Goal: Task Accomplishment & Management: Manage account settings

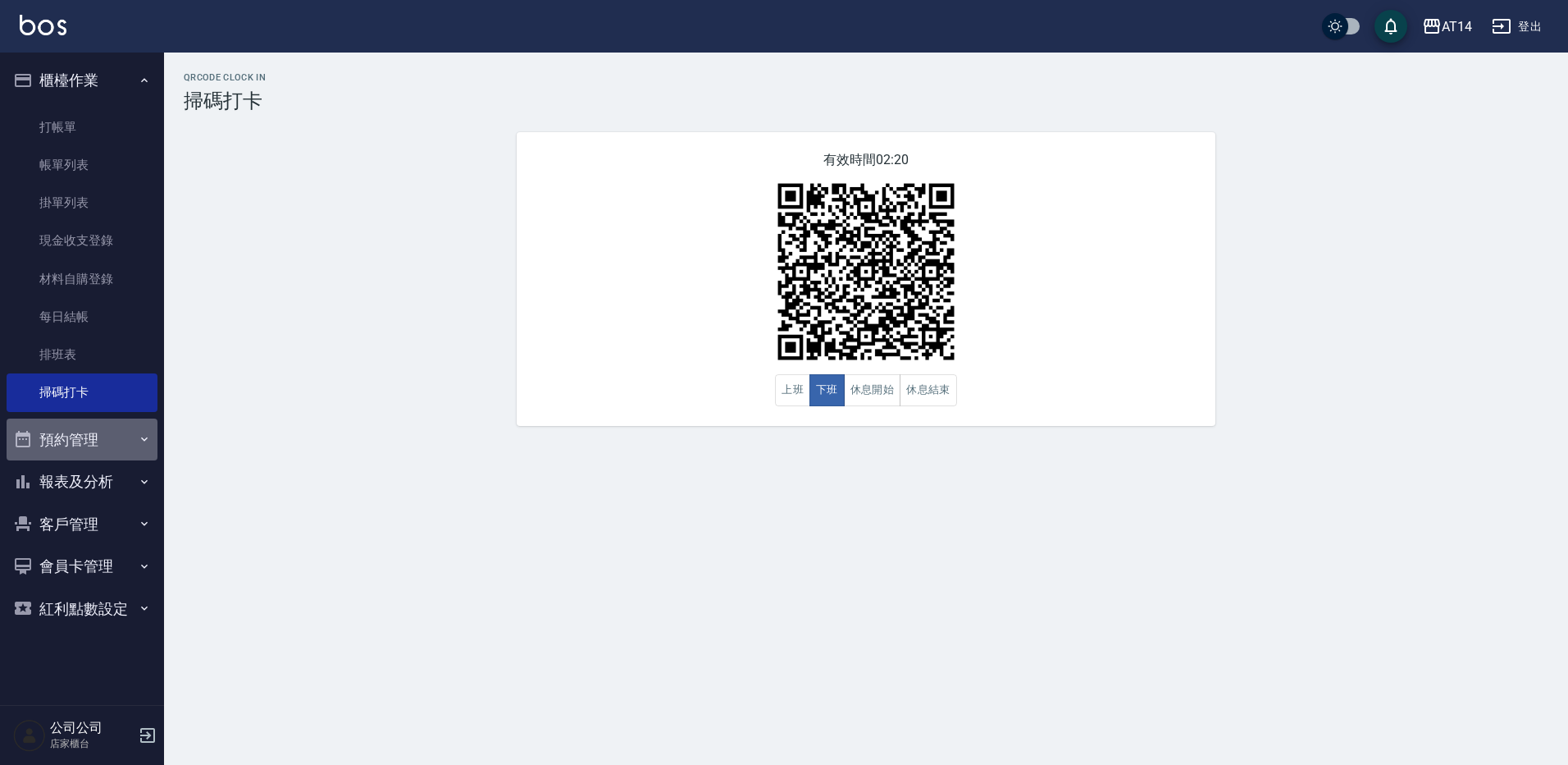
drag, startPoint x: 86, startPoint y: 453, endPoint x: 93, endPoint y: 486, distance: 33.7
click at [87, 453] on button "預約管理" at bounding box center [82, 440] width 151 height 43
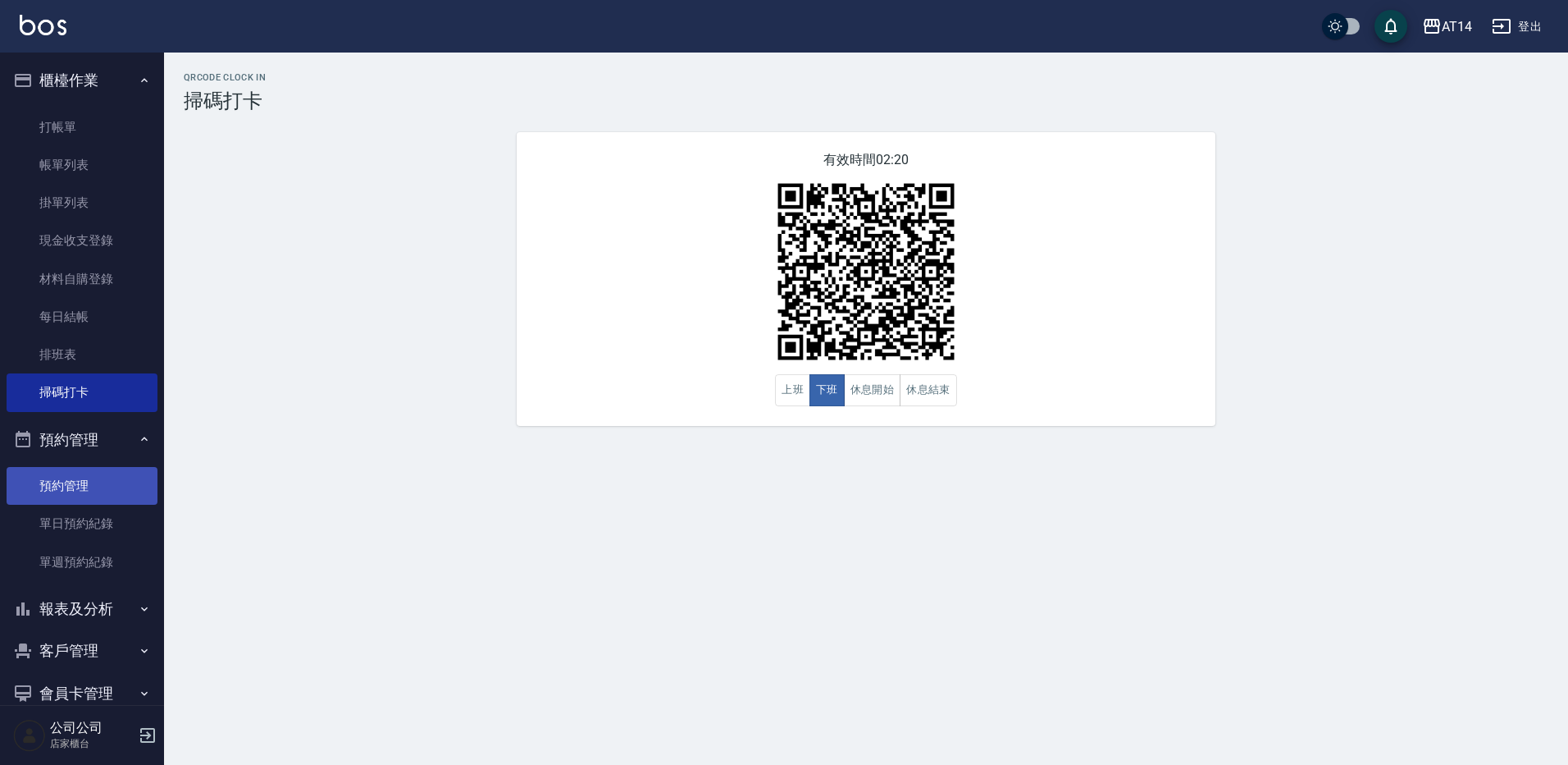
click at [91, 476] on link "預約管理" at bounding box center [82, 485] width 151 height 38
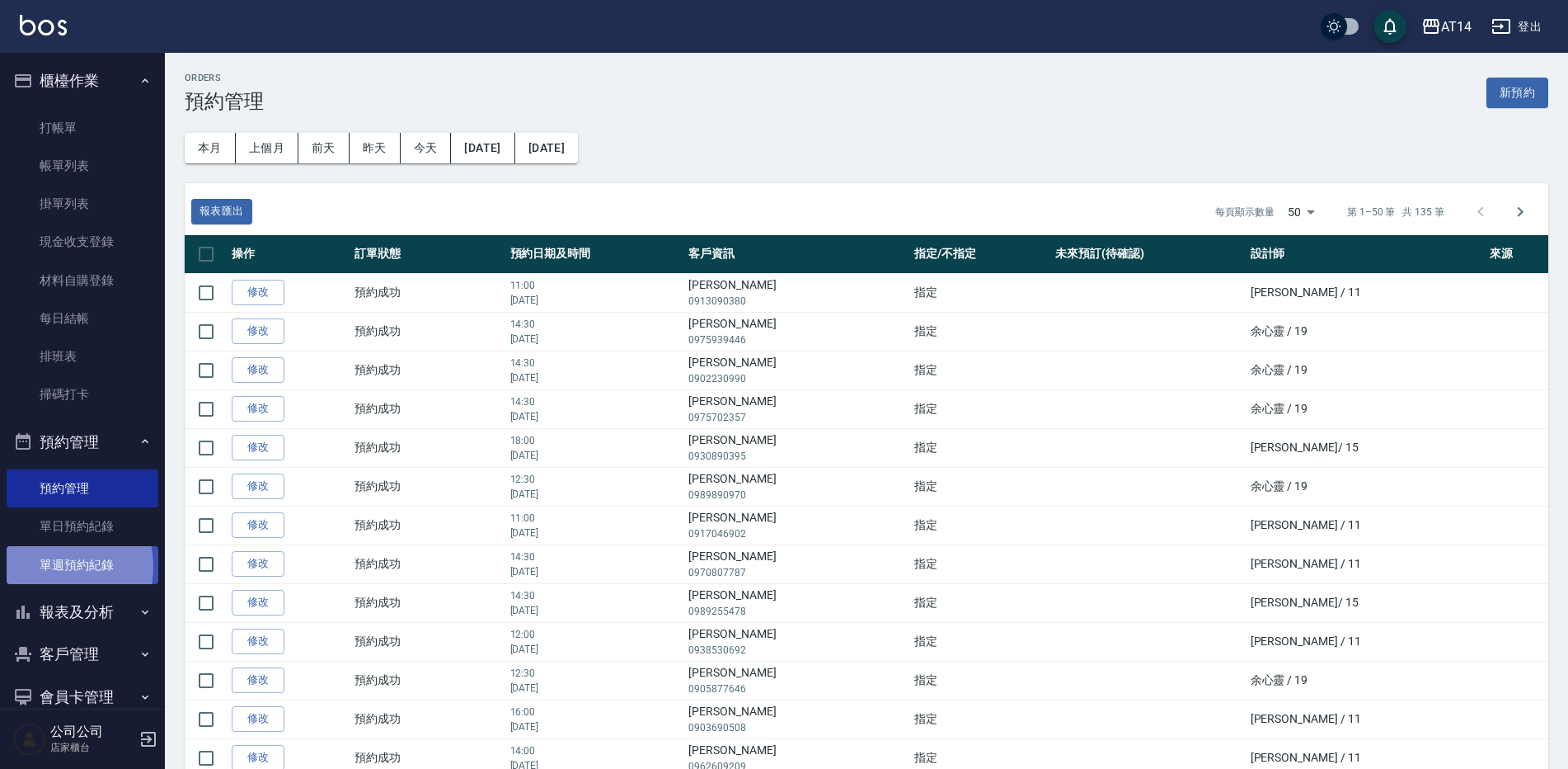
click at [47, 566] on link "單週預約紀錄" at bounding box center [83, 565] width 152 height 38
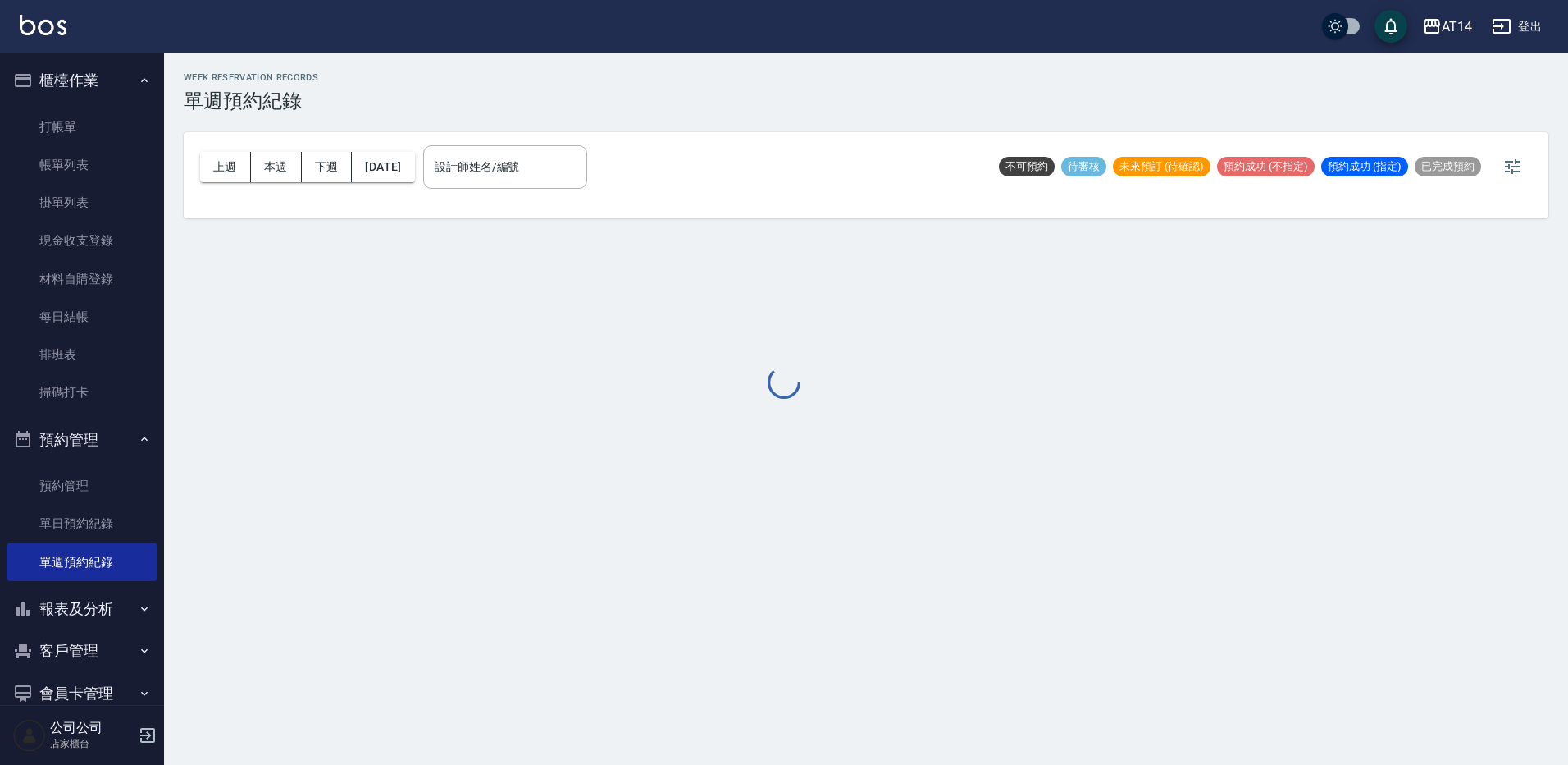
click at [553, 166] on div at bounding box center [784, 382] width 1568 height 765
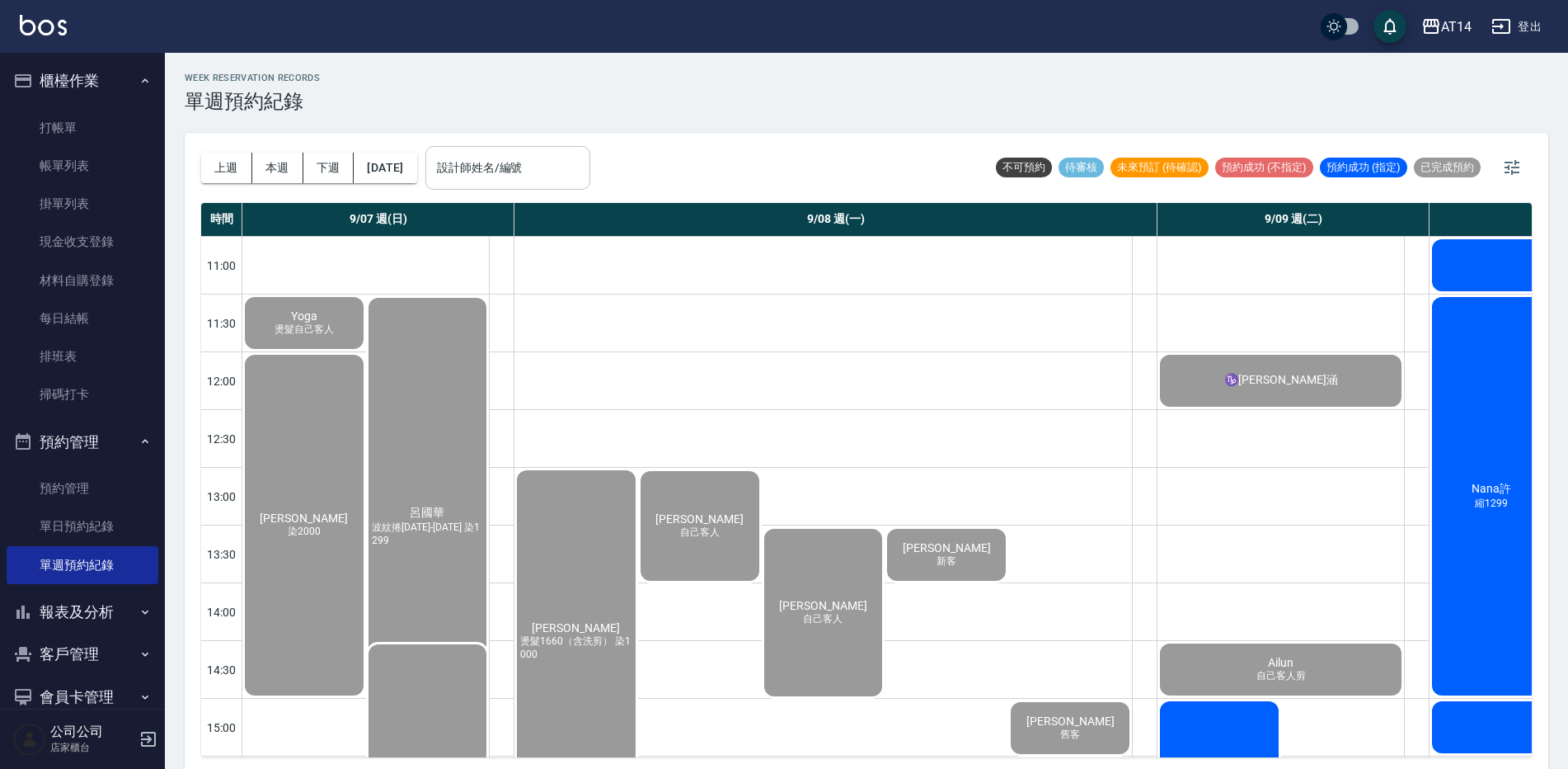
click at [544, 159] on input "設計師姓名/編號" at bounding box center [508, 167] width 150 height 28
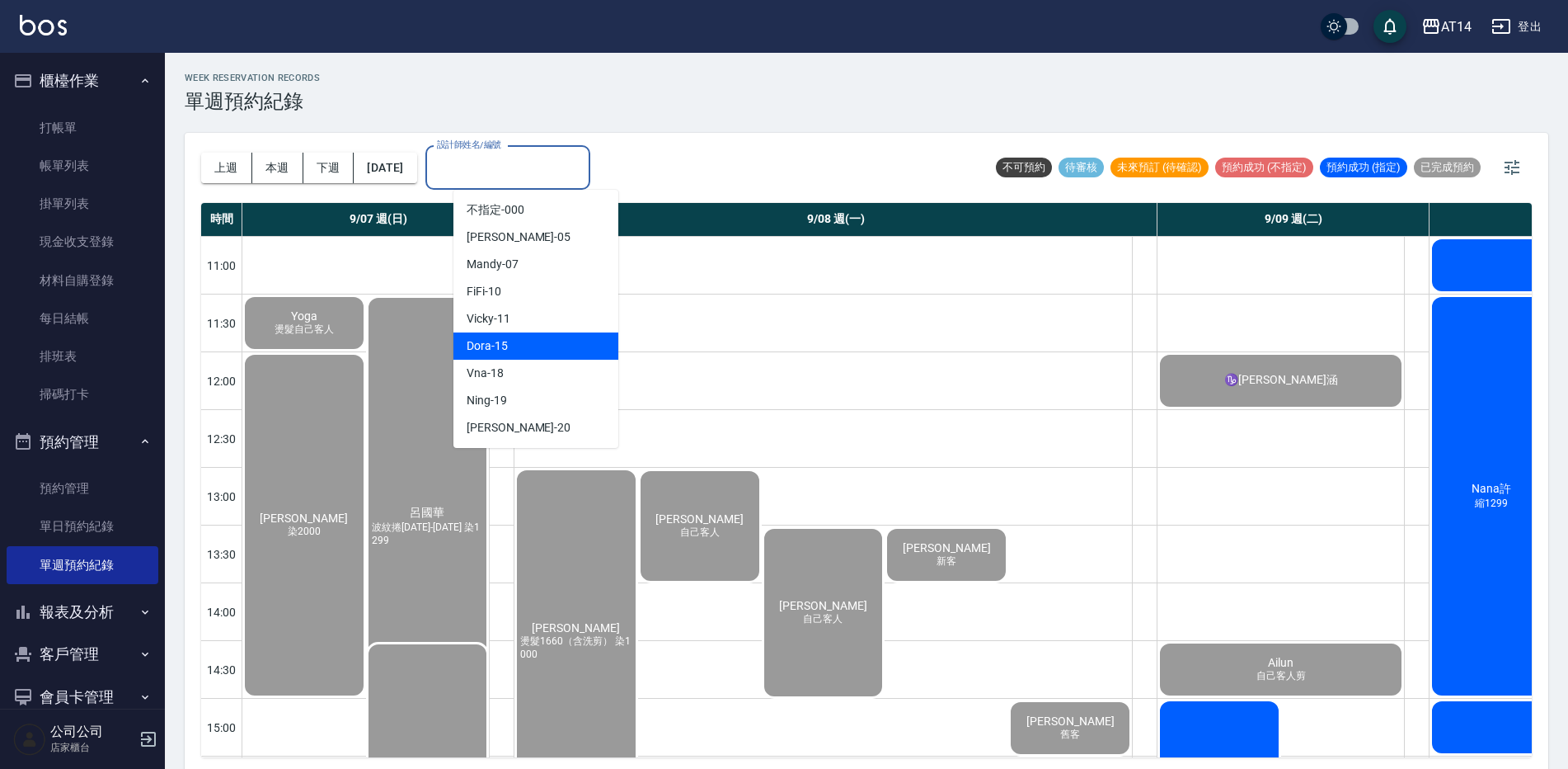
click at [551, 353] on div "Dora -15" at bounding box center [535, 347] width 165 height 28
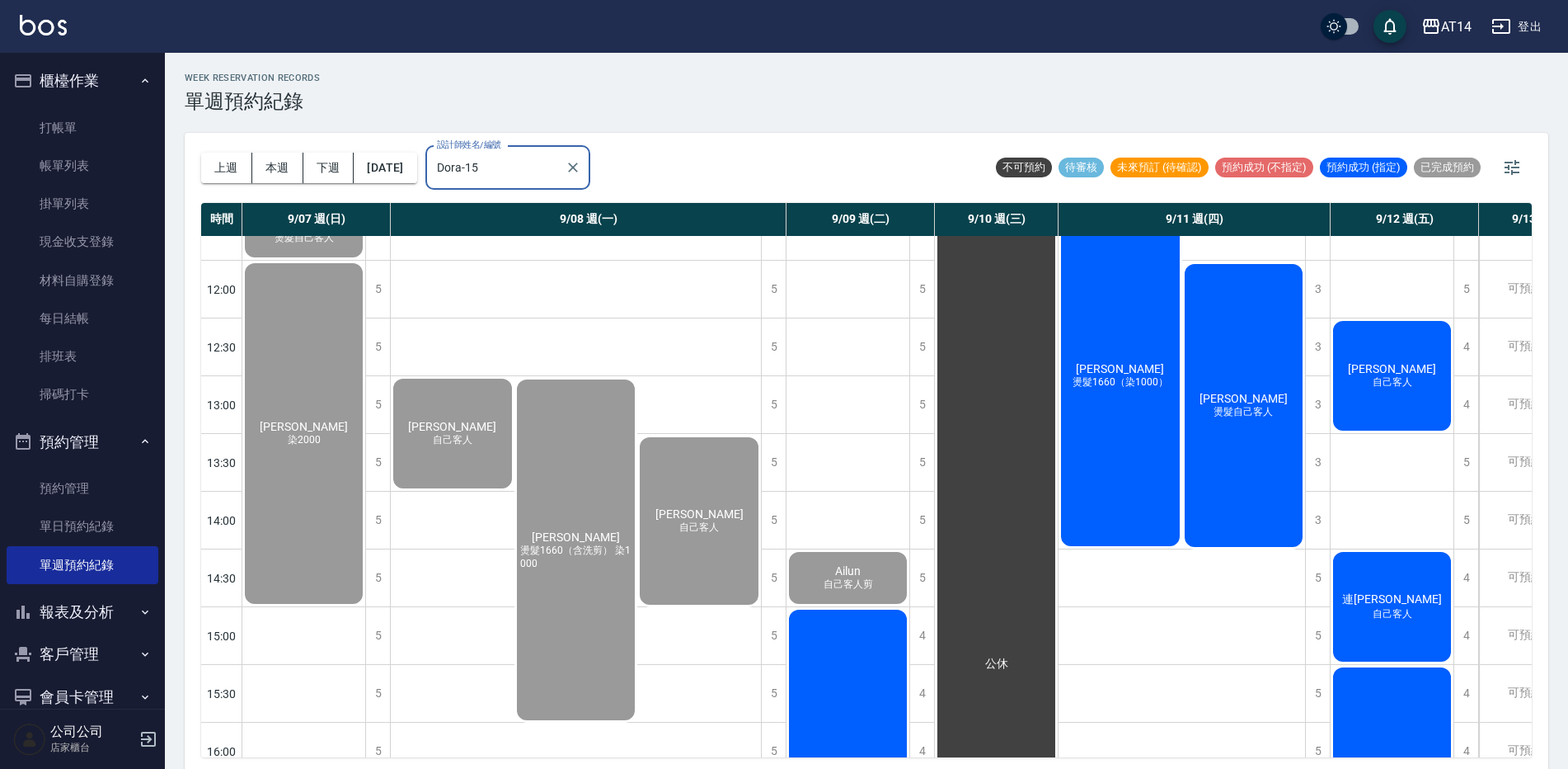
scroll to position [165, 0]
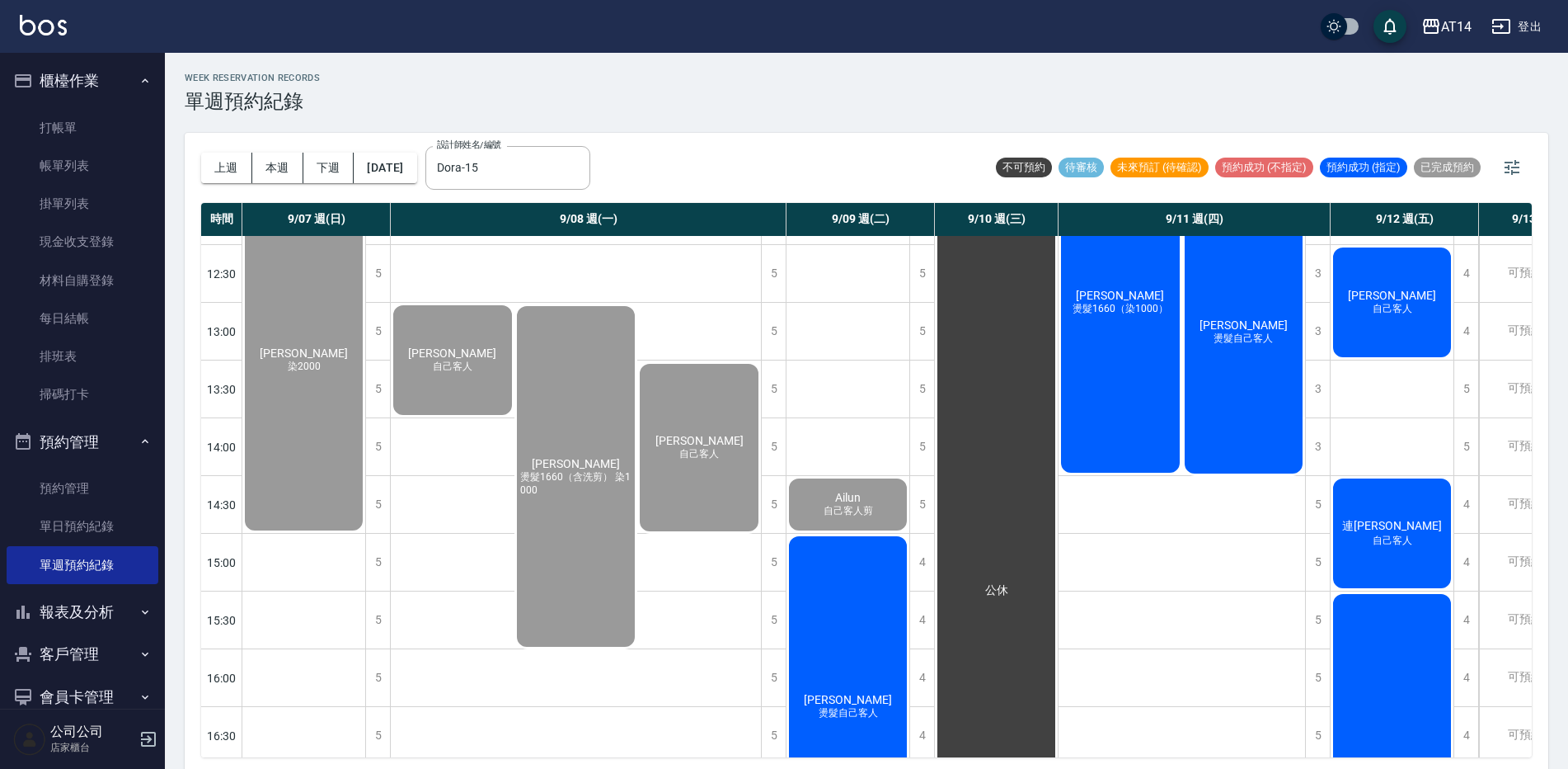
click at [868, 598] on div "吳宗恆 燙髮自己客人" at bounding box center [848, 706] width 123 height 346
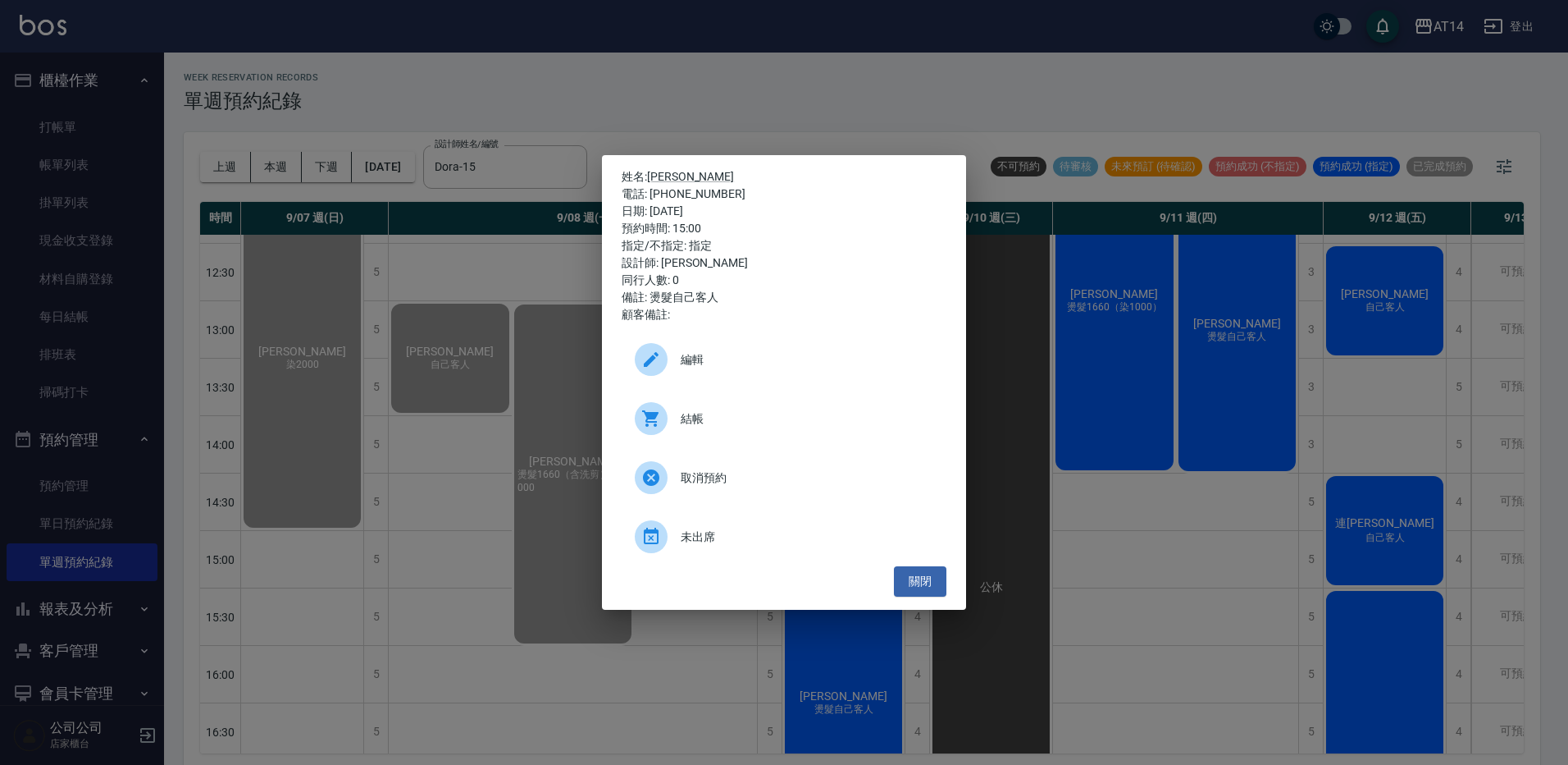
click at [681, 652] on div "姓名: 吳宗恆 電話: 0902230700 日期: 2025/09/09 預約時間: 15:00 指定/不指定: 指定 設計師: Dora 同行人數: 0 …" at bounding box center [784, 382] width 1568 height 765
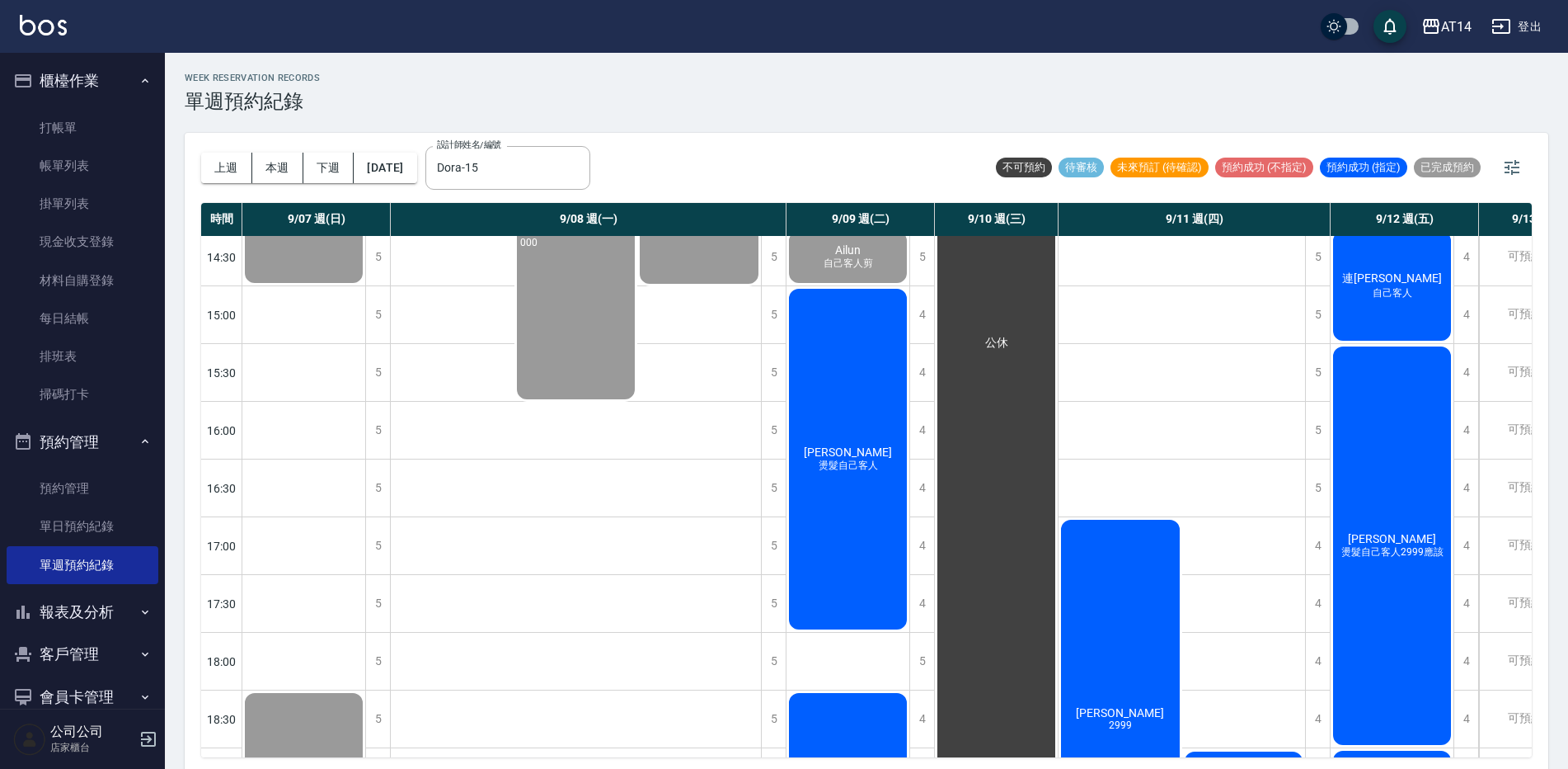
scroll to position [660, 0]
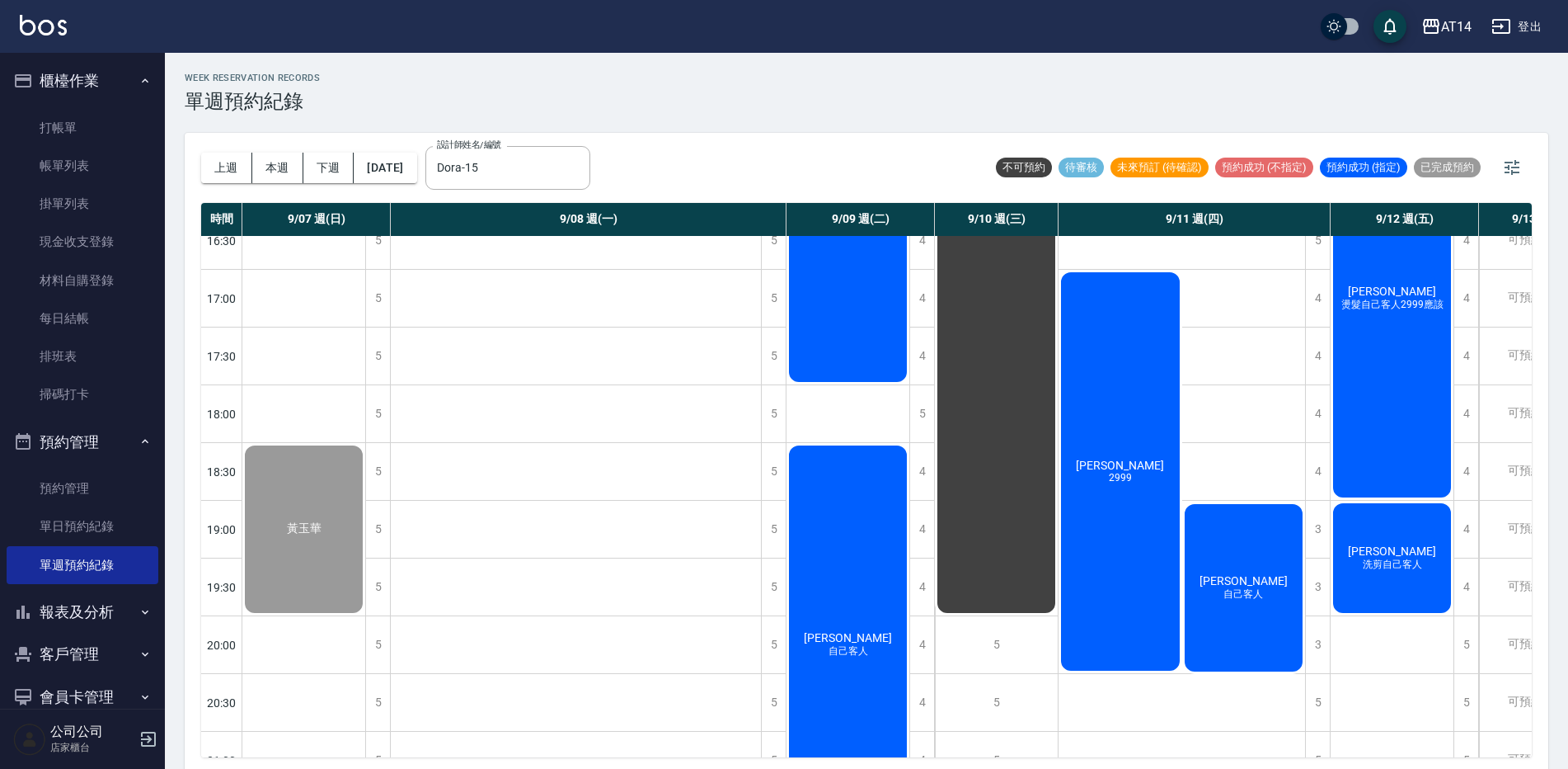
click at [865, 635] on span "[PERSON_NAME]" at bounding box center [848, 637] width 95 height 13
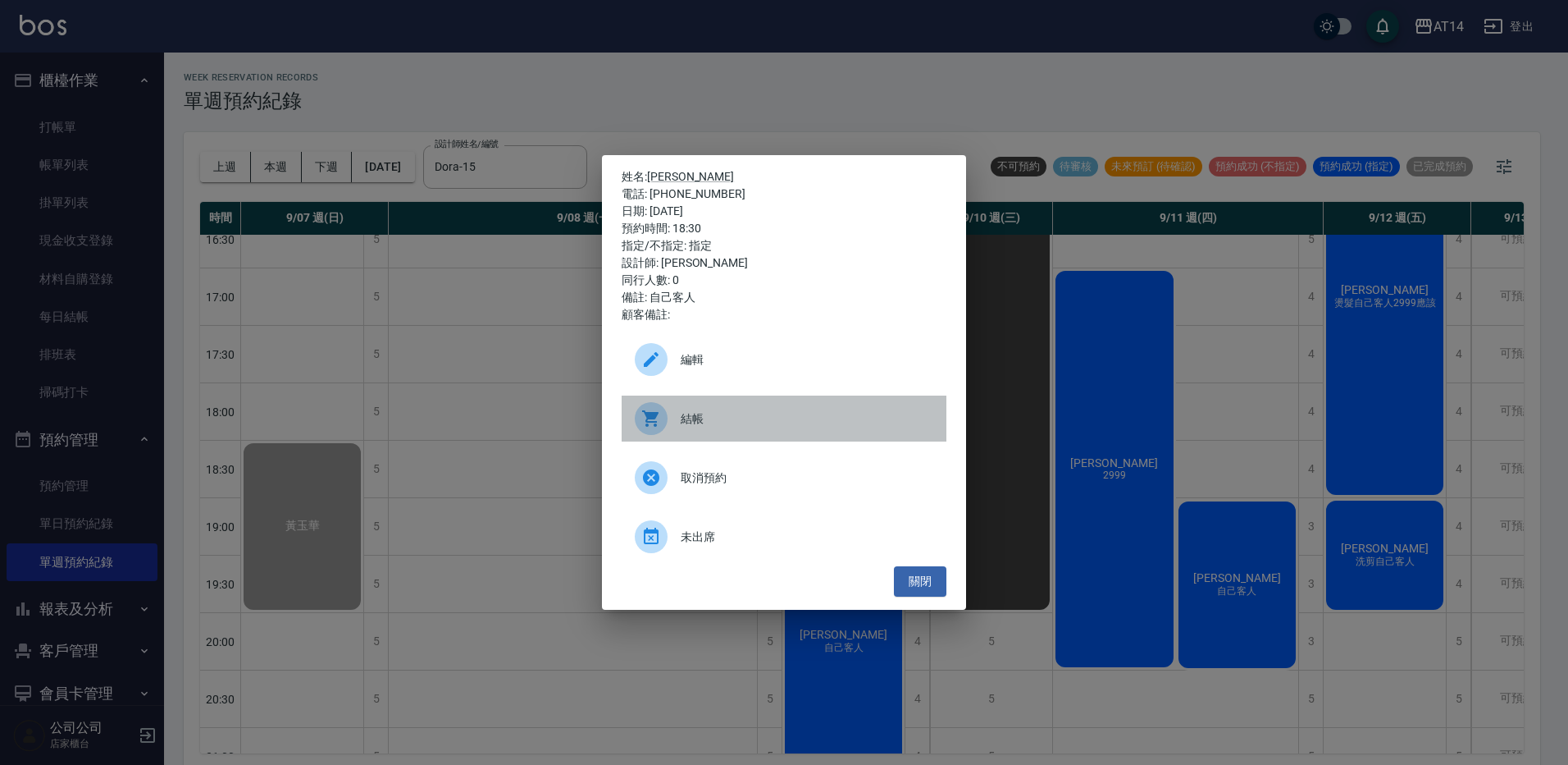
click at [700, 440] on div "結帳" at bounding box center [784, 419] width 325 height 46
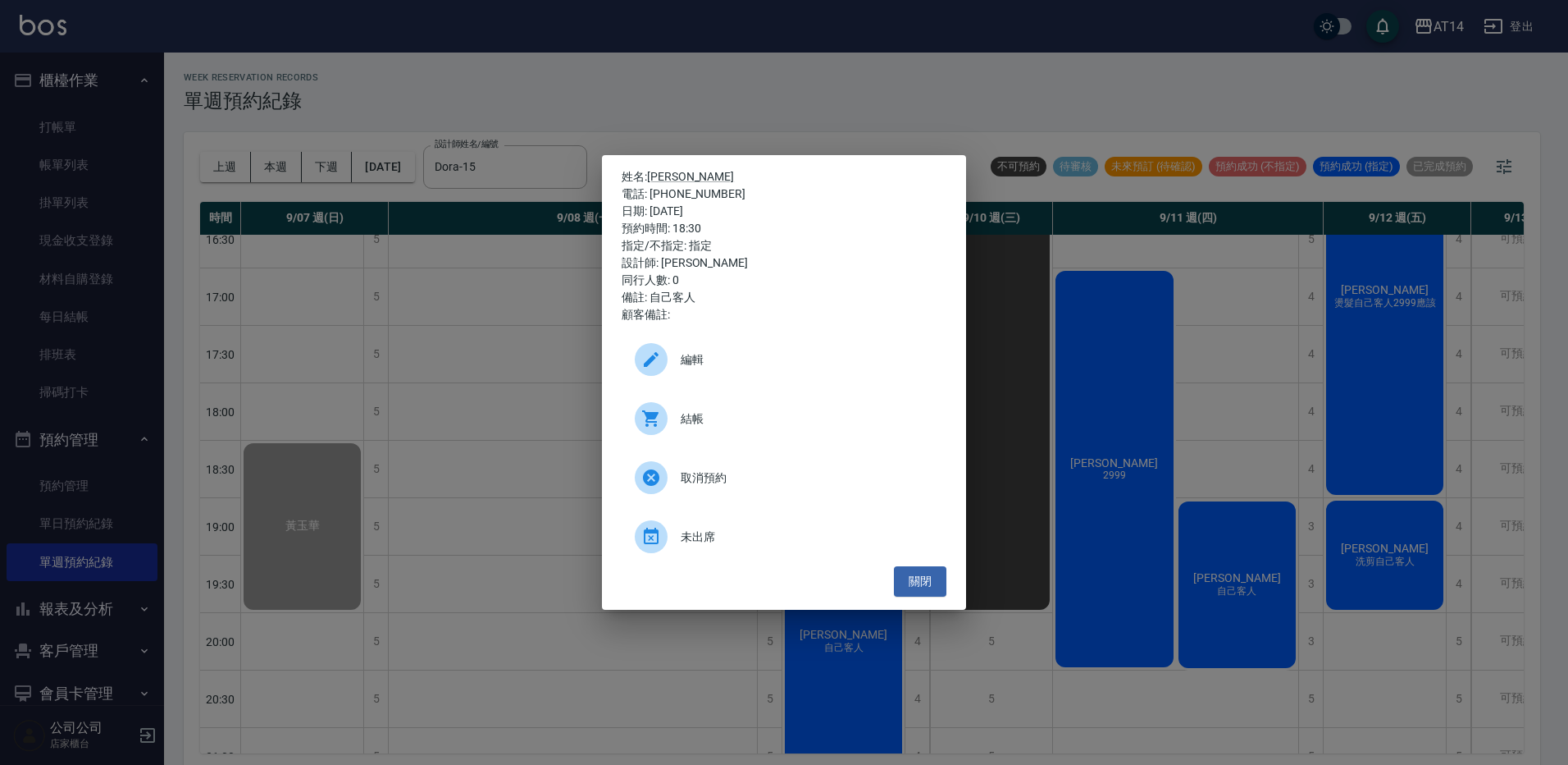
click at [338, 160] on div "姓名: 劉政達 電話: 0903053998 日期: 2025/09/09 預約時間: 18:30 指定/不指定: 指定 設計師: Dora 同行人數: 0 …" at bounding box center [784, 382] width 1568 height 765
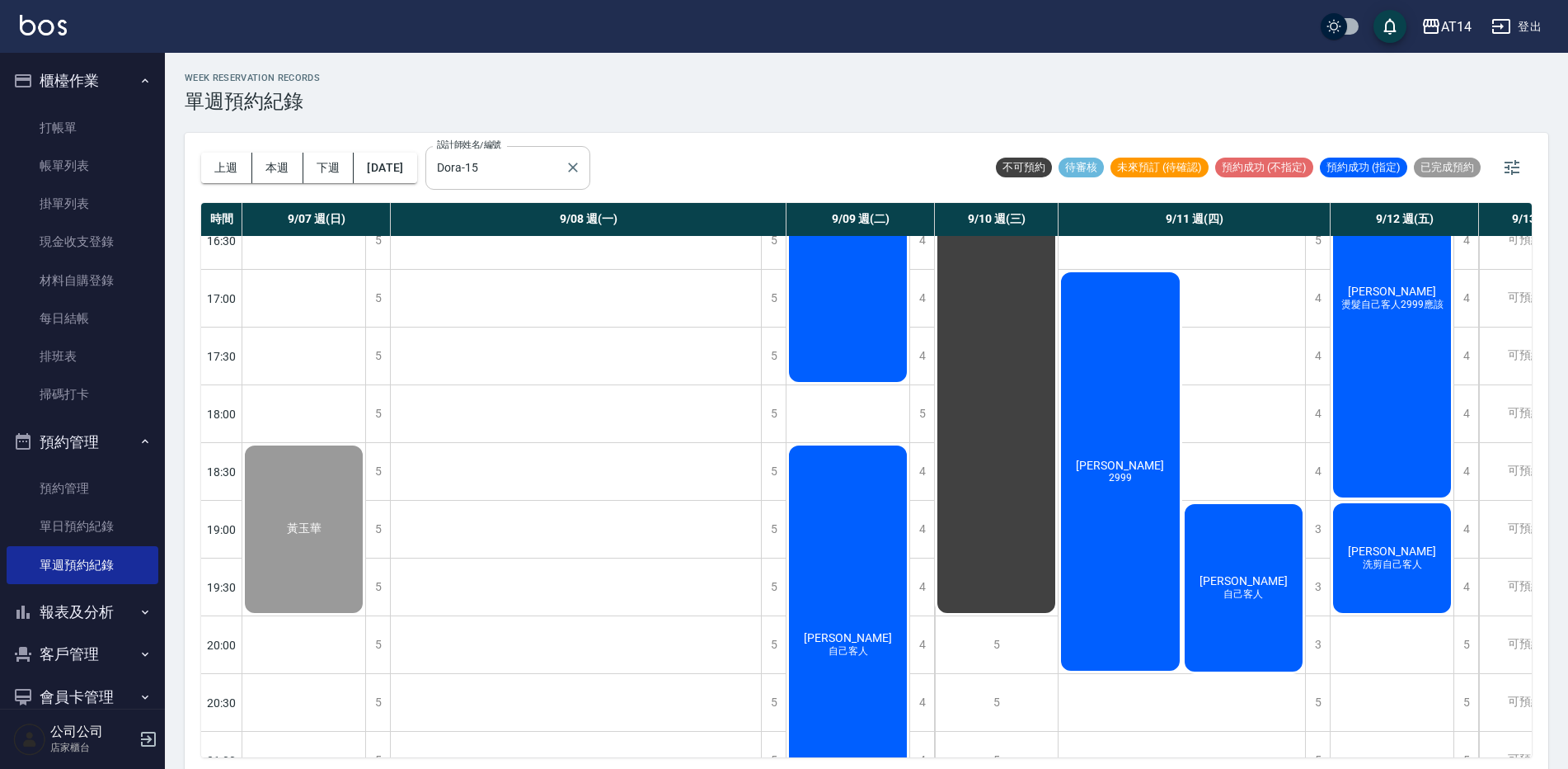
click at [535, 166] on input "Dora-15" at bounding box center [495, 167] width 125 height 28
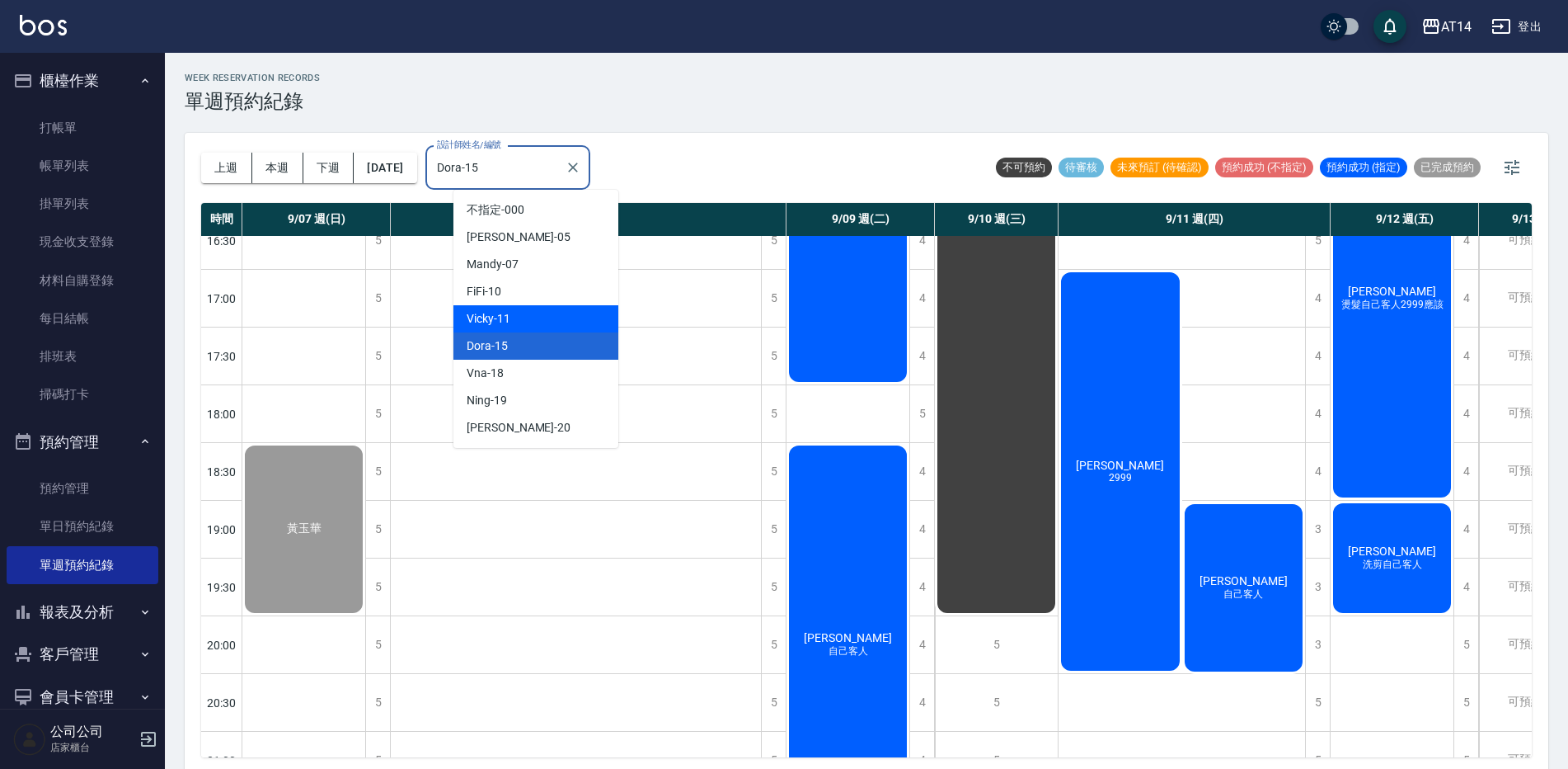
click at [487, 316] on span "Vicky" at bounding box center [480, 319] width 28 height 17
type input "Vicky-11"
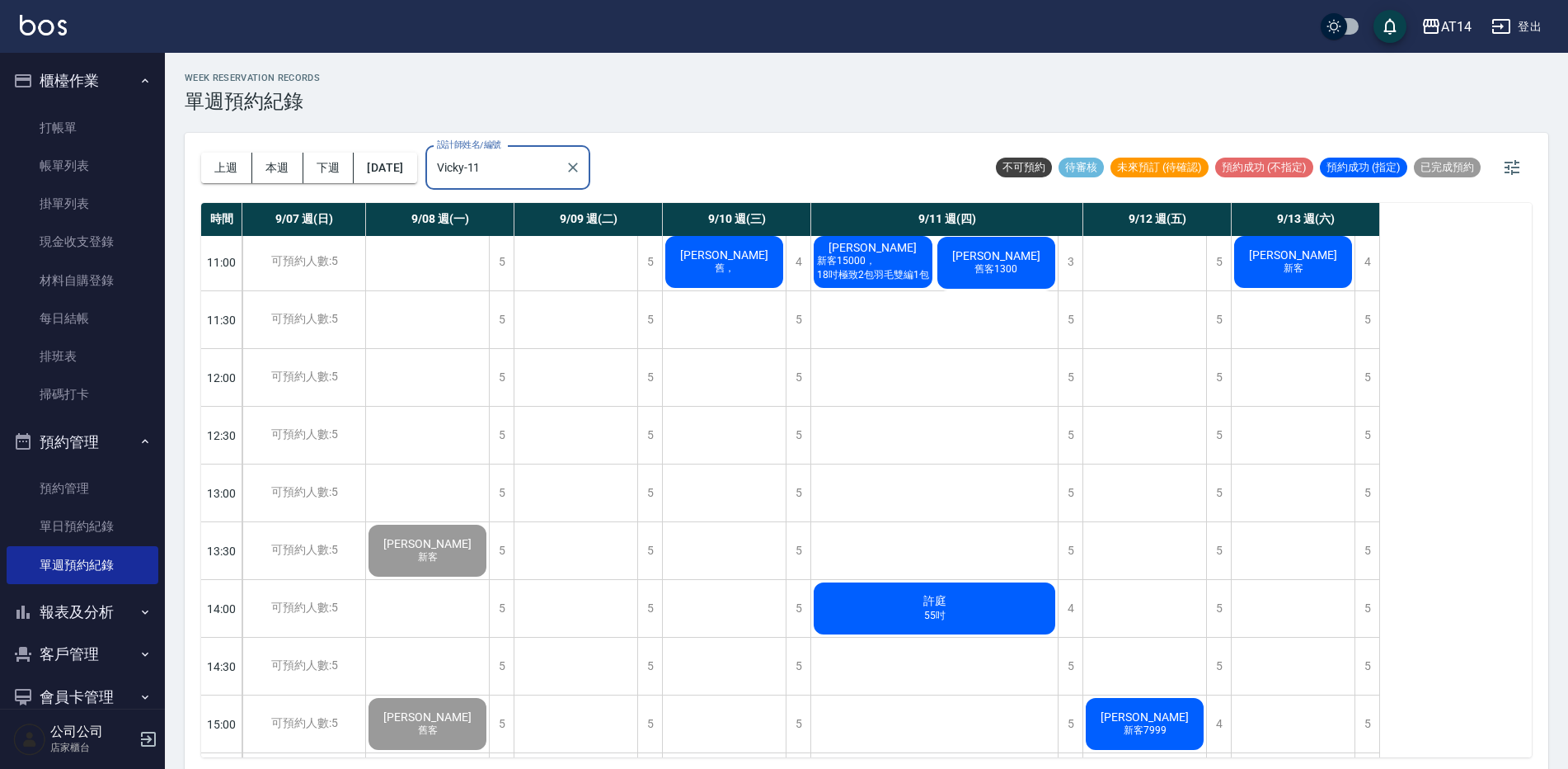
scroll to position [0, 0]
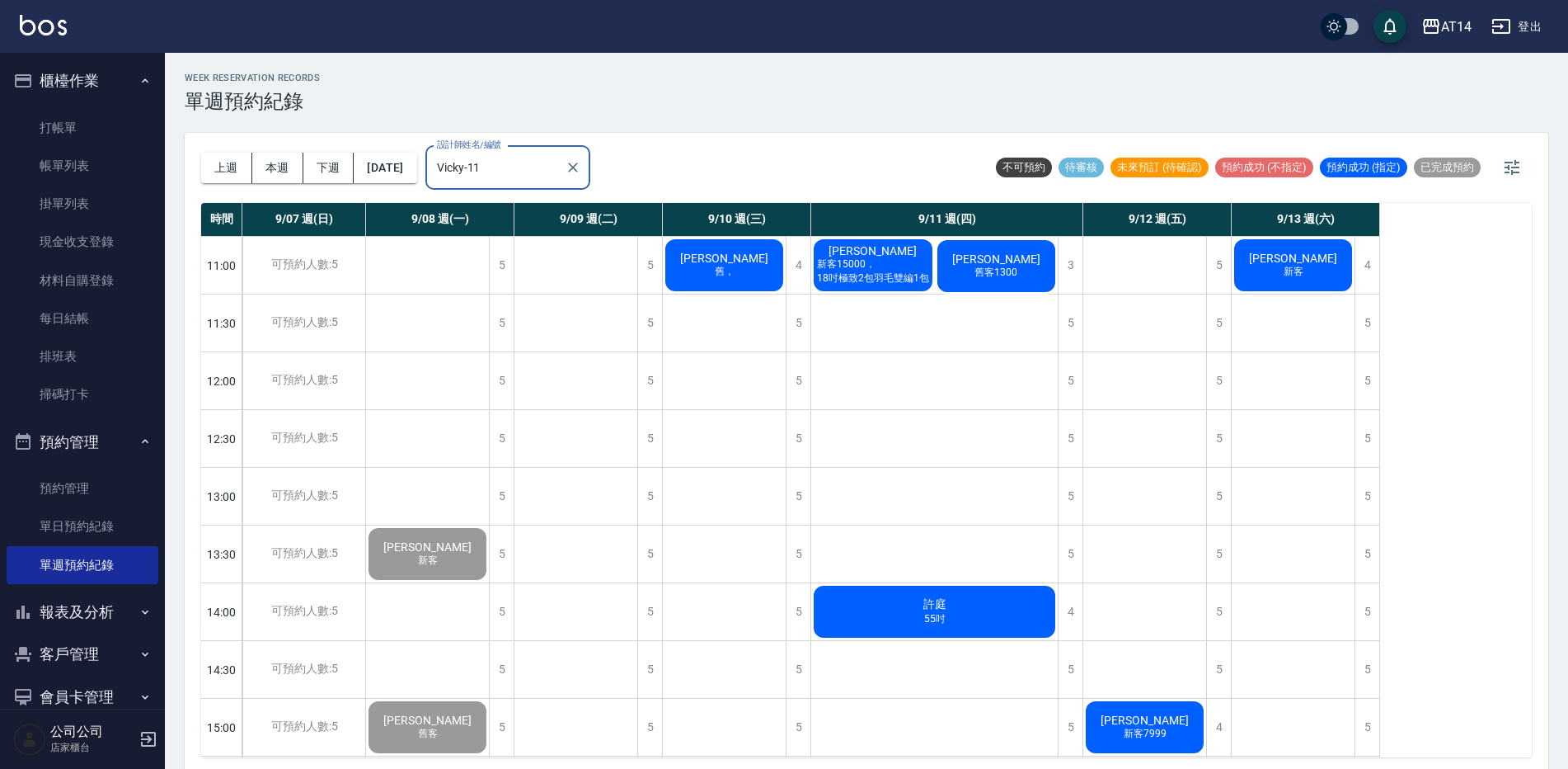
click at [732, 248] on div "阿敏 舊，" at bounding box center [724, 266] width 123 height 57
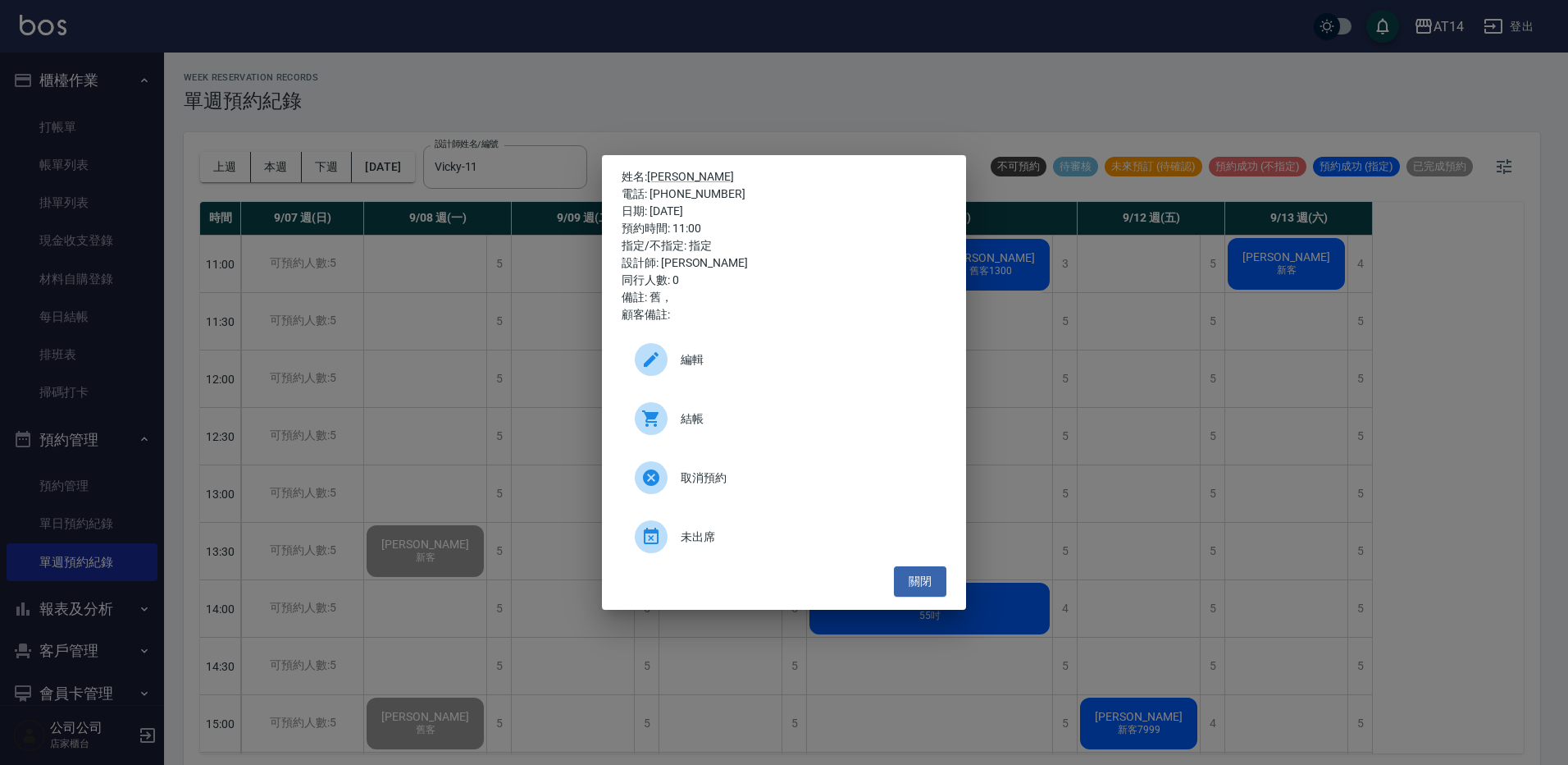
click at [538, 347] on div "姓名: 阿敏 電話: 0939897488 日期: 2025/09/10 預約時間: 11:00 指定/不指定: 指定 設計師: Vicky 同行人數: 0 …" at bounding box center [784, 382] width 1568 height 765
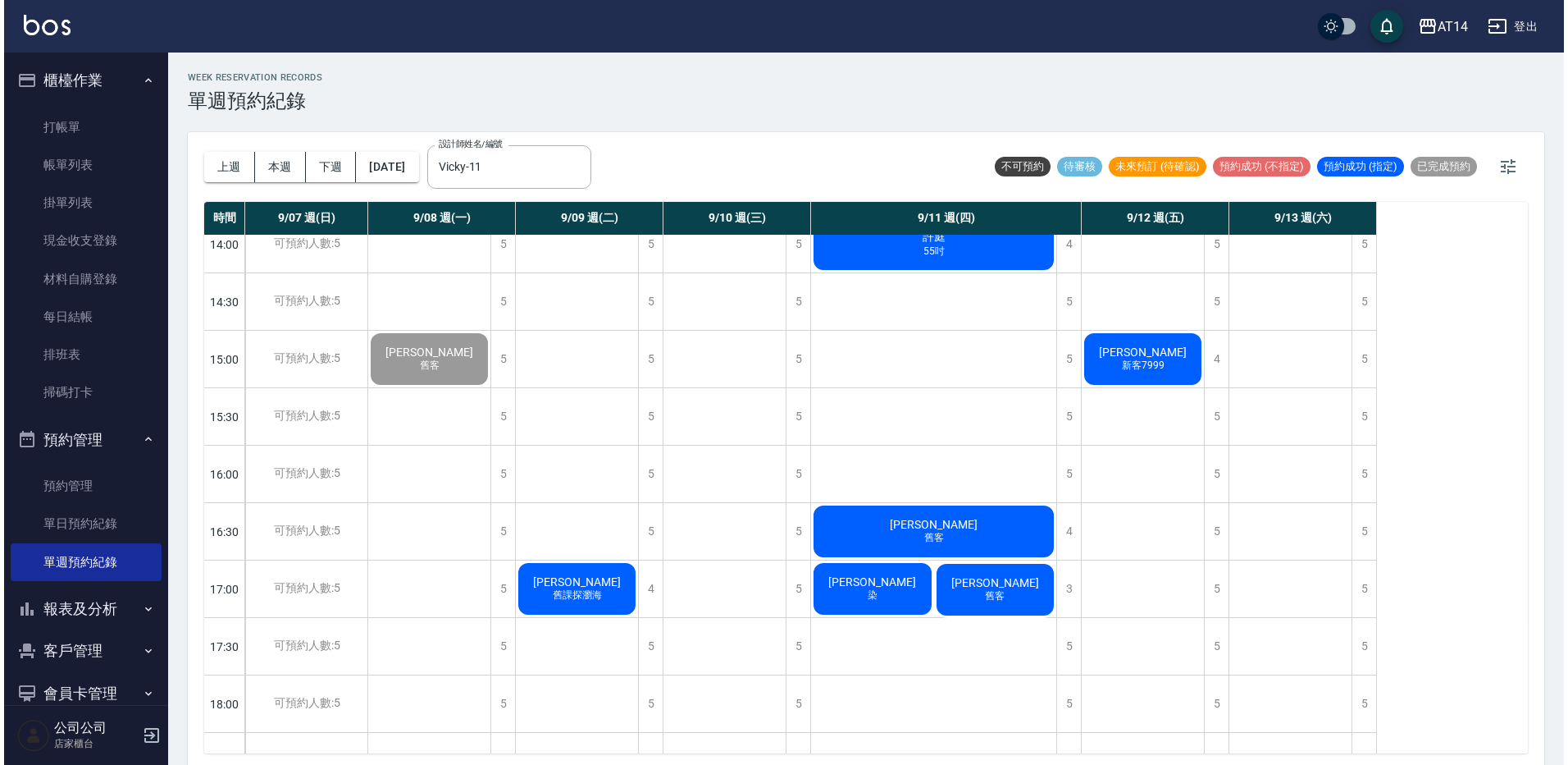
scroll to position [492, 0]
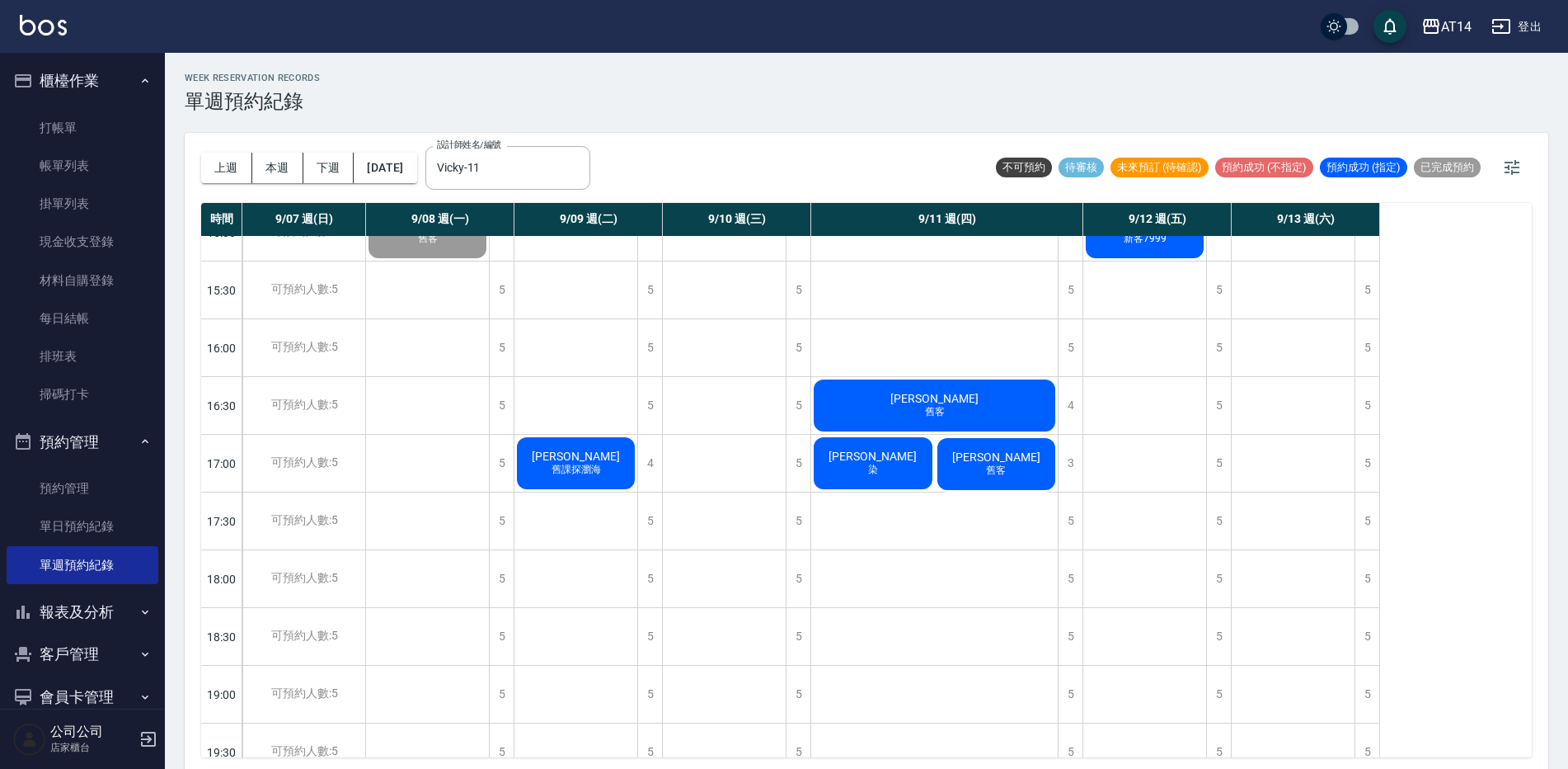
click at [616, 472] on div "陳家妤 舊課探瀏海" at bounding box center [576, 463] width 123 height 57
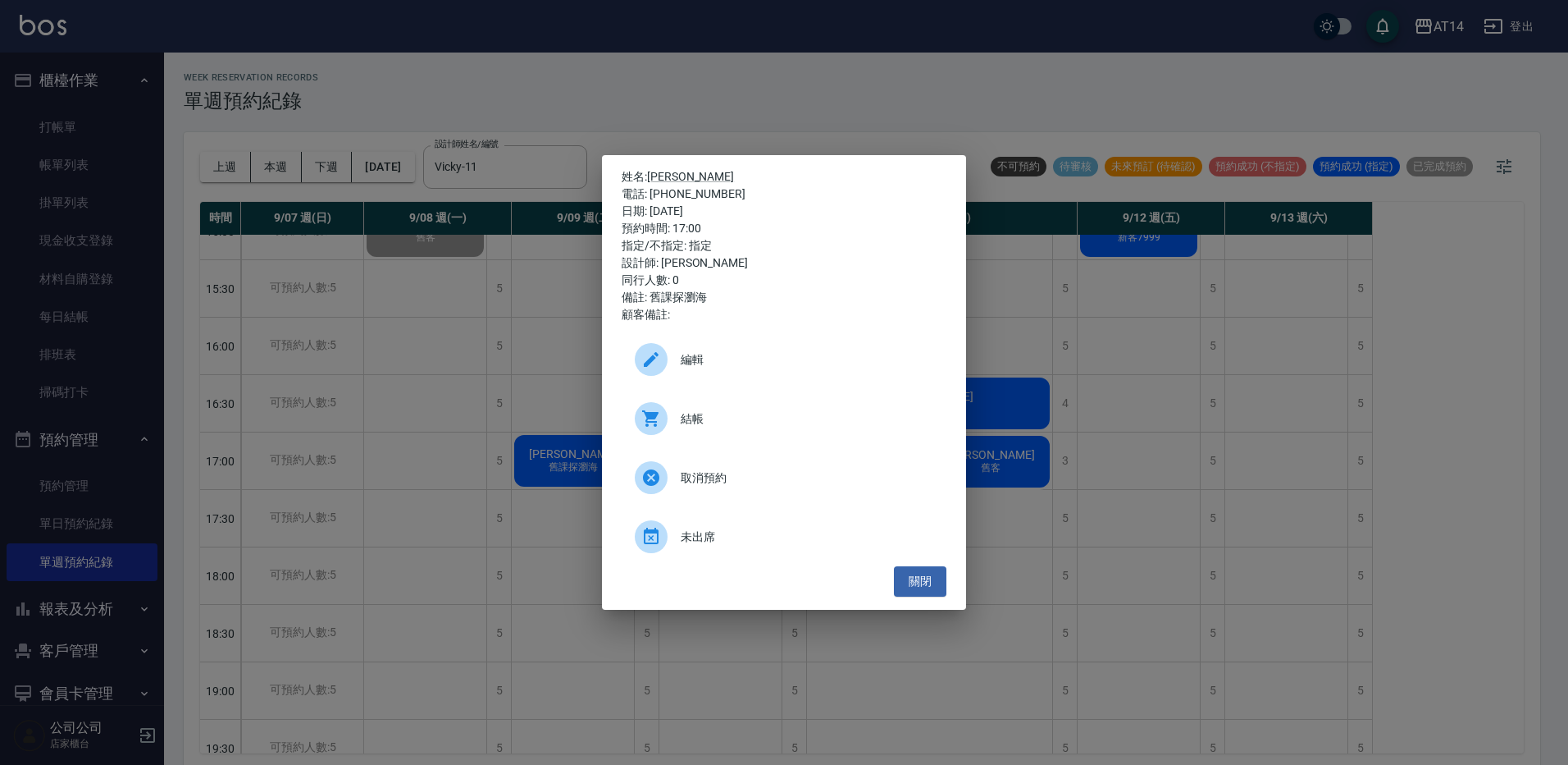
click at [737, 420] on span "結帳" at bounding box center [807, 419] width 253 height 17
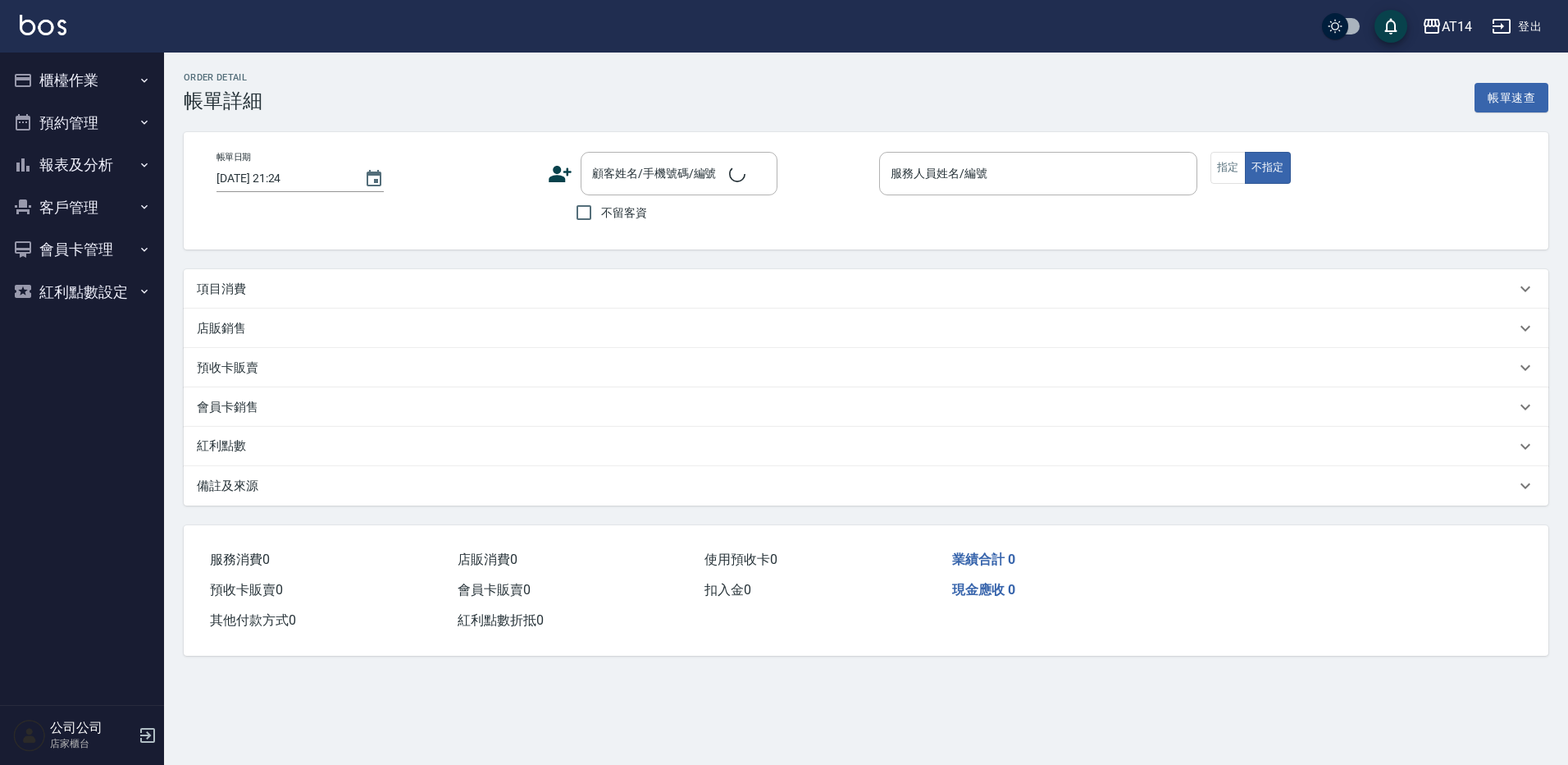
type input "2025/09/09 18:30"
type input "Dora-15"
type input "自己客人"
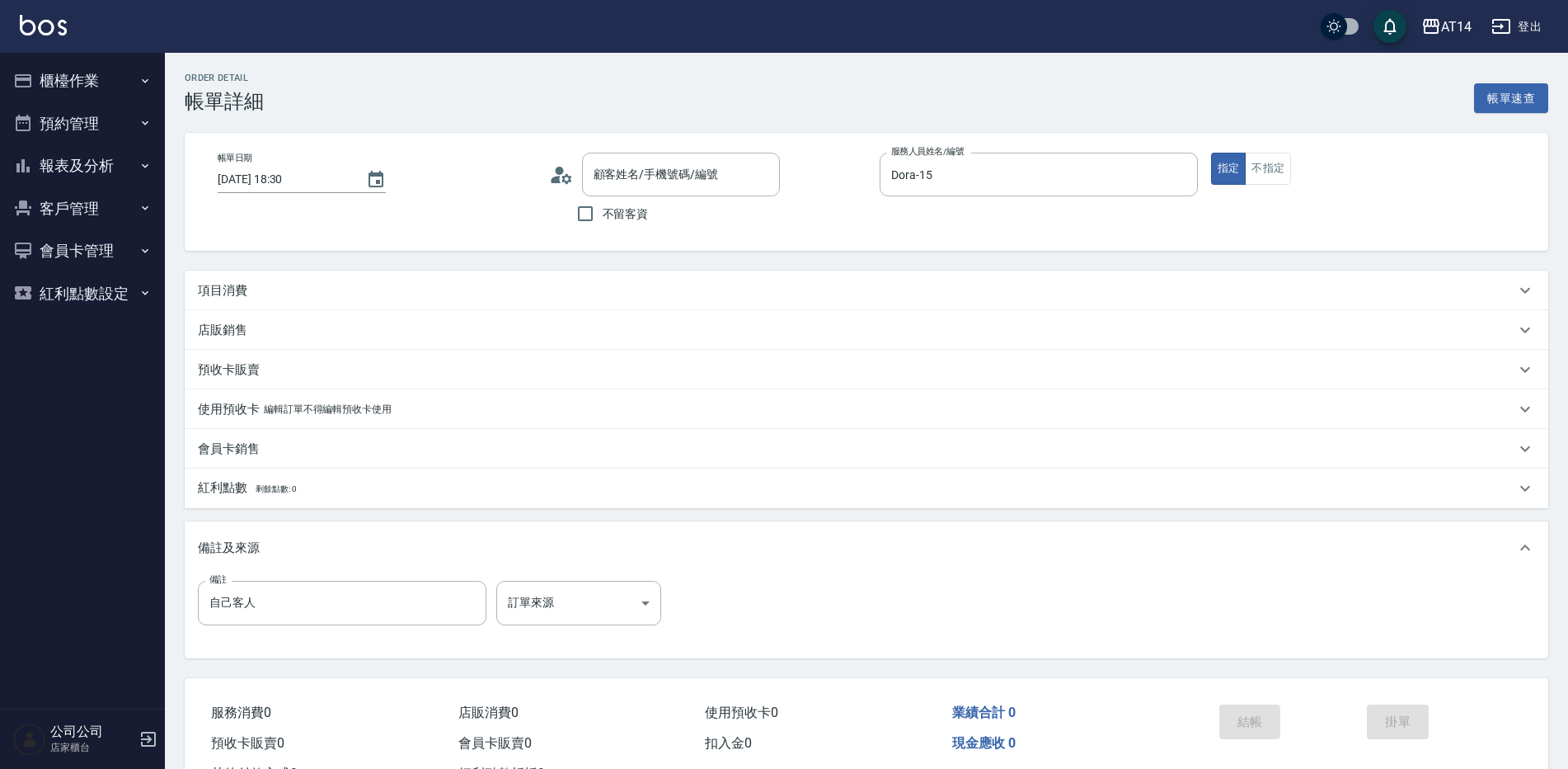
type input "劉政達/0903053998/null"
click at [314, 290] on div "項目消費" at bounding box center [857, 291] width 1318 height 17
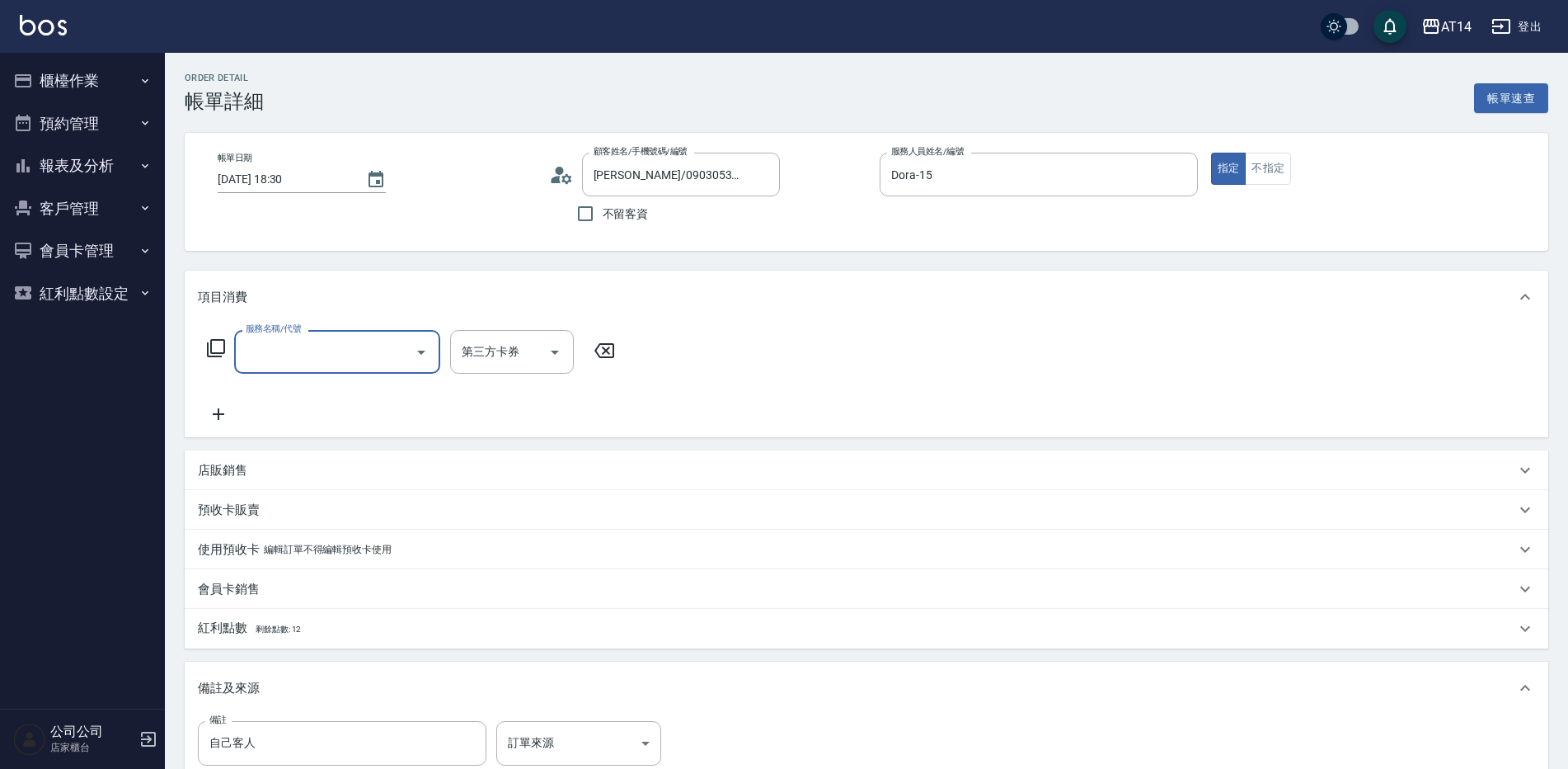
click at [353, 343] on input "服務名稱/代號" at bounding box center [324, 351] width 166 height 28
type input "031"
type input "3"
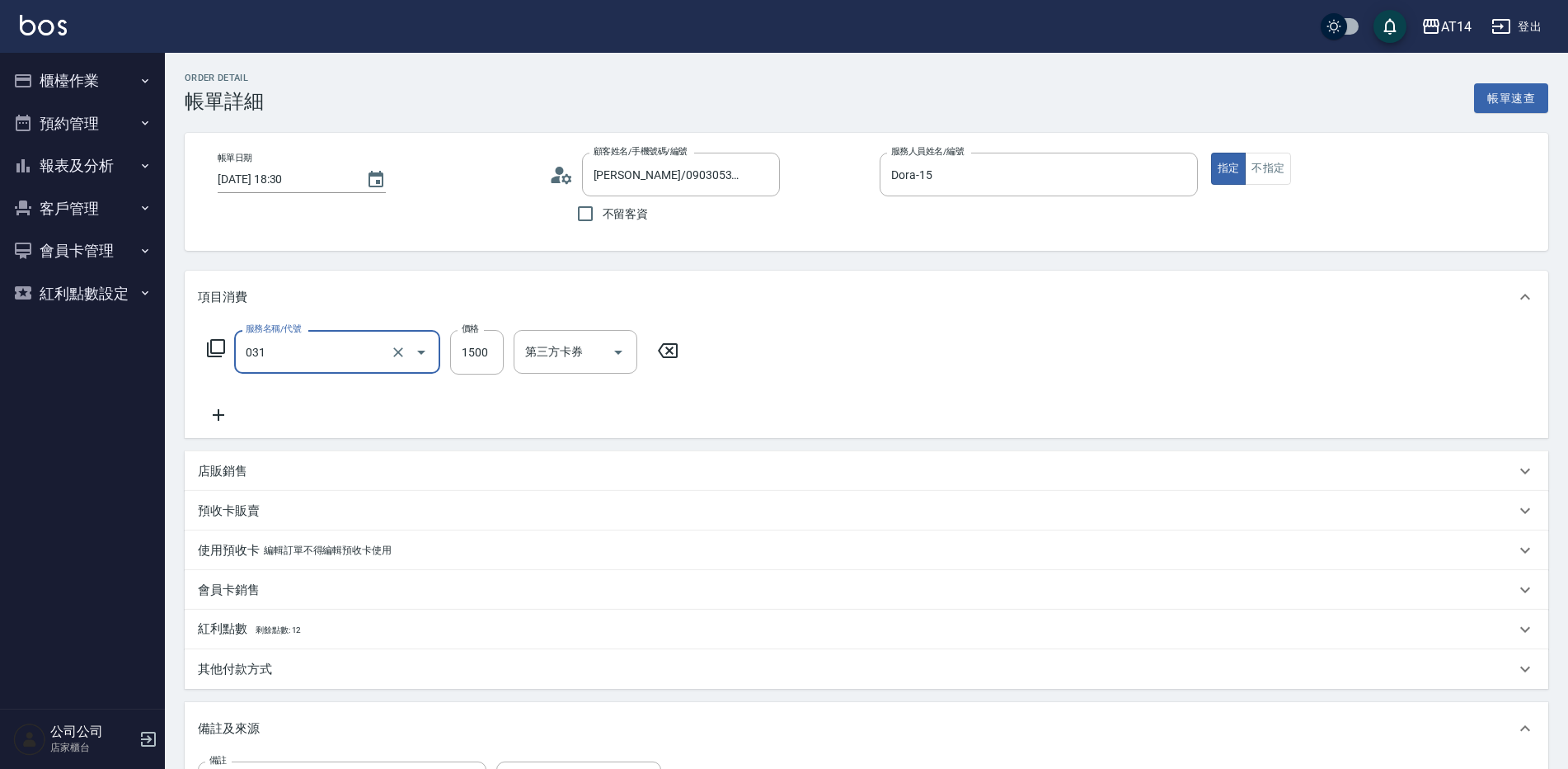
type input "燙髮(031)"
type input "0"
type input "239"
type input "5"
type input "2399"
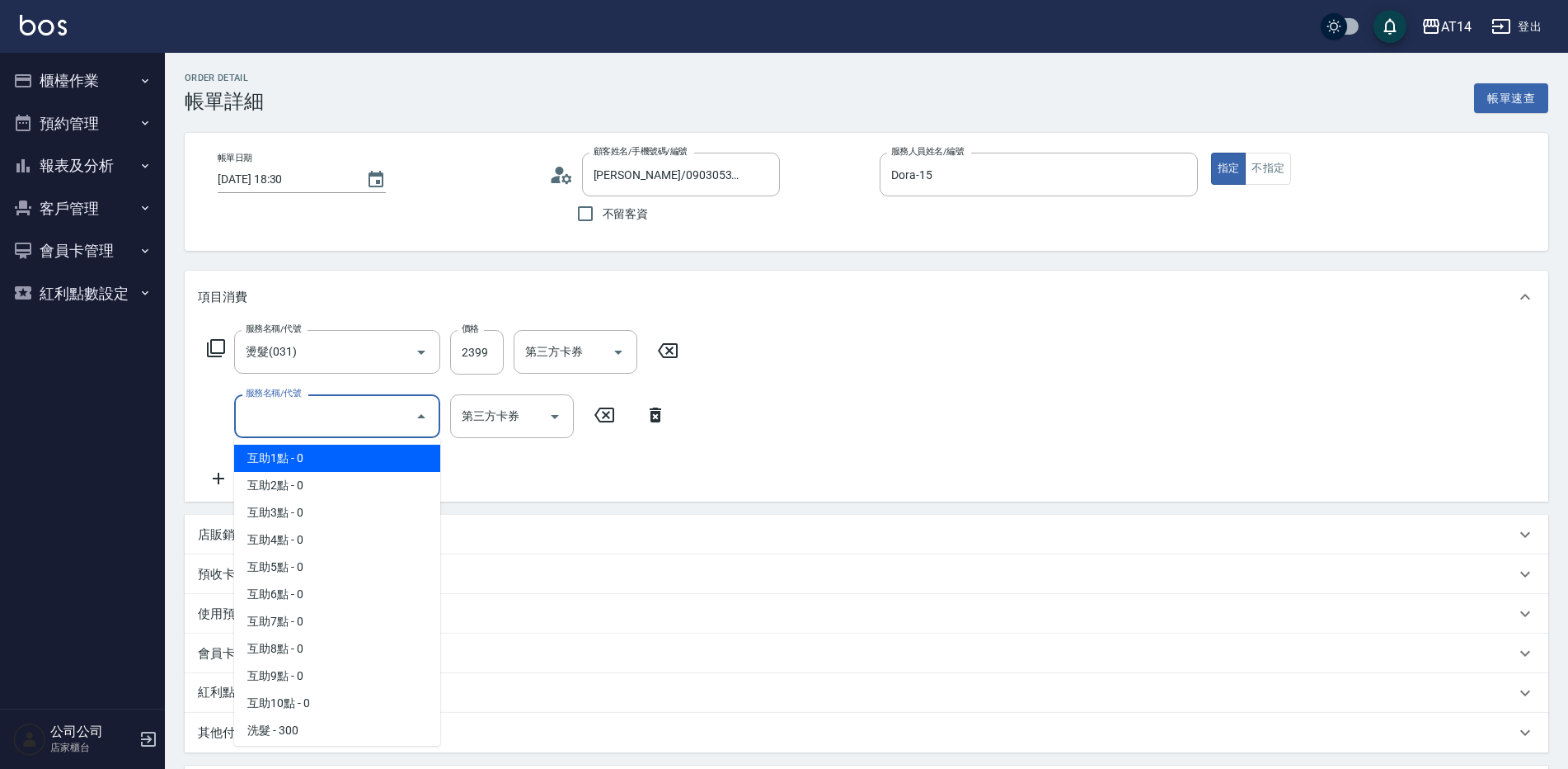
click at [333, 418] on input "服務名稱/代號" at bounding box center [324, 416] width 166 height 28
click at [684, 471] on div "服務名稱/代號 燙髮(031) 服務名稱/代號 價格 2399 價格 第三方卡券 第三方卡券 服務名稱/代號 服務名稱/代號 第三方卡券 第三方卡券" at bounding box center [443, 410] width 490 height 159
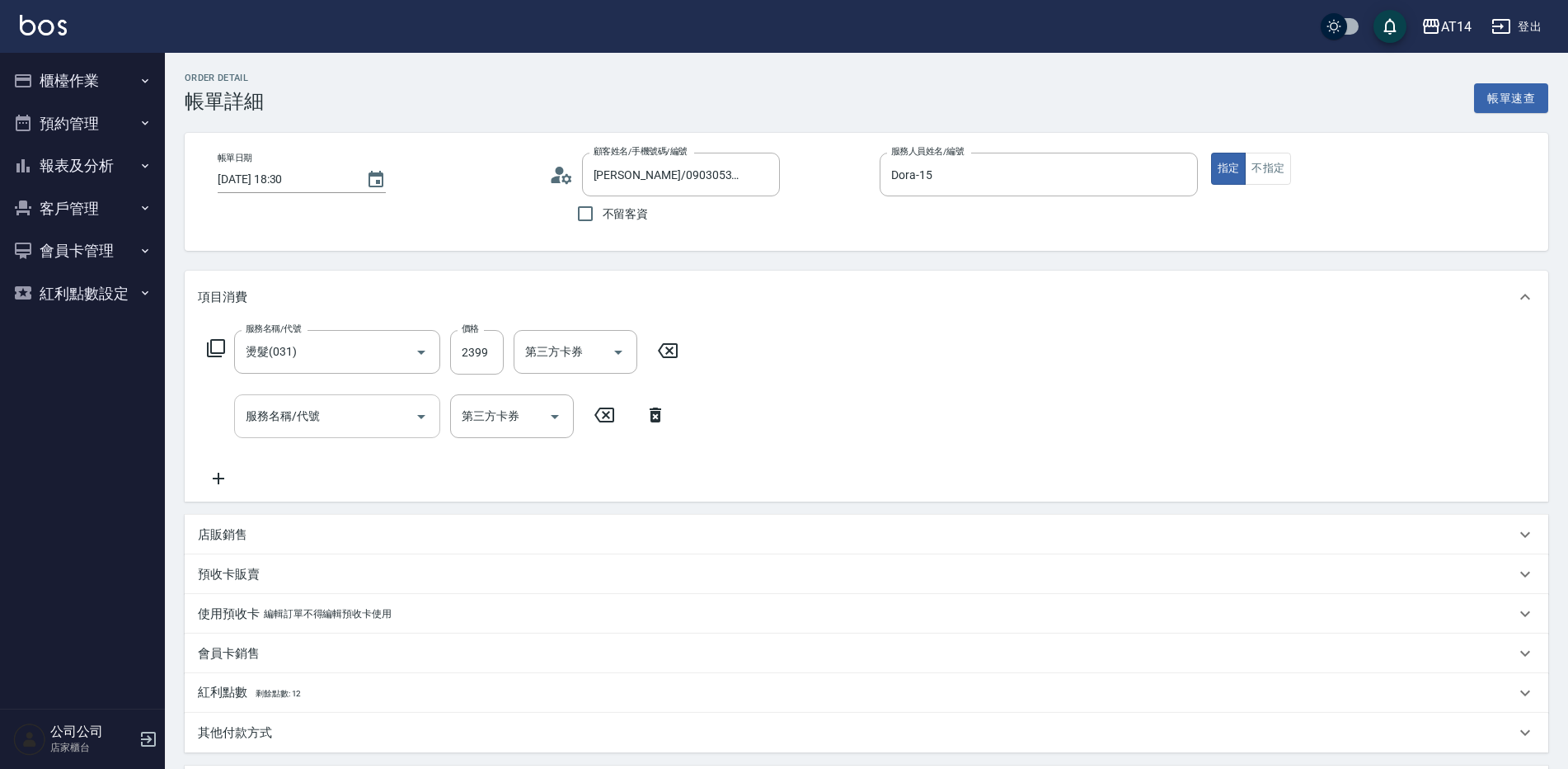
click at [342, 430] on input "服務名稱/代號" at bounding box center [324, 416] width 166 height 28
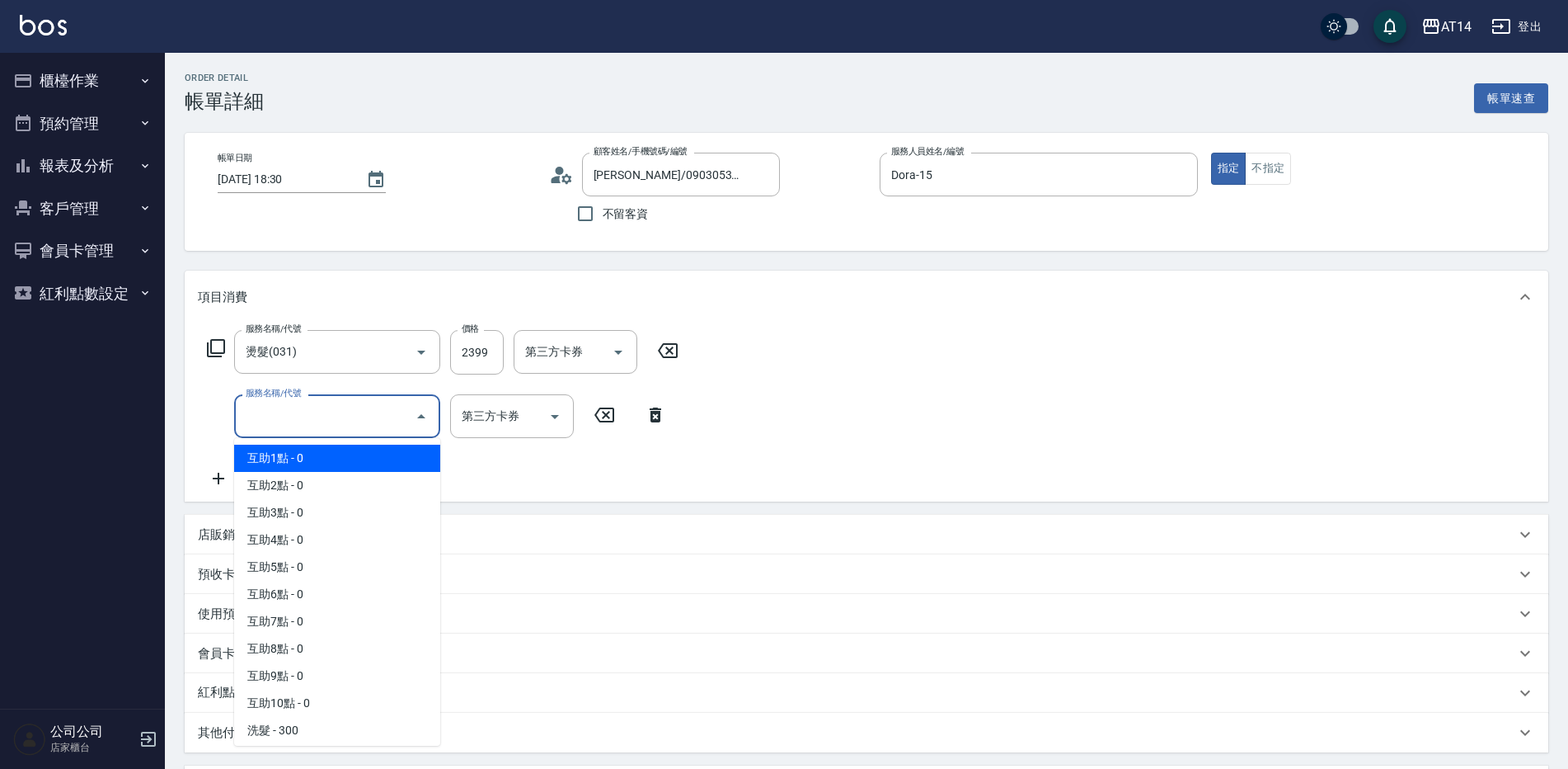
click at [346, 448] on span "互助1點 - 0" at bounding box center [337, 459] width 206 height 28
type input "互助1點(001)"
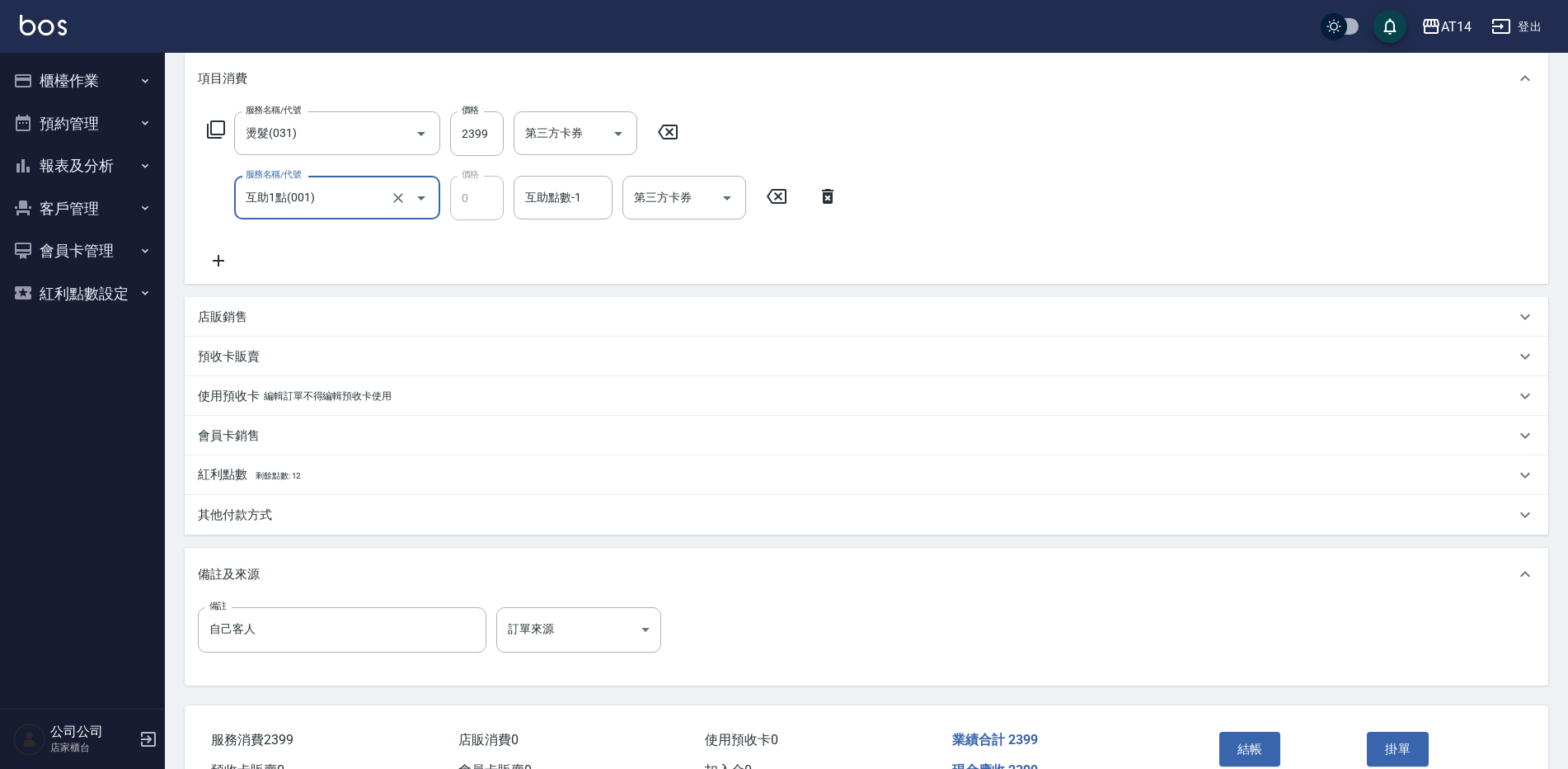
scroll to position [247, 0]
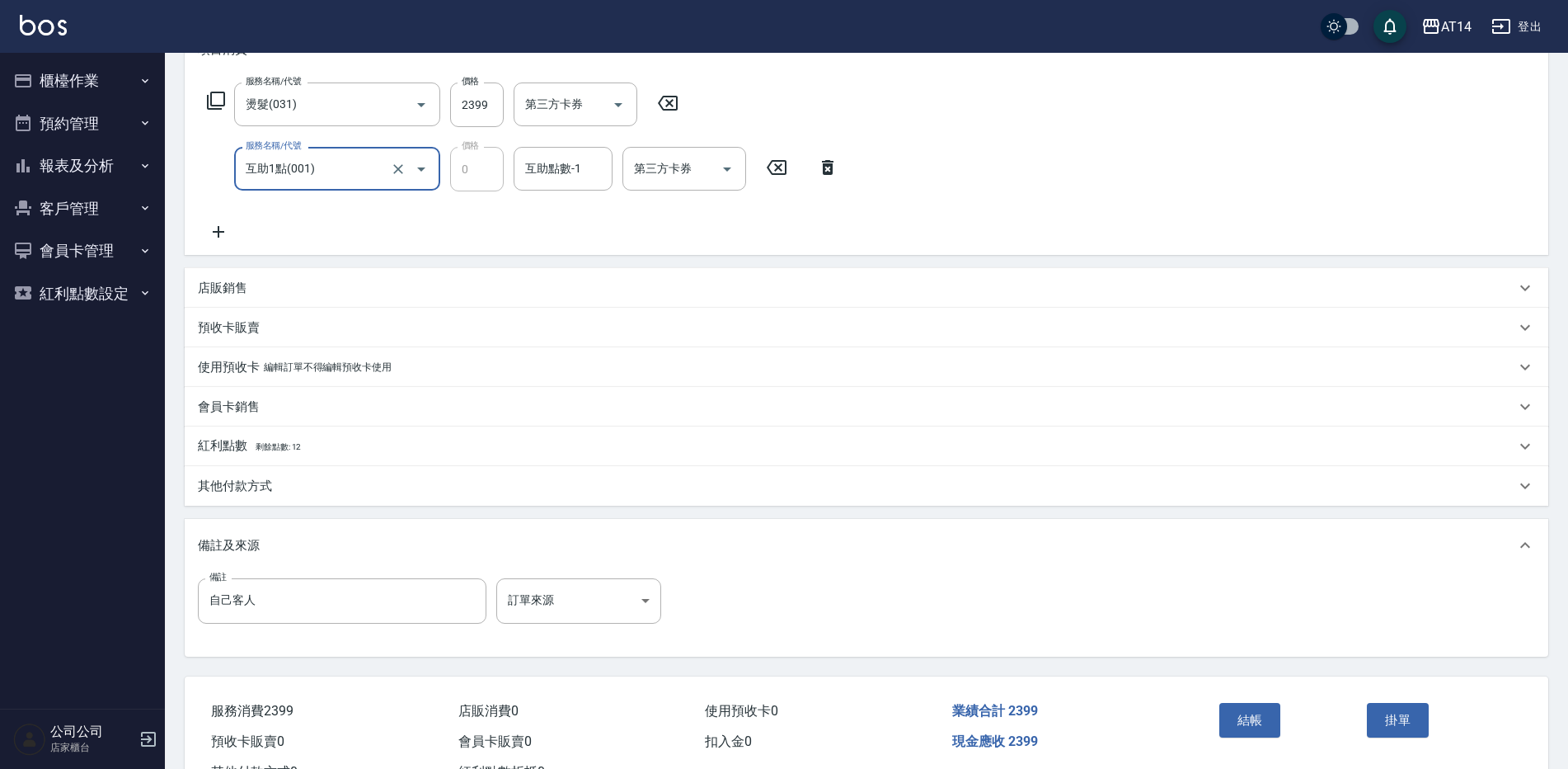
click at [637, 626] on div "備註 自己客人 備註 訂單來源 ​ 訂單來源" at bounding box center [867, 610] width 1338 height 65
click at [620, 607] on body "AT14 登出 櫃檯作業 打帳單 帳單列表 掛單列表 現金收支登錄 材料自購登錄 每日結帳 排班表 掃碼打卡 預約管理 預約管理 單日預約紀錄 單週預約紀錄 …" at bounding box center [784, 290] width 1568 height 1074
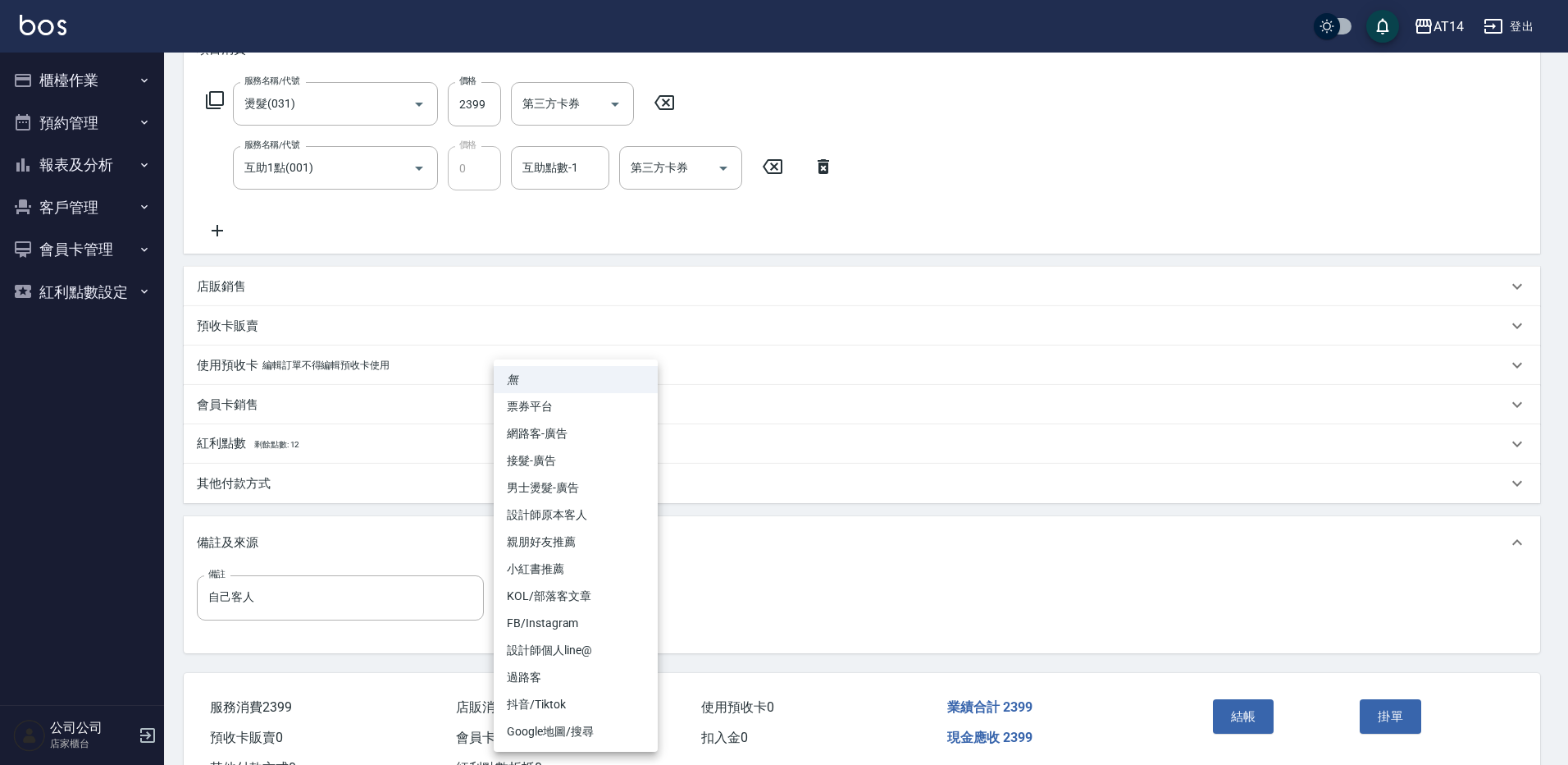
click at [562, 527] on li "設計師原本客人" at bounding box center [575, 515] width 164 height 27
type input "設計師原本客人"
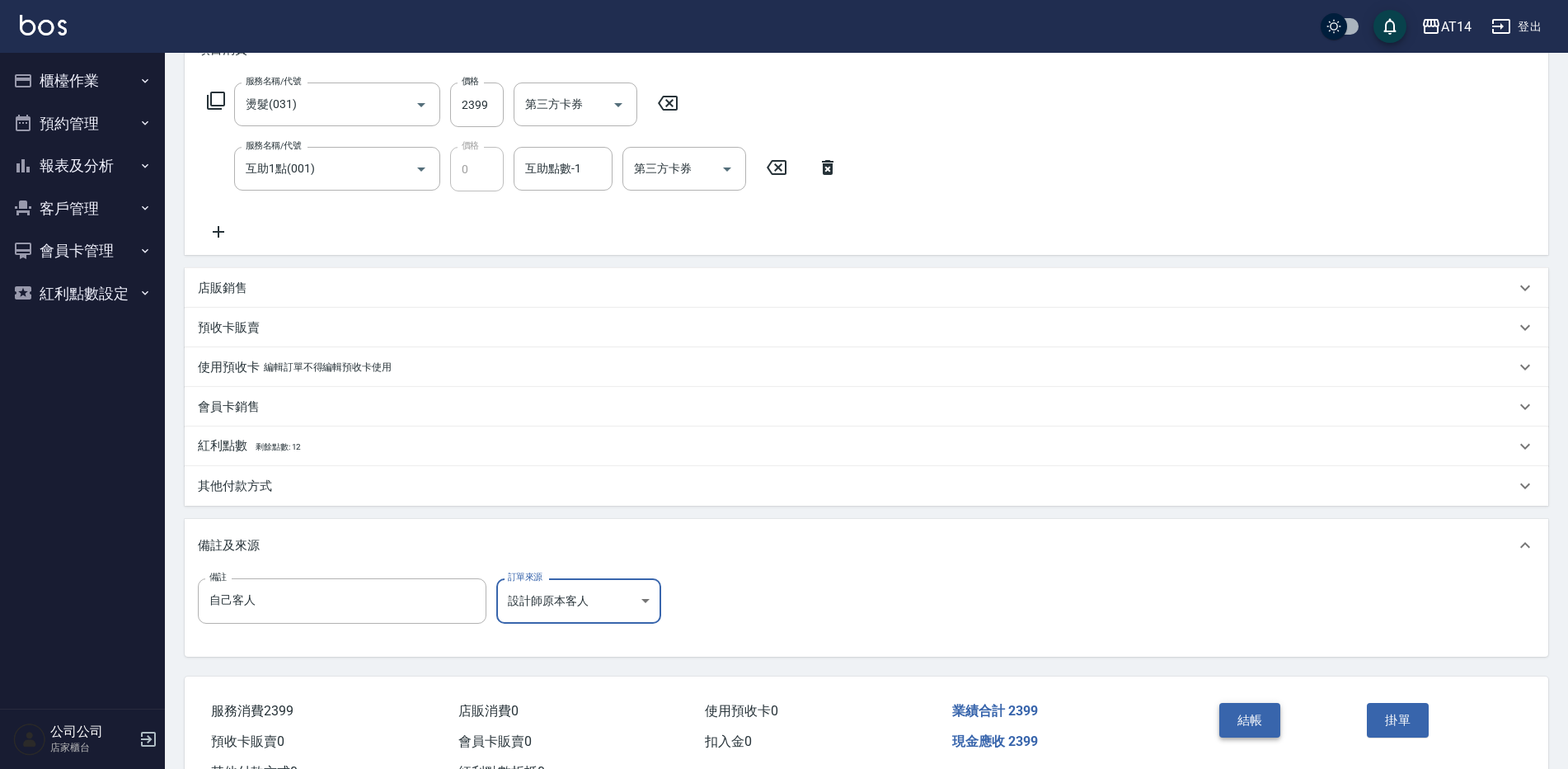
click at [1234, 712] on button "結帳" at bounding box center [1251, 720] width 62 height 34
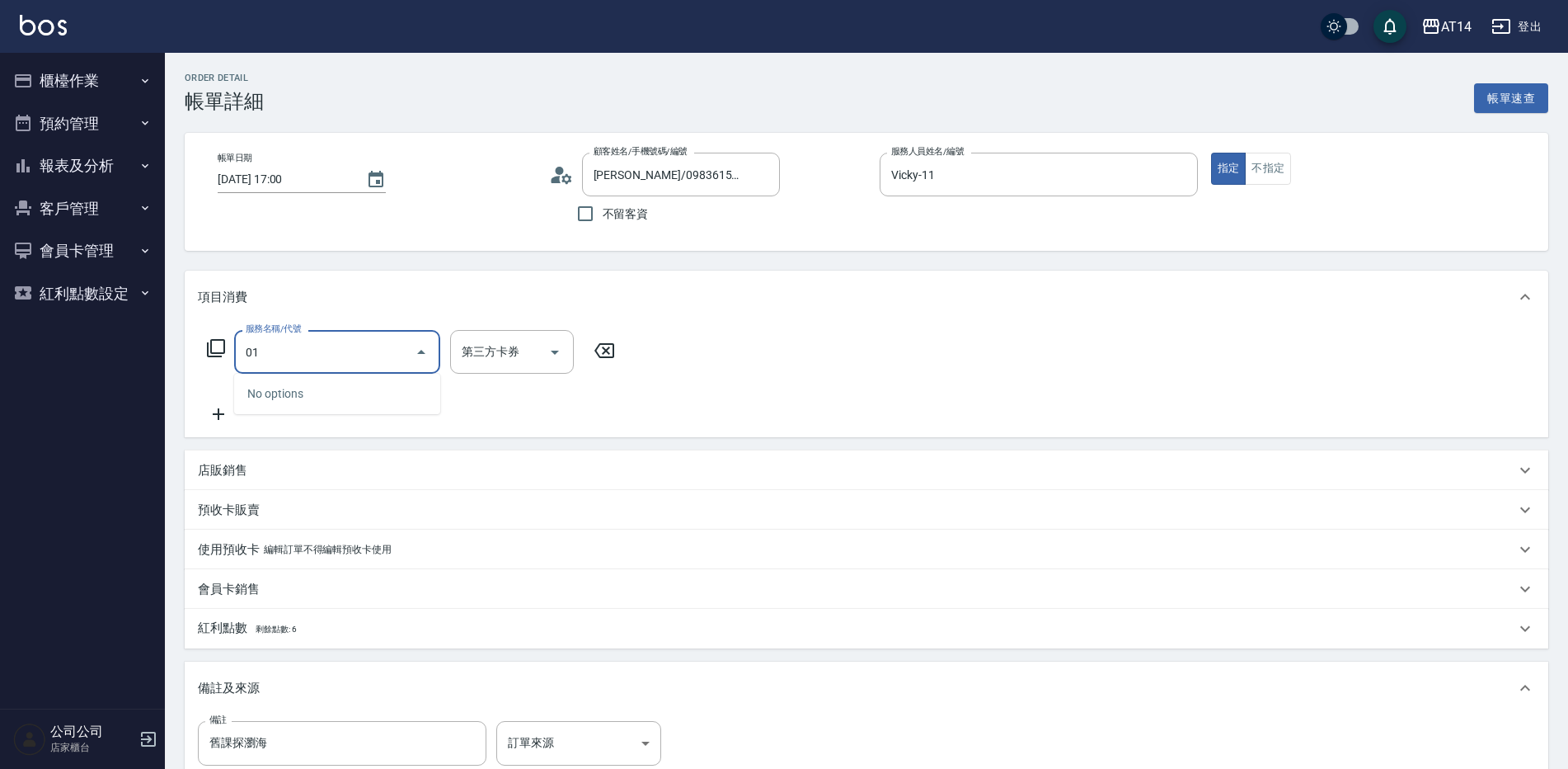
type input "011"
type input "1"
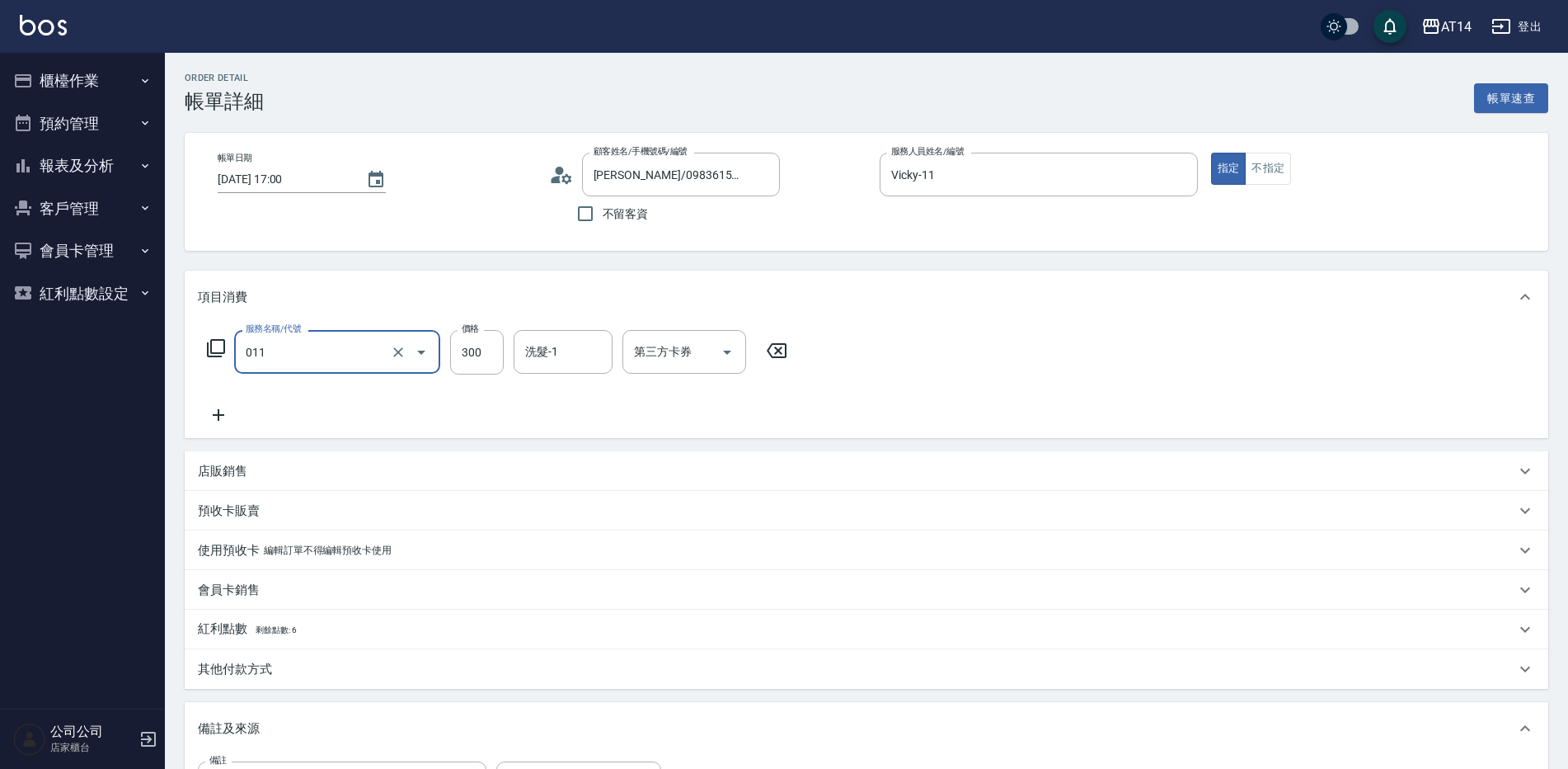
type input "洗髮(011)"
type input "1"
type input "0"
type input "1800"
type input "4"
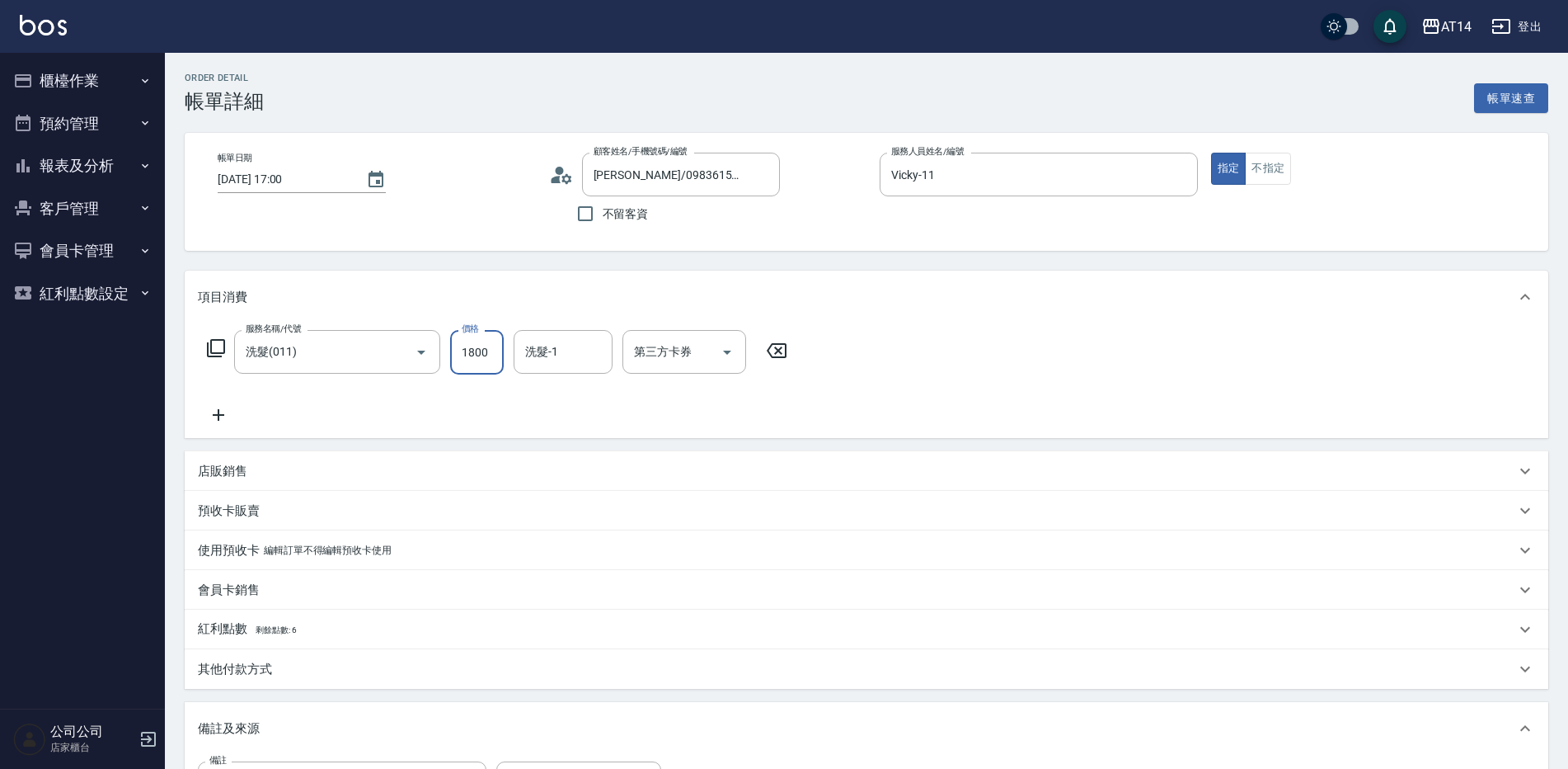
type input "1800"
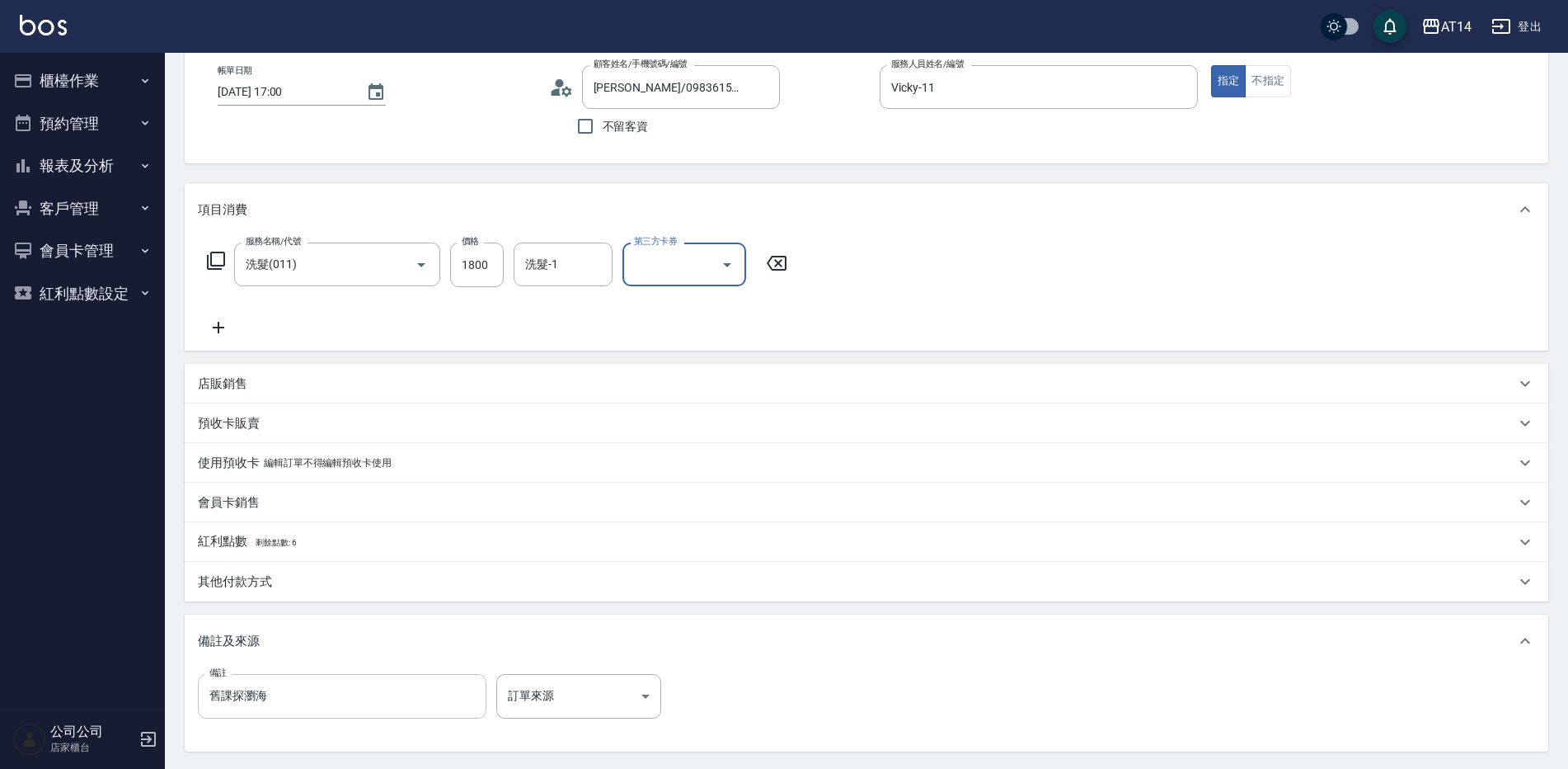
scroll to position [165, 0]
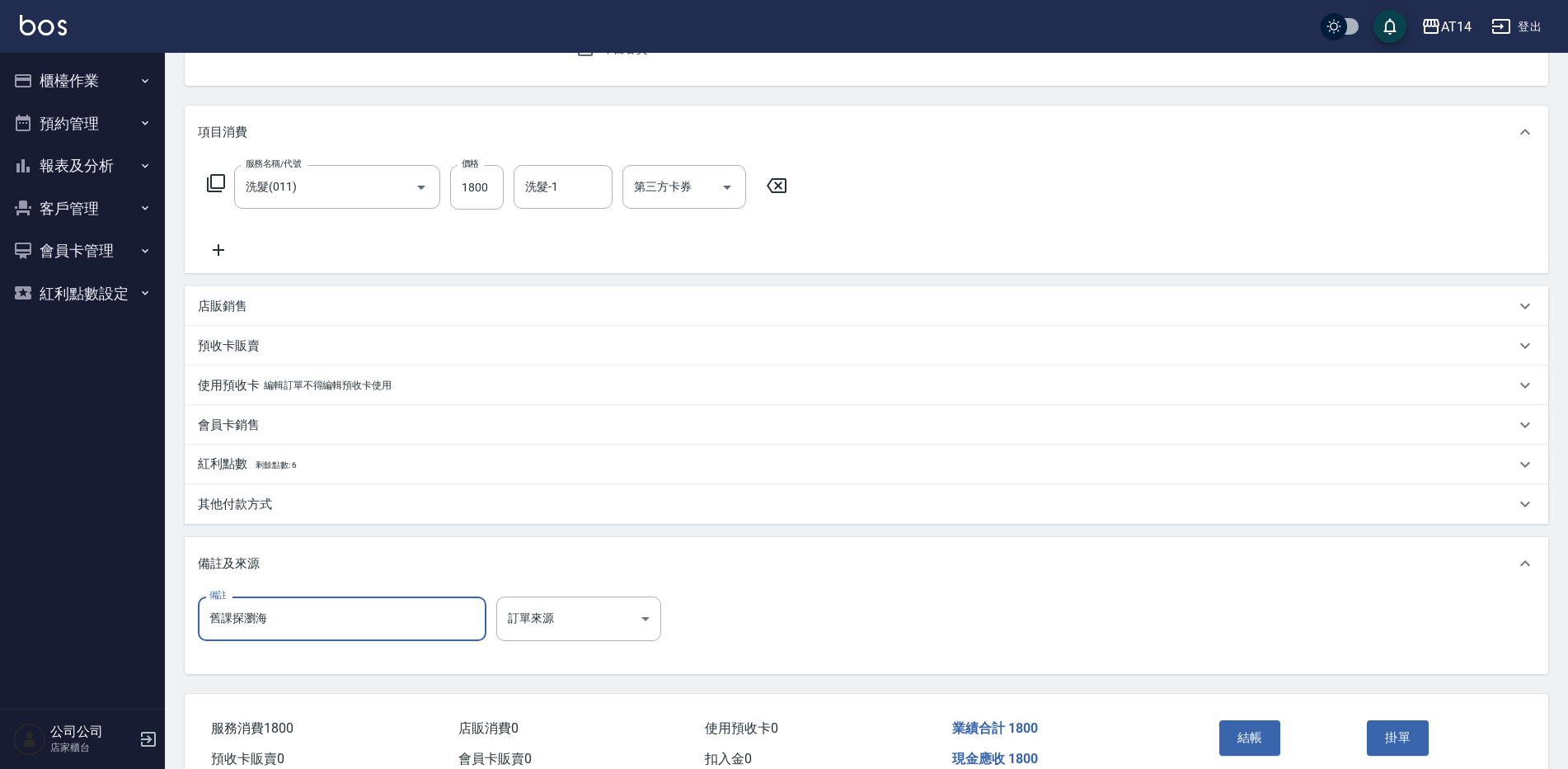
click at [385, 610] on input "舊課探瀏海" at bounding box center [342, 619] width 289 height 45
type input "舊課探瀏海後92375"
click at [581, 631] on body "AT14 登出 櫃檯作業 打帳單 帳單列表 掛單列表 現金收支登錄 材料自購登錄 每日結帳 排班表 掃碼打卡 預約管理 預約管理 單日預約紀錄 單週預約紀錄 …" at bounding box center [784, 340] width 1568 height 1010
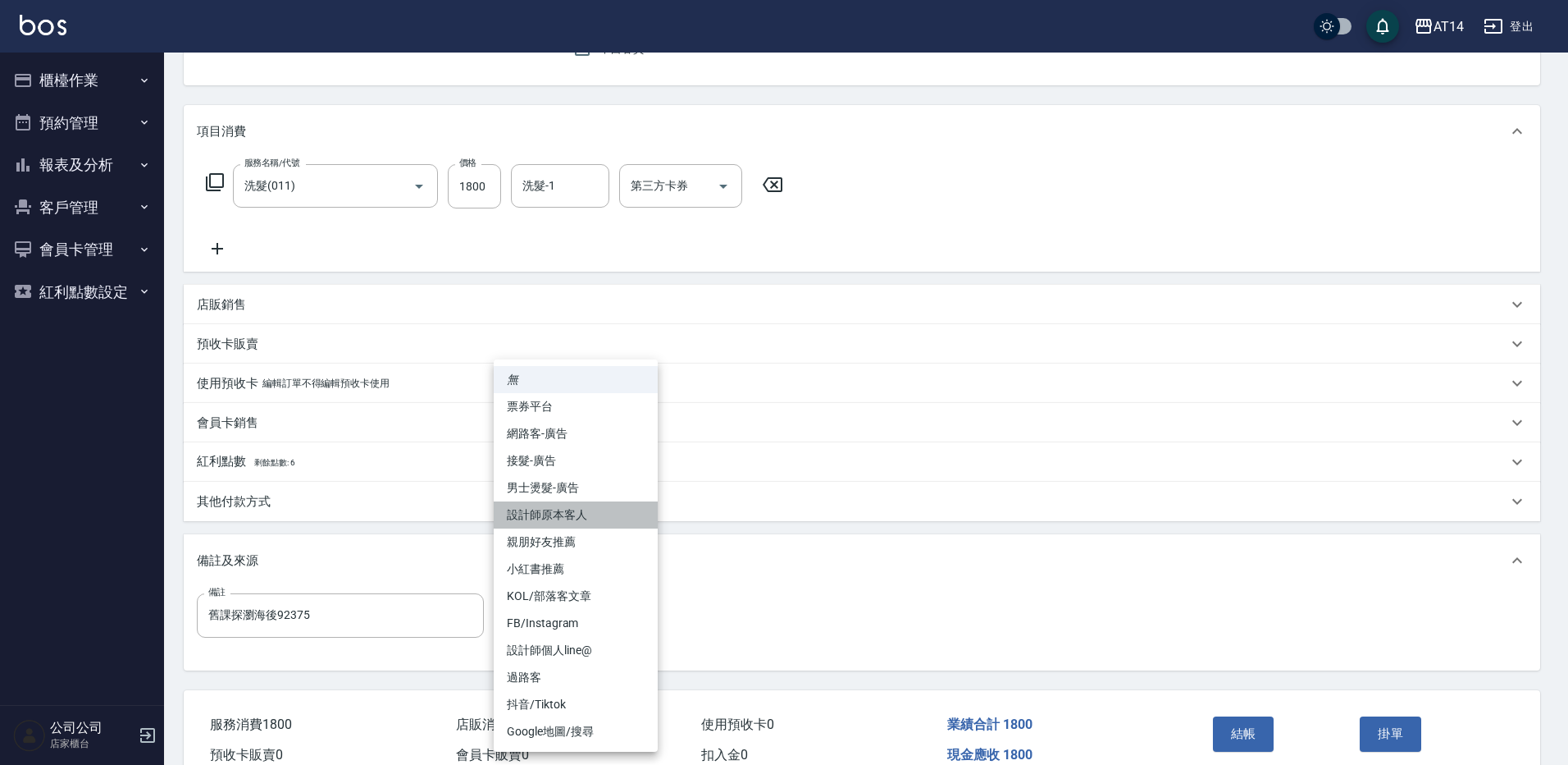
click at [569, 520] on li "設計師原本客人" at bounding box center [575, 515] width 164 height 27
type input "設計師原本客人"
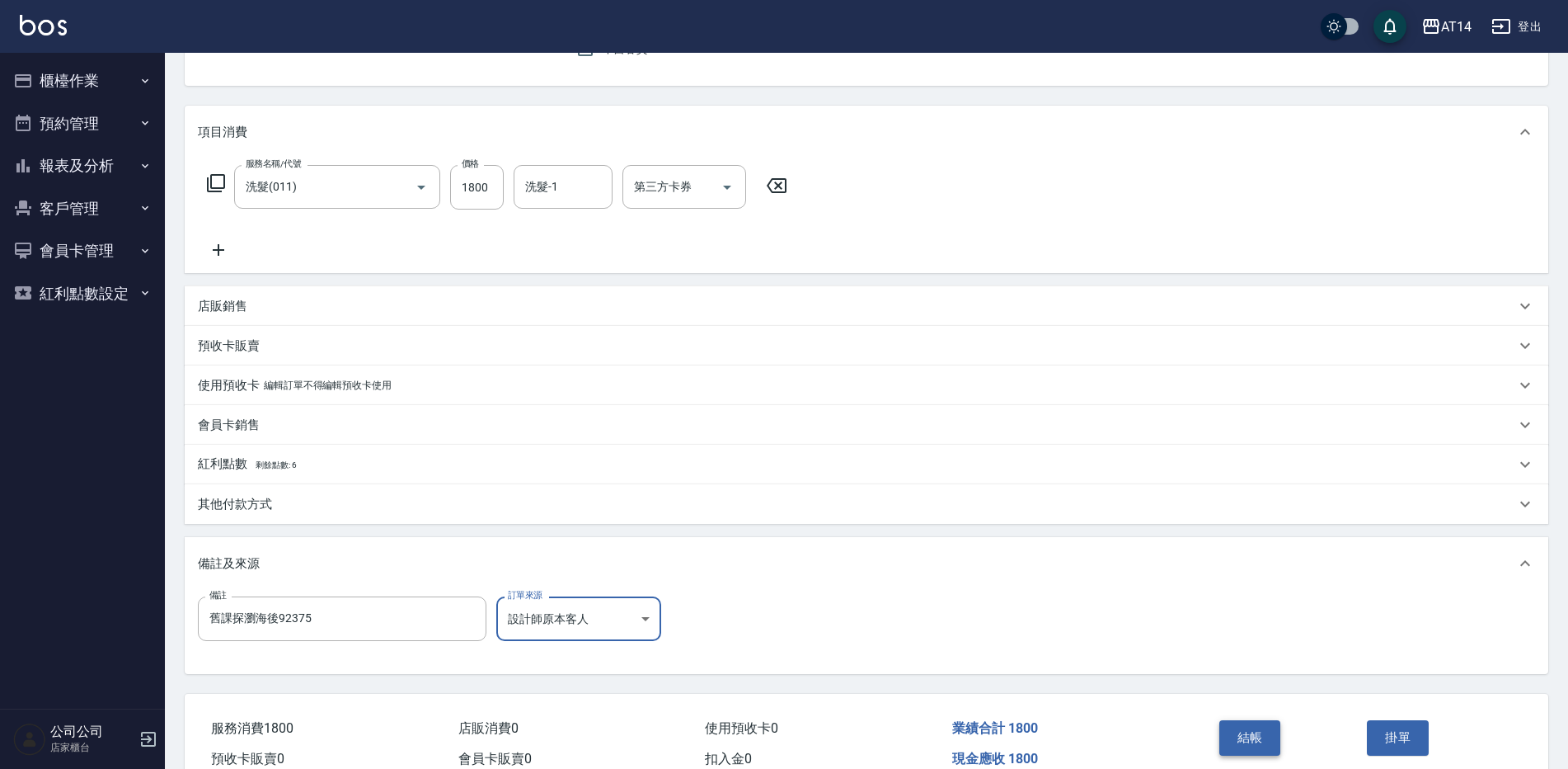
click at [1262, 739] on button "結帳" at bounding box center [1251, 737] width 62 height 34
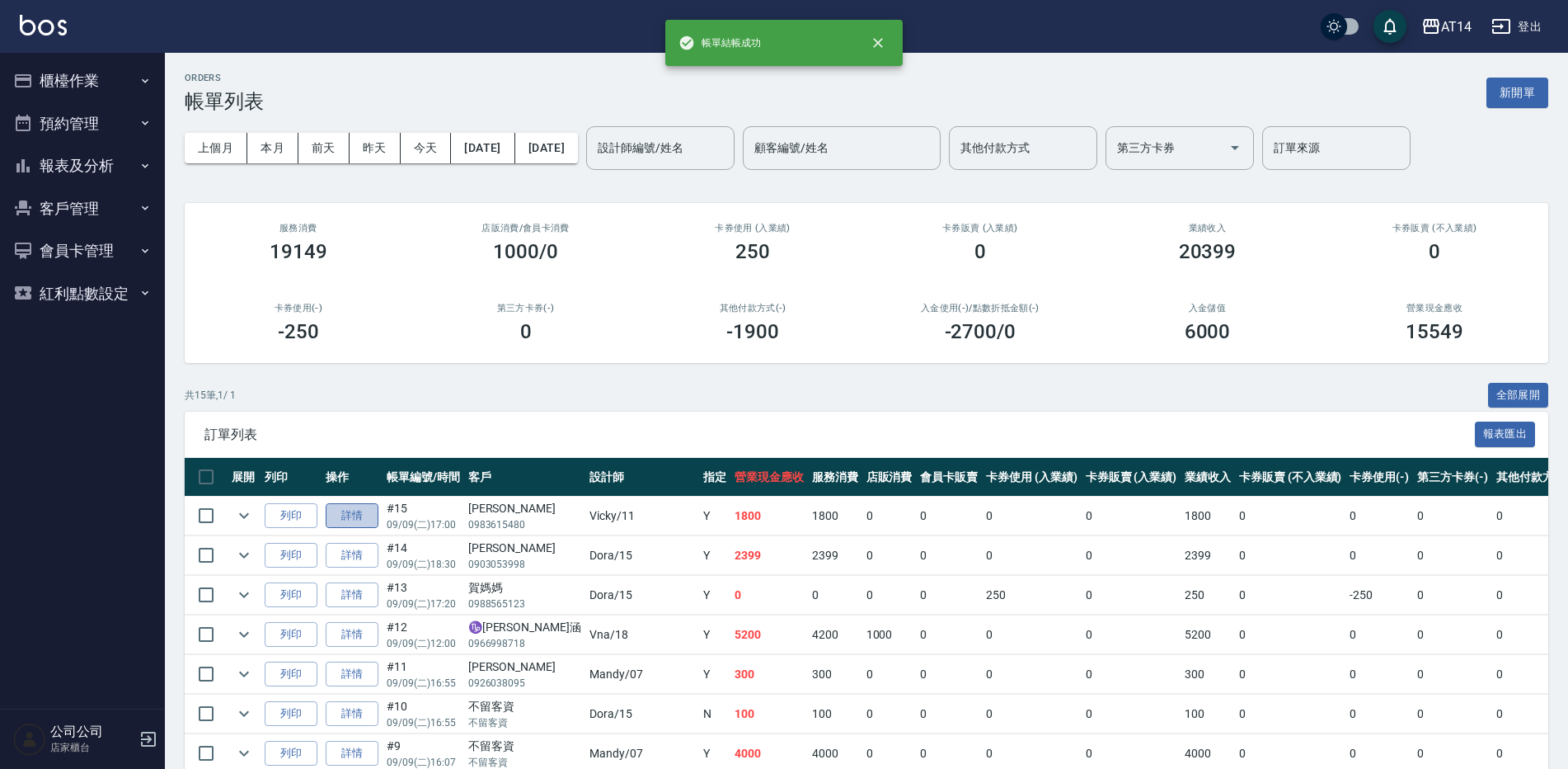
click at [359, 508] on link "詳情" at bounding box center [352, 516] width 53 height 26
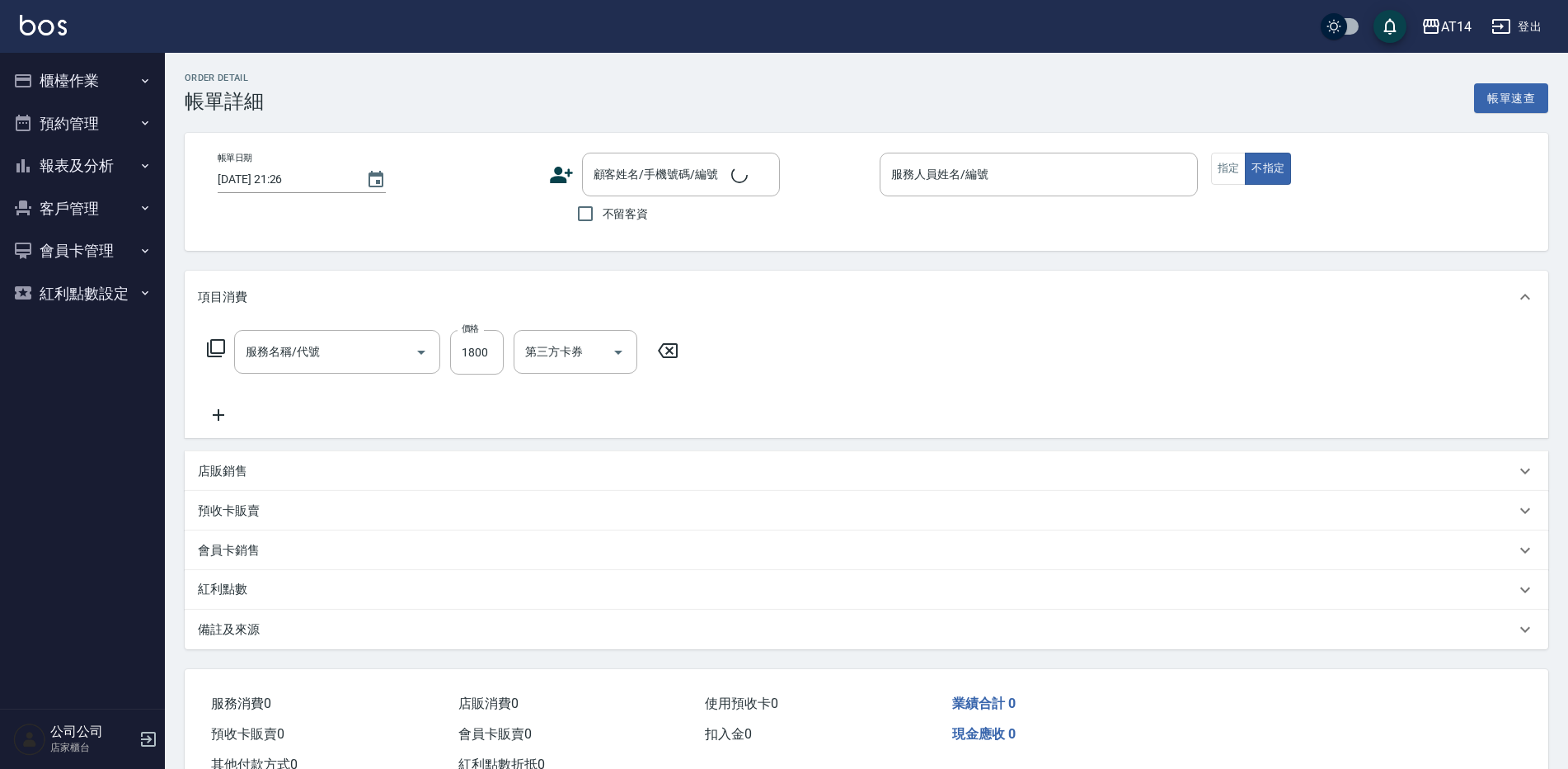
type input "洗髮(011)"
type input "[DATE] 17:00"
type input "Vicky-11"
type input "4"
type input "舊課探瀏海後92375"
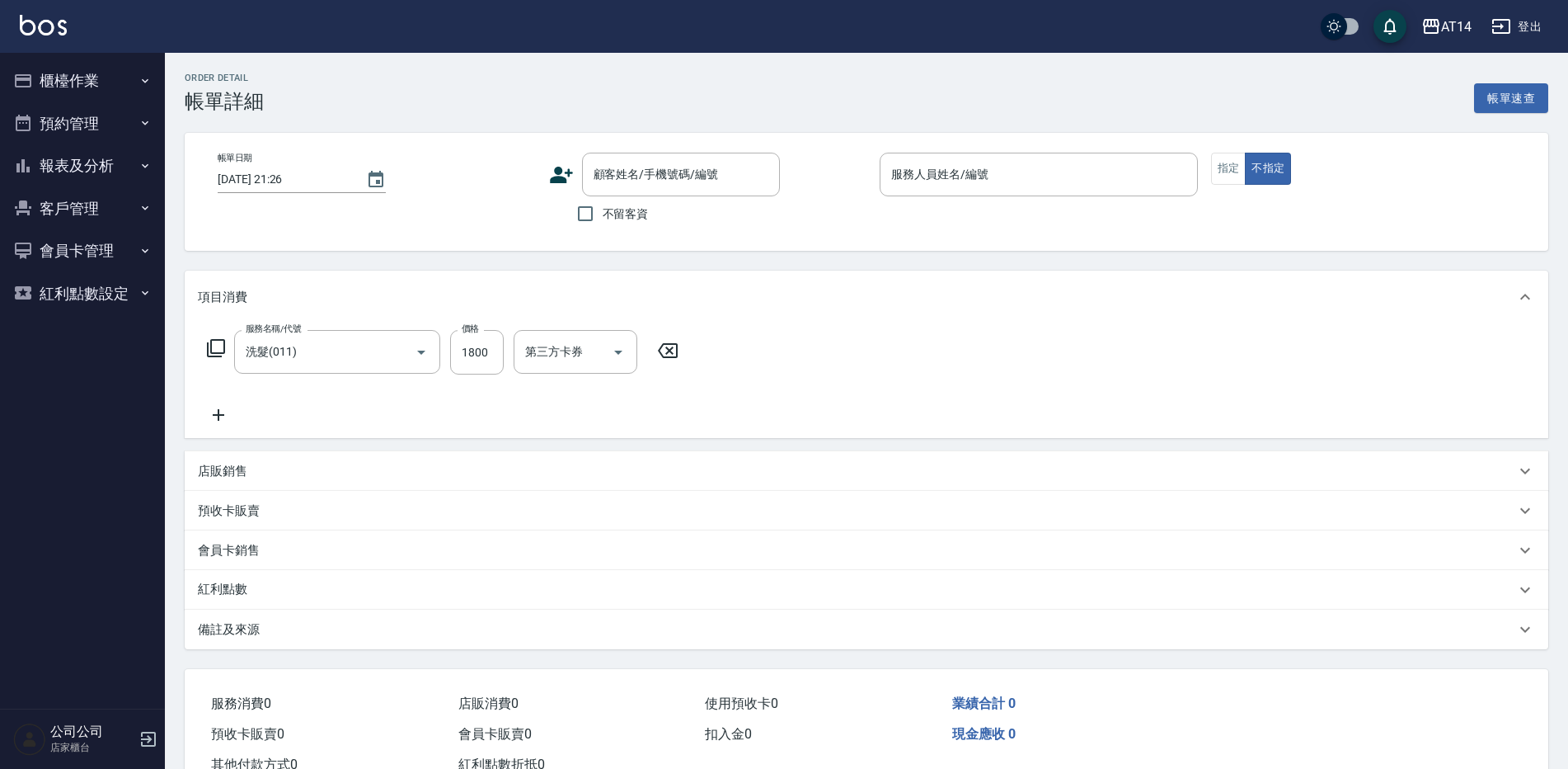
type input "設計師原本客人"
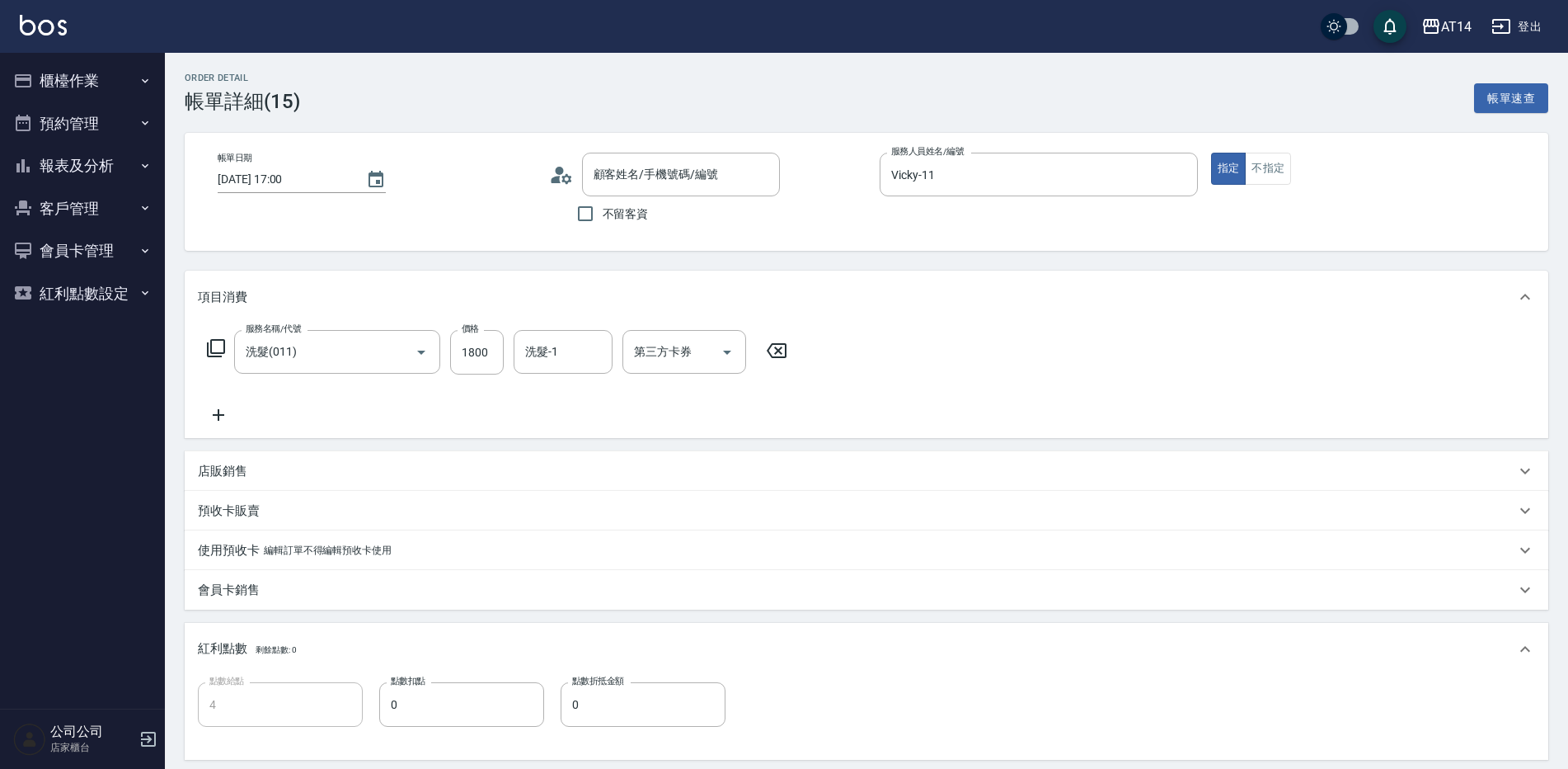
type input "[PERSON_NAME]/0983615480/null"
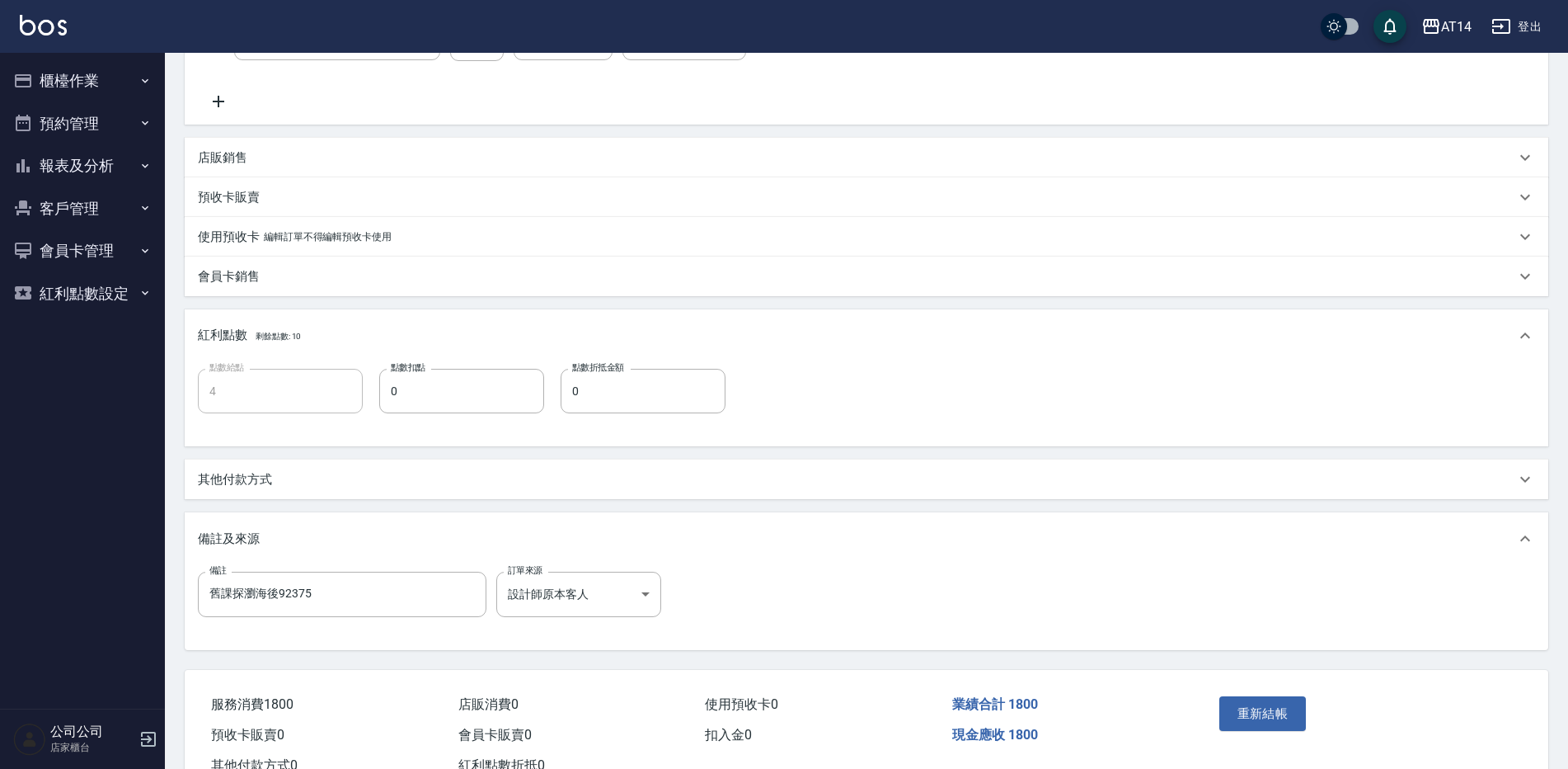
scroll to position [372, 0]
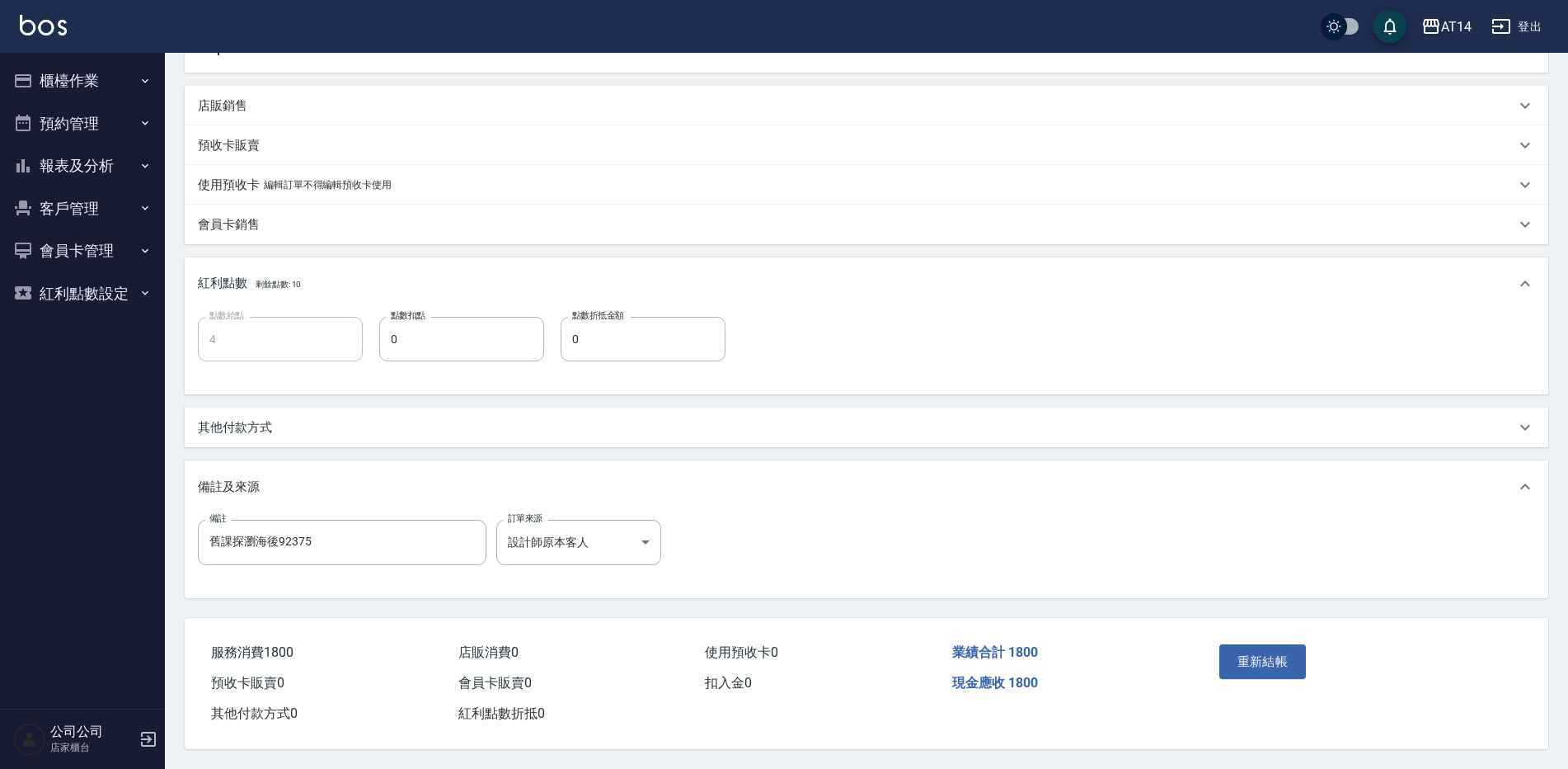
click at [266, 423] on p "其他付款方式" at bounding box center [235, 428] width 74 height 17
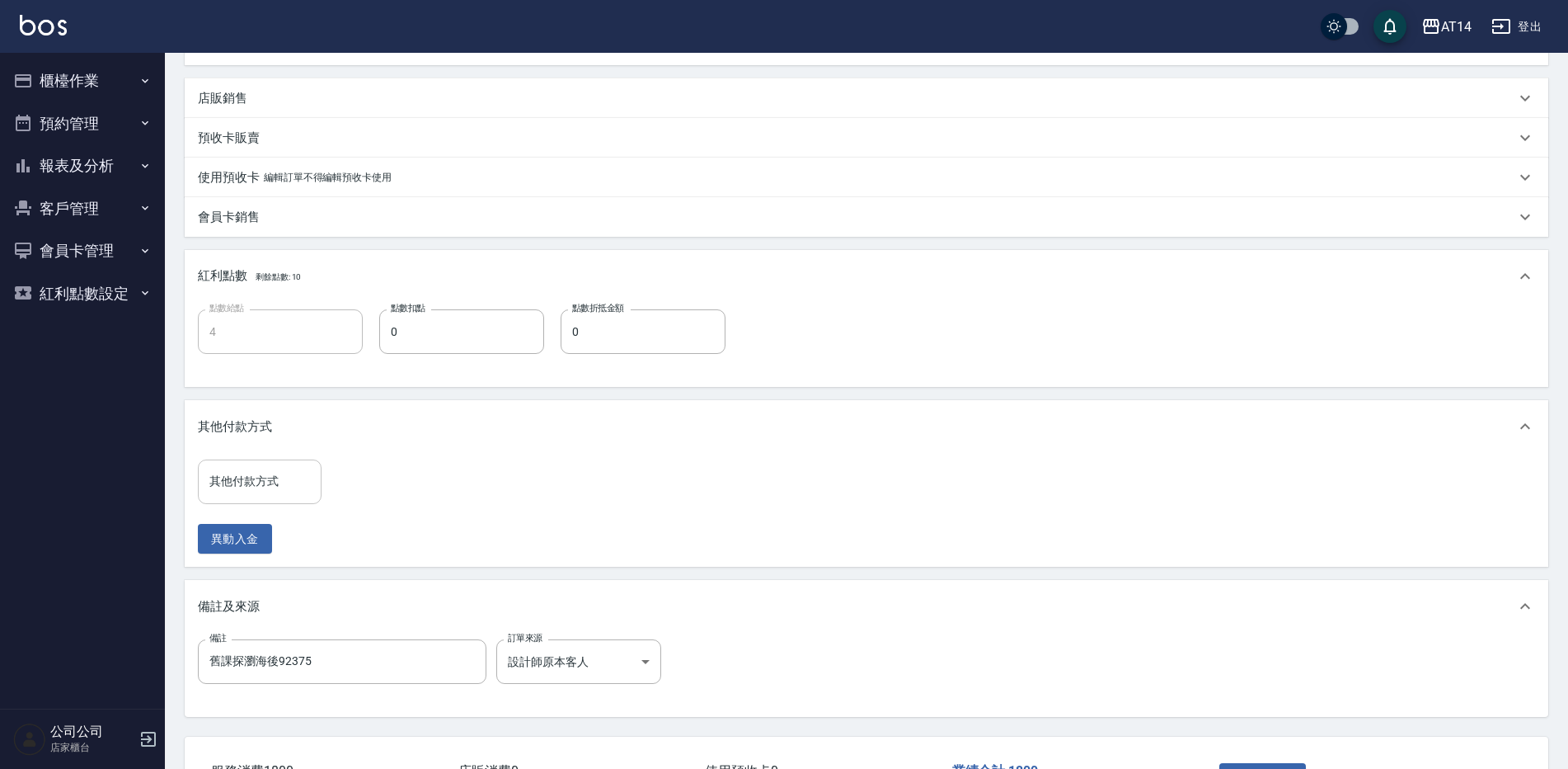
click at [279, 490] on input "其他付款方式" at bounding box center [259, 480] width 109 height 28
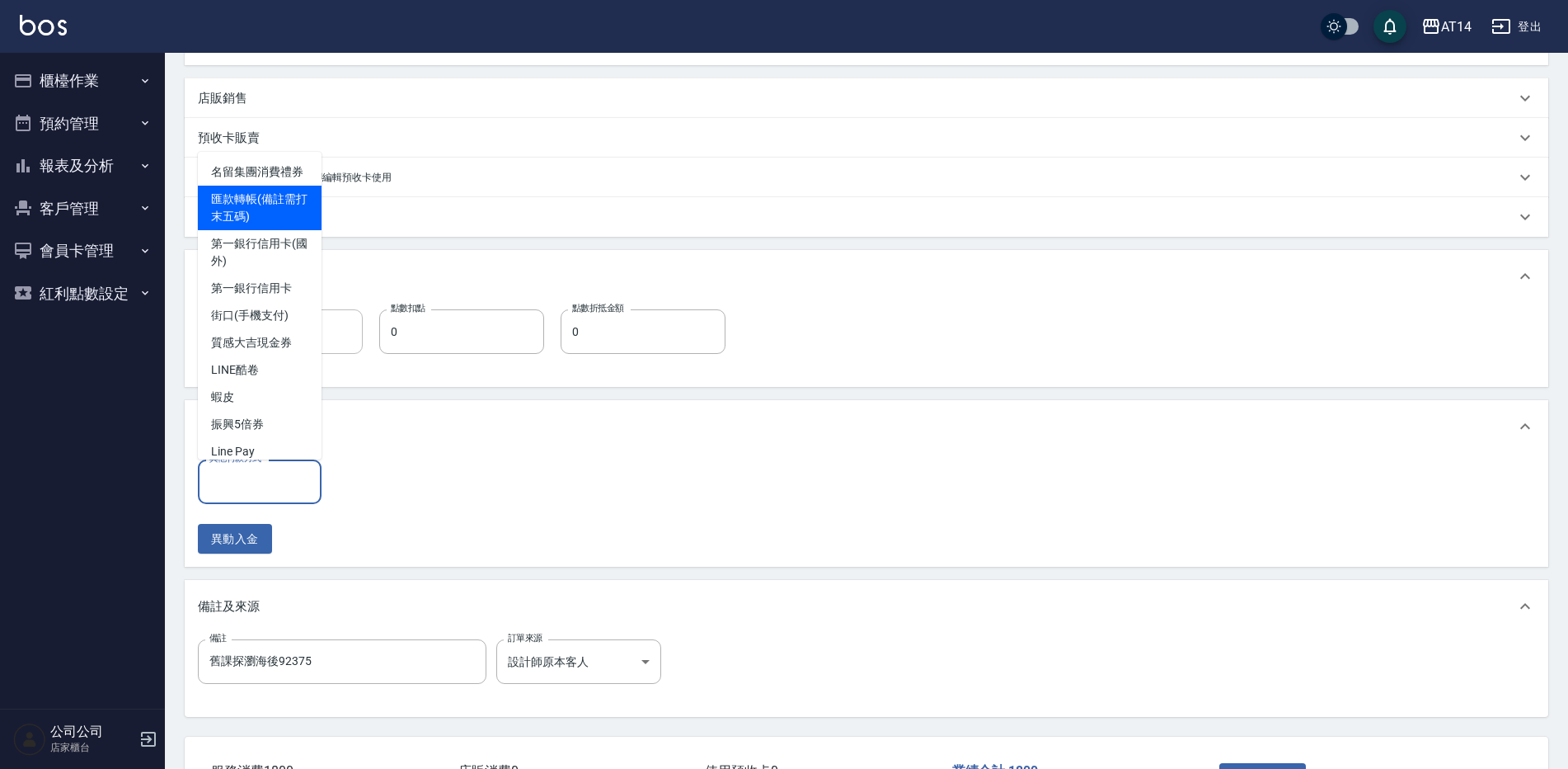
click at [283, 219] on span "匯款轉帳(備註需打末五碼)" at bounding box center [259, 208] width 123 height 45
type input "匯款轉帳(備註需打末五碼)"
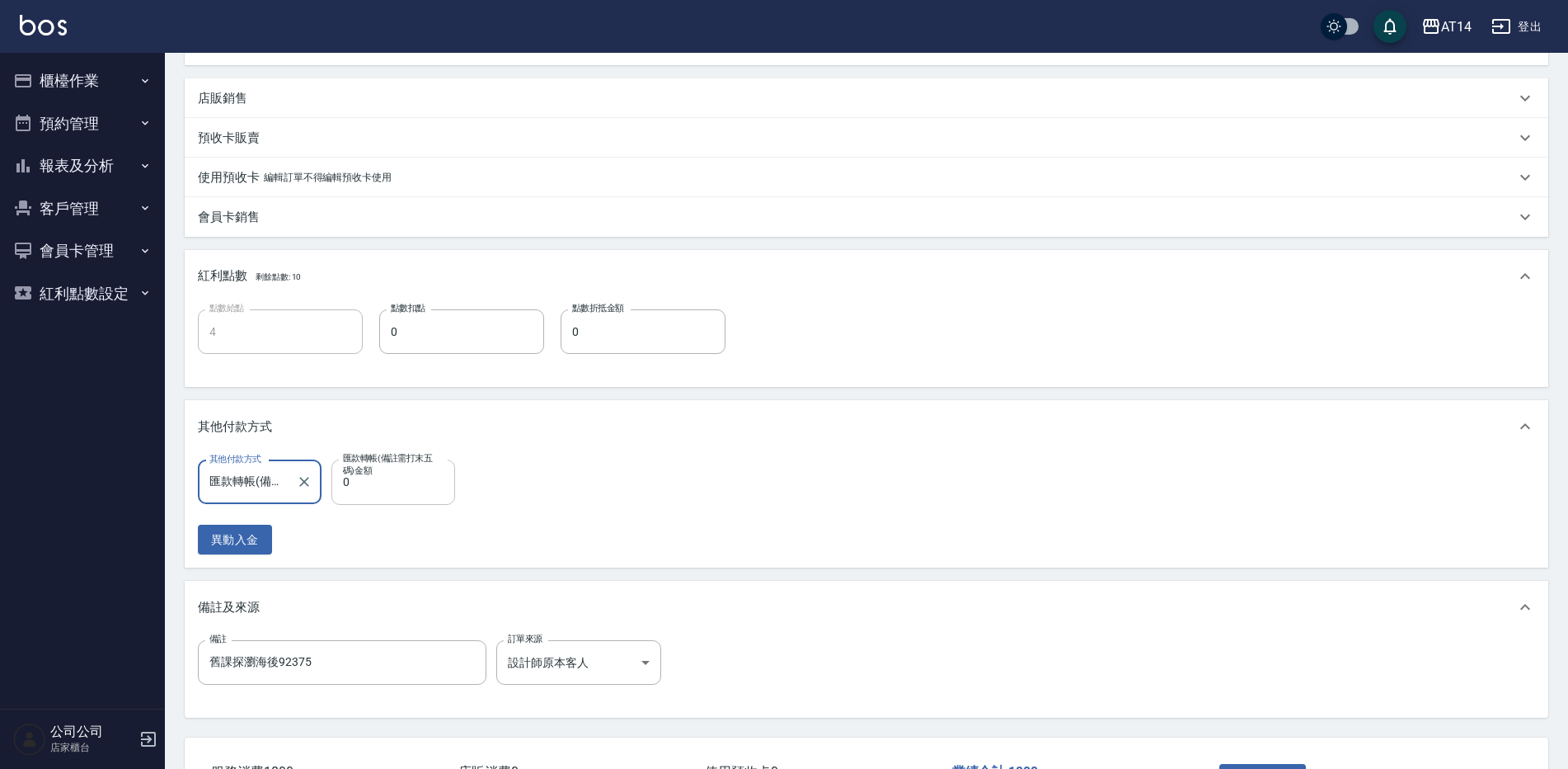
click at [404, 497] on input "0" at bounding box center [393, 482] width 123 height 45
type input "180"
type input "3"
type input "1800"
type input "0"
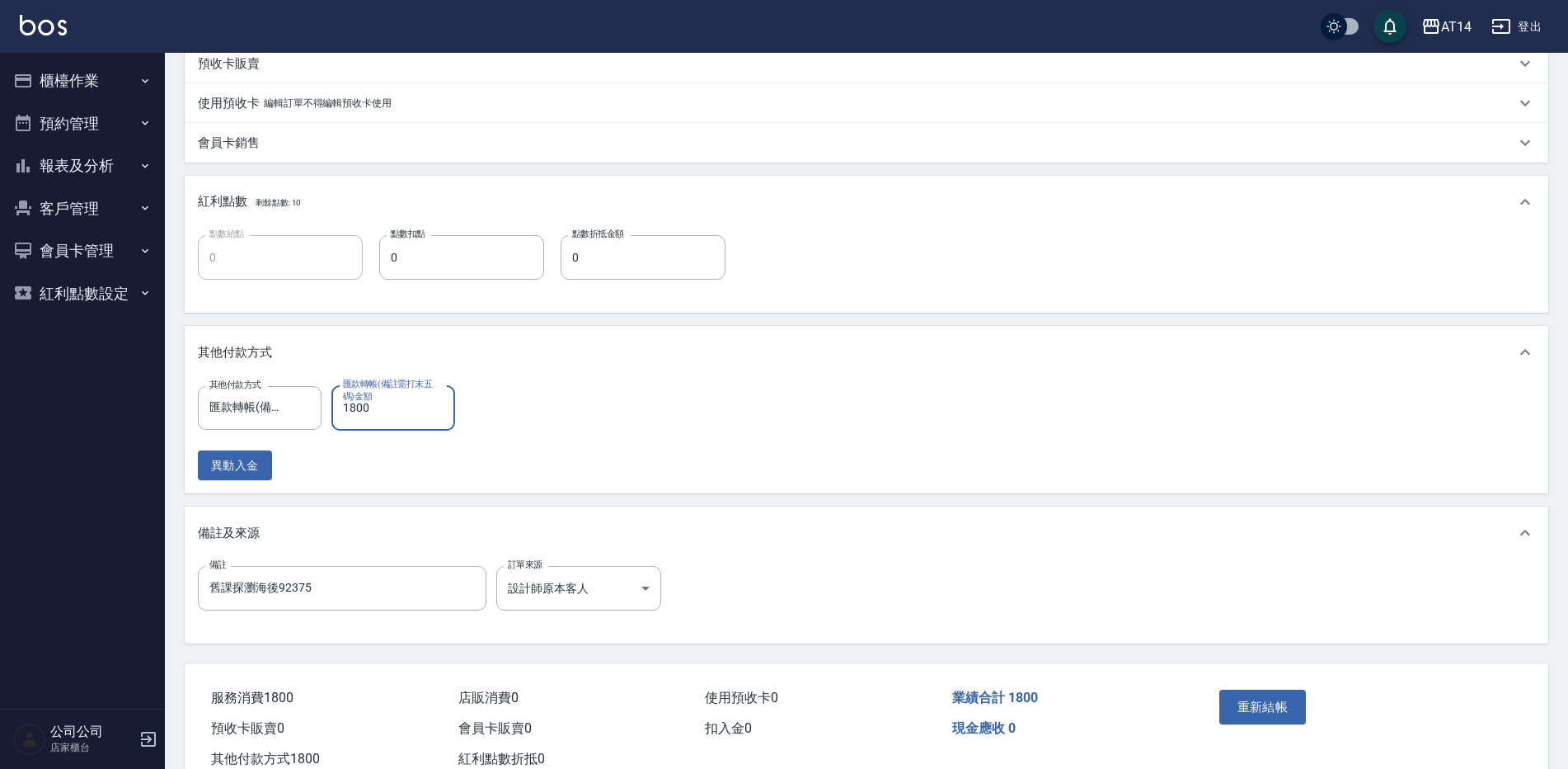
scroll to position [417, 0]
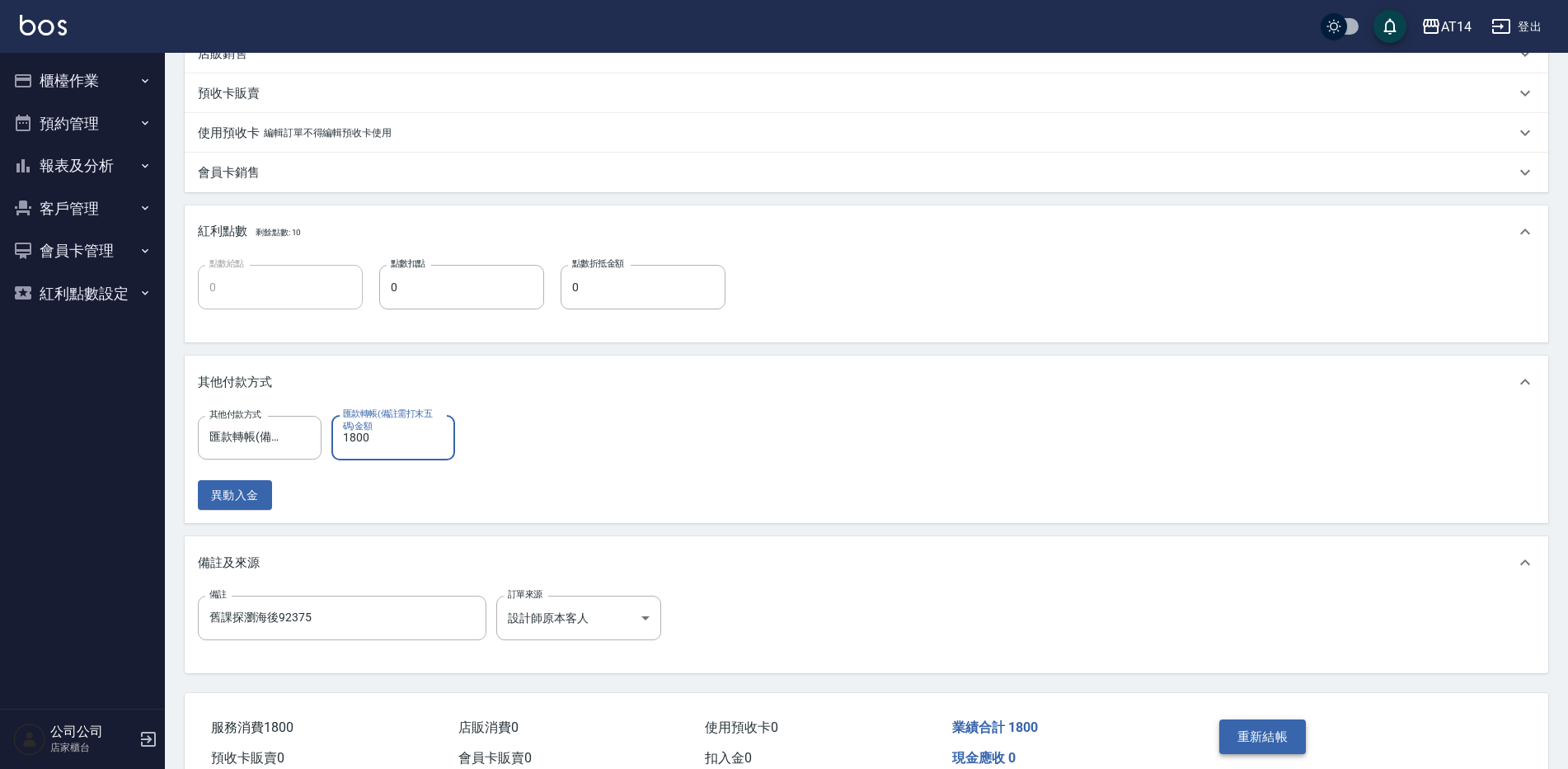
type input "1800"
click at [1290, 728] on button "重新結帳" at bounding box center [1263, 736] width 87 height 34
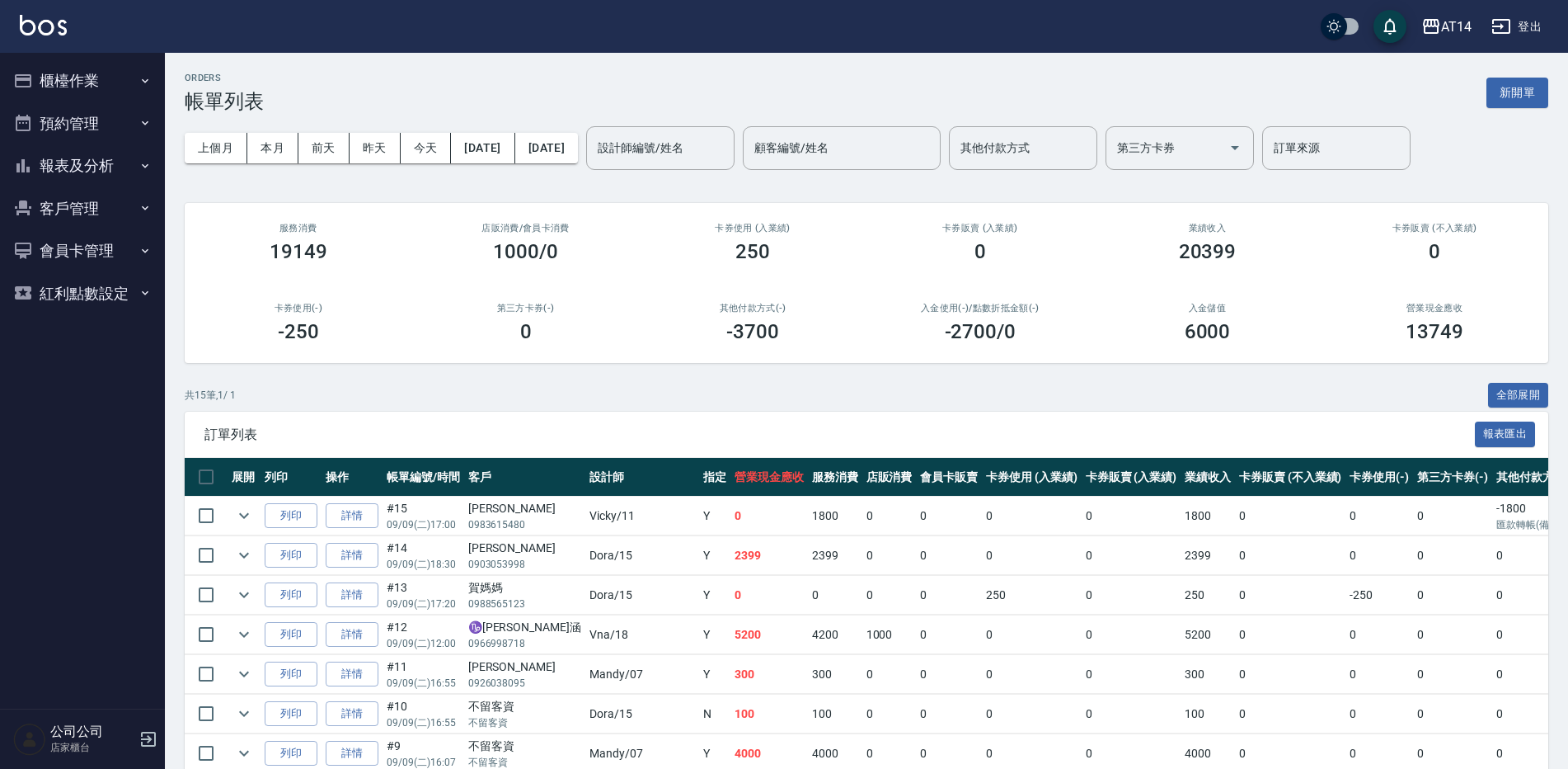
click at [139, 187] on button "客戶管理" at bounding box center [83, 209] width 152 height 43
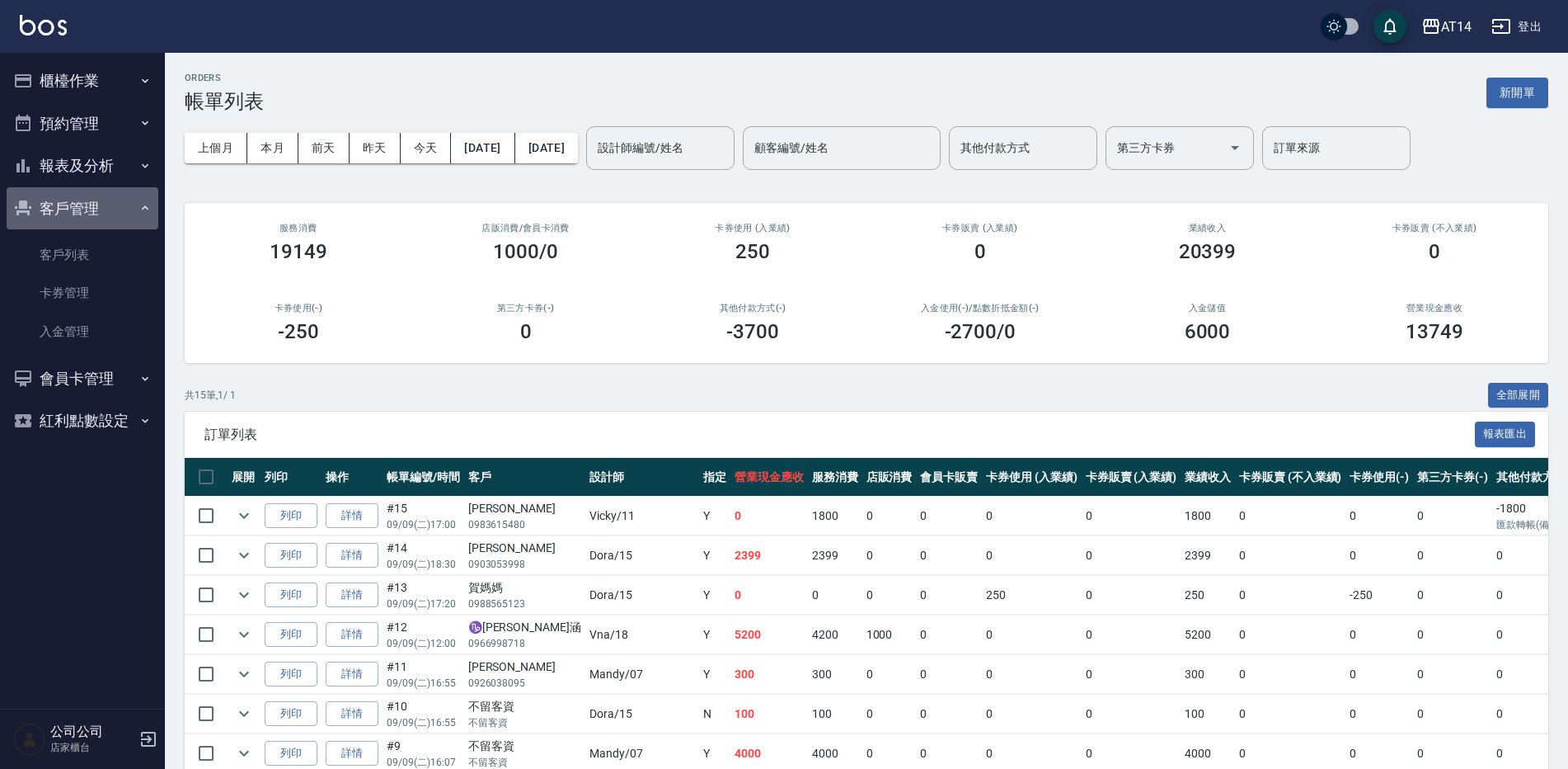
click at [132, 187] on button "客戶管理" at bounding box center [83, 209] width 152 height 43
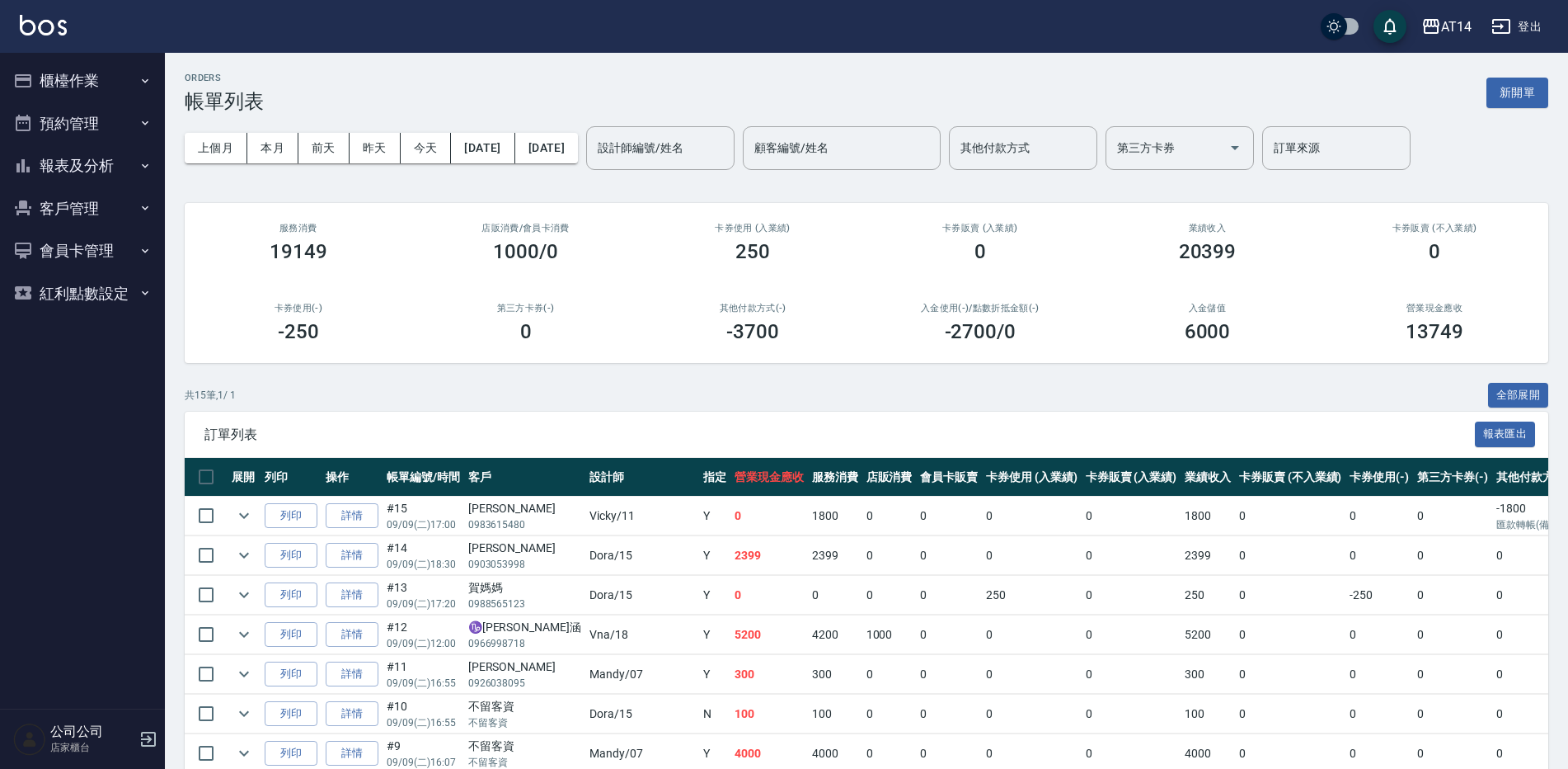
click at [110, 161] on button "報表及分析" at bounding box center [83, 166] width 152 height 43
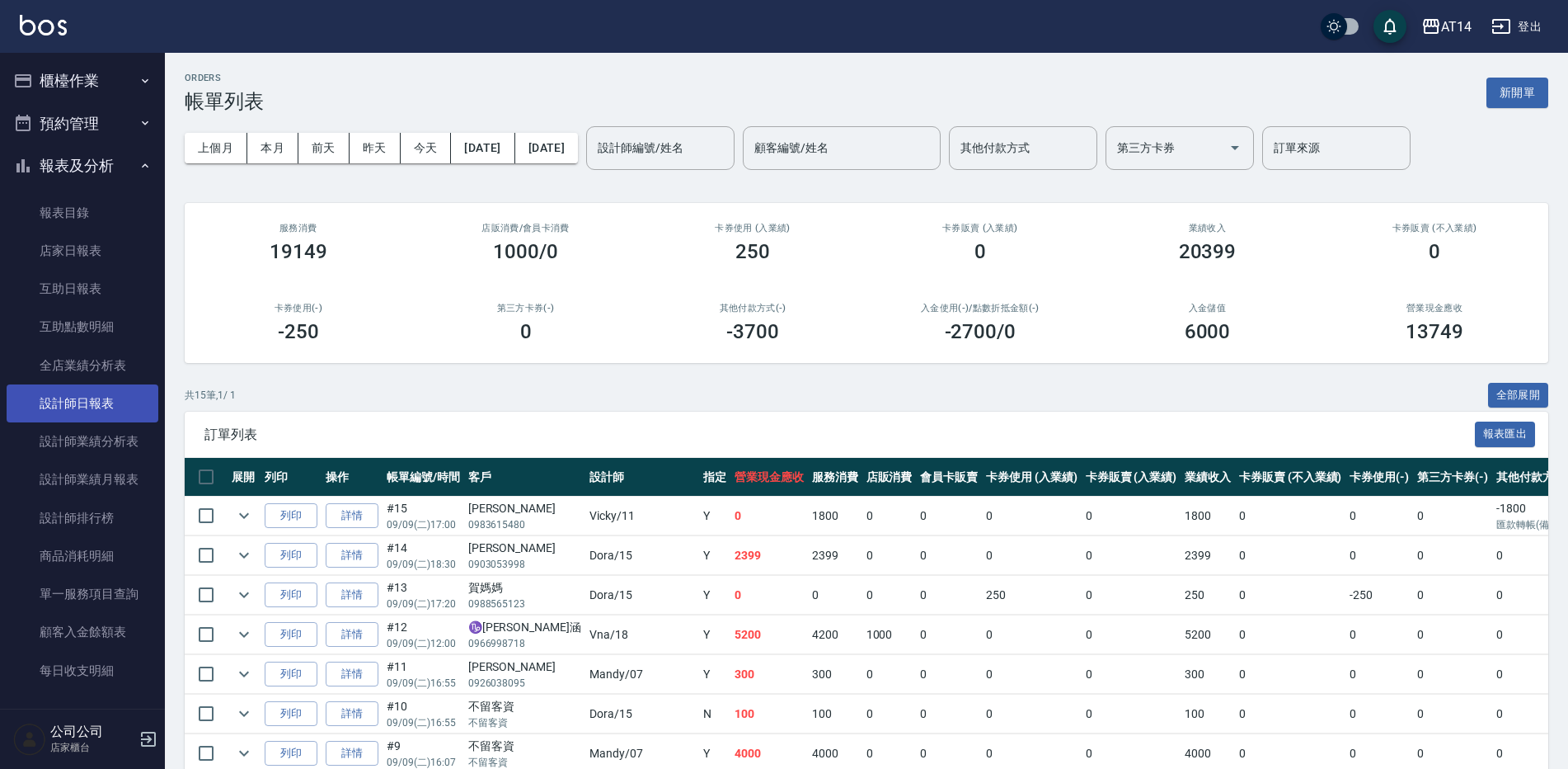
click at [100, 401] on link "設計師日報表" at bounding box center [83, 403] width 152 height 38
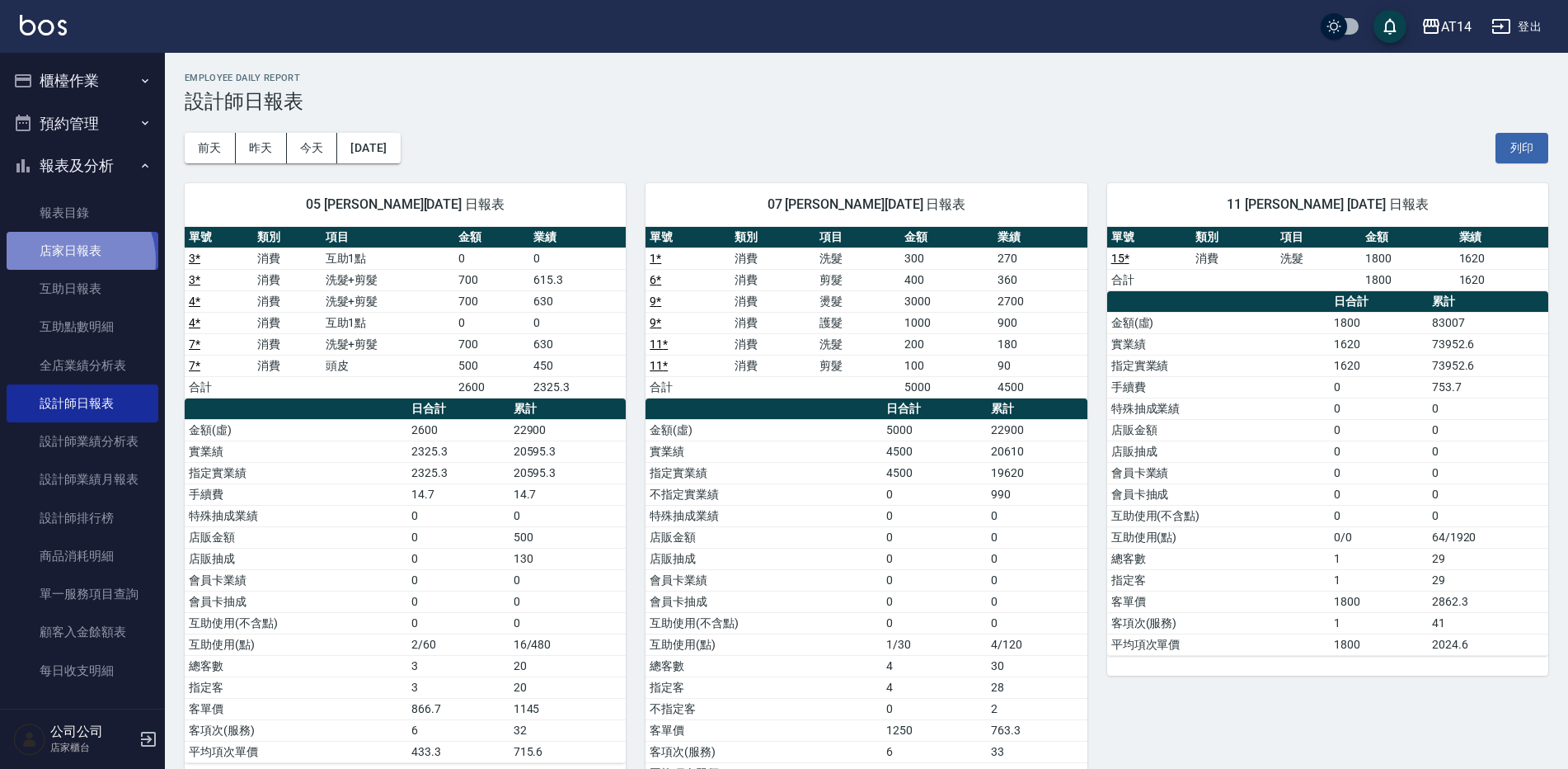
click at [71, 259] on link "店家日報表" at bounding box center [83, 251] width 152 height 38
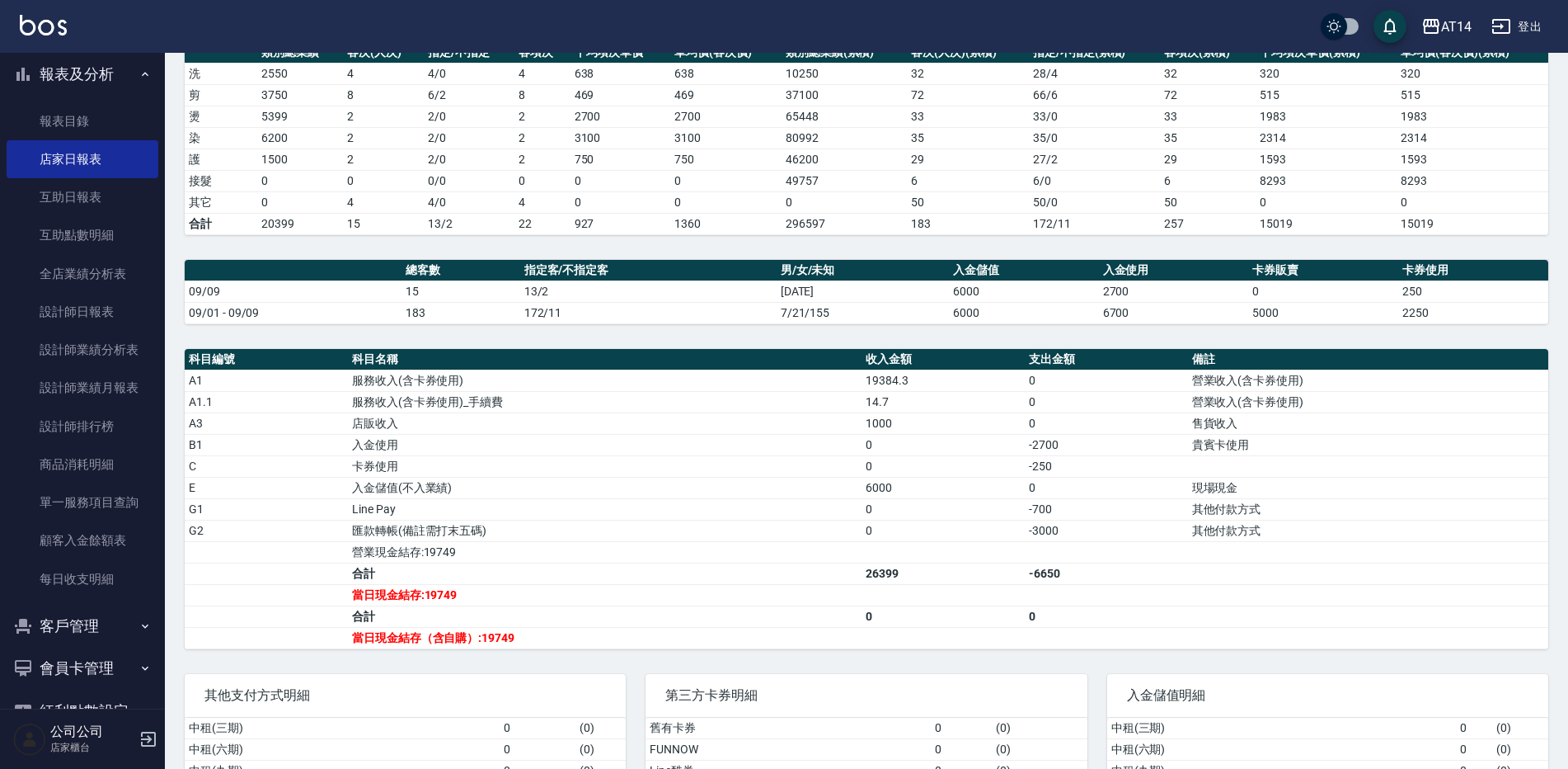
scroll to position [52, 0]
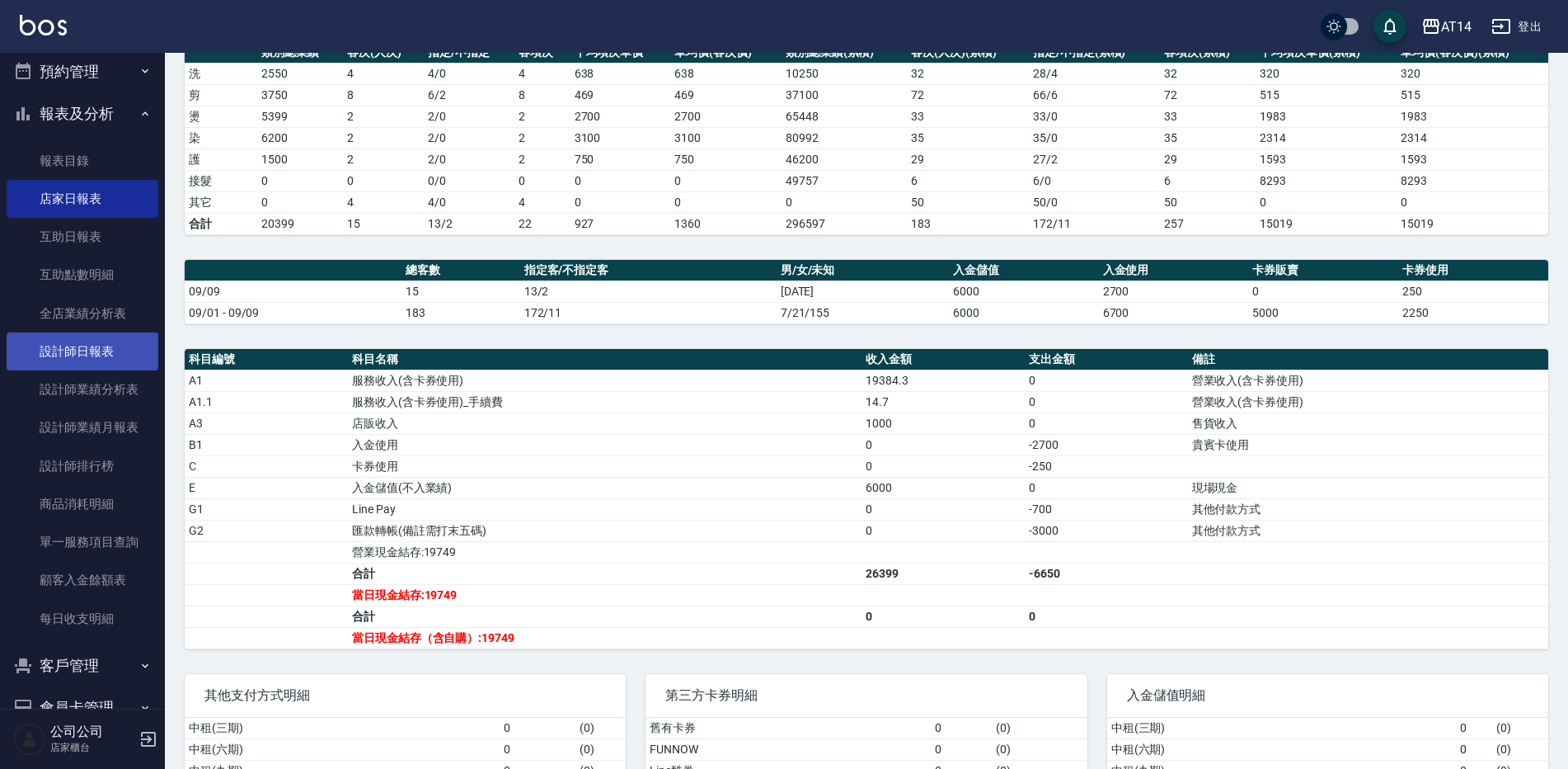
click at [110, 353] on link "設計師日報表" at bounding box center [83, 352] width 152 height 38
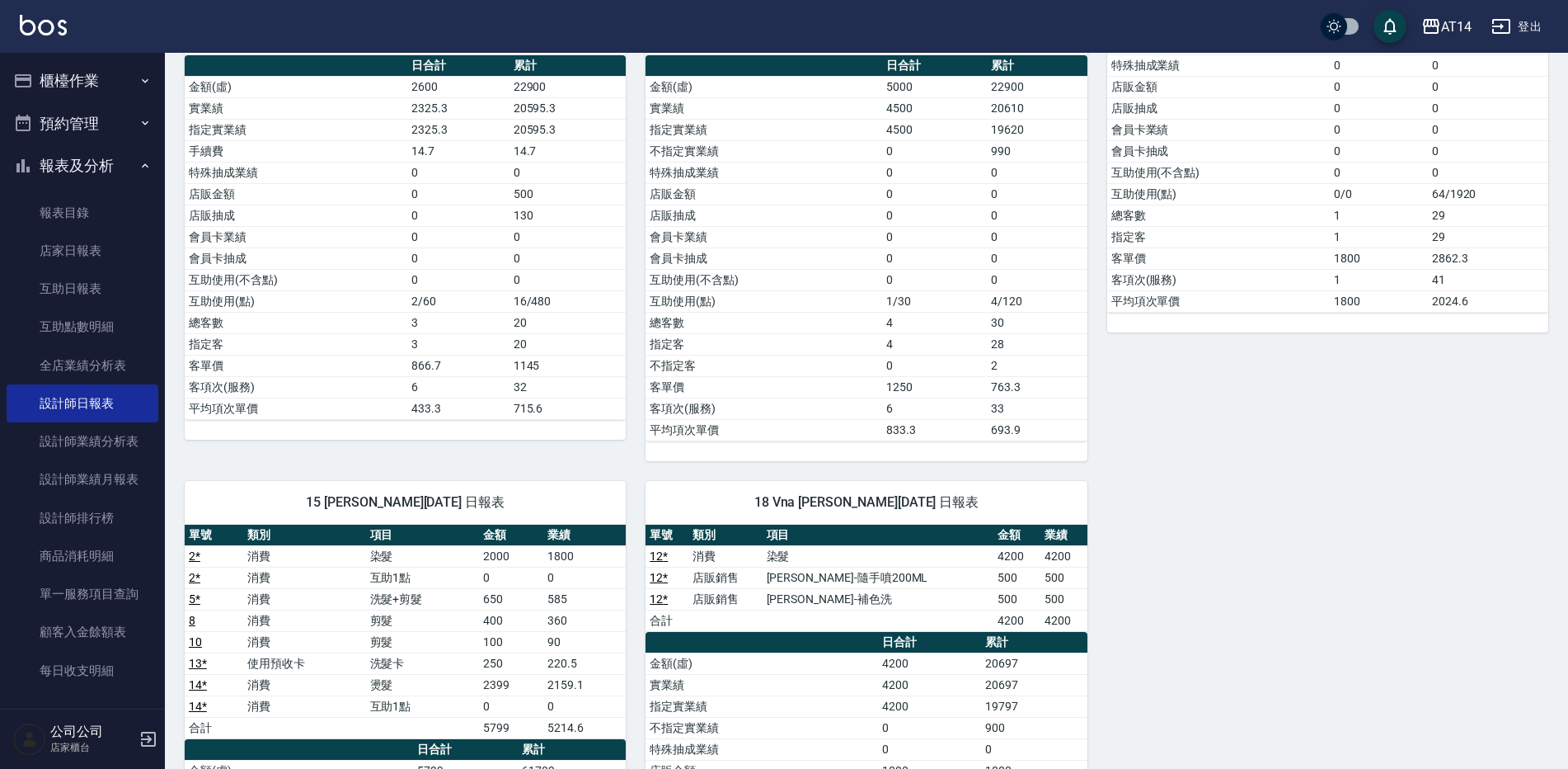
scroll to position [330, 0]
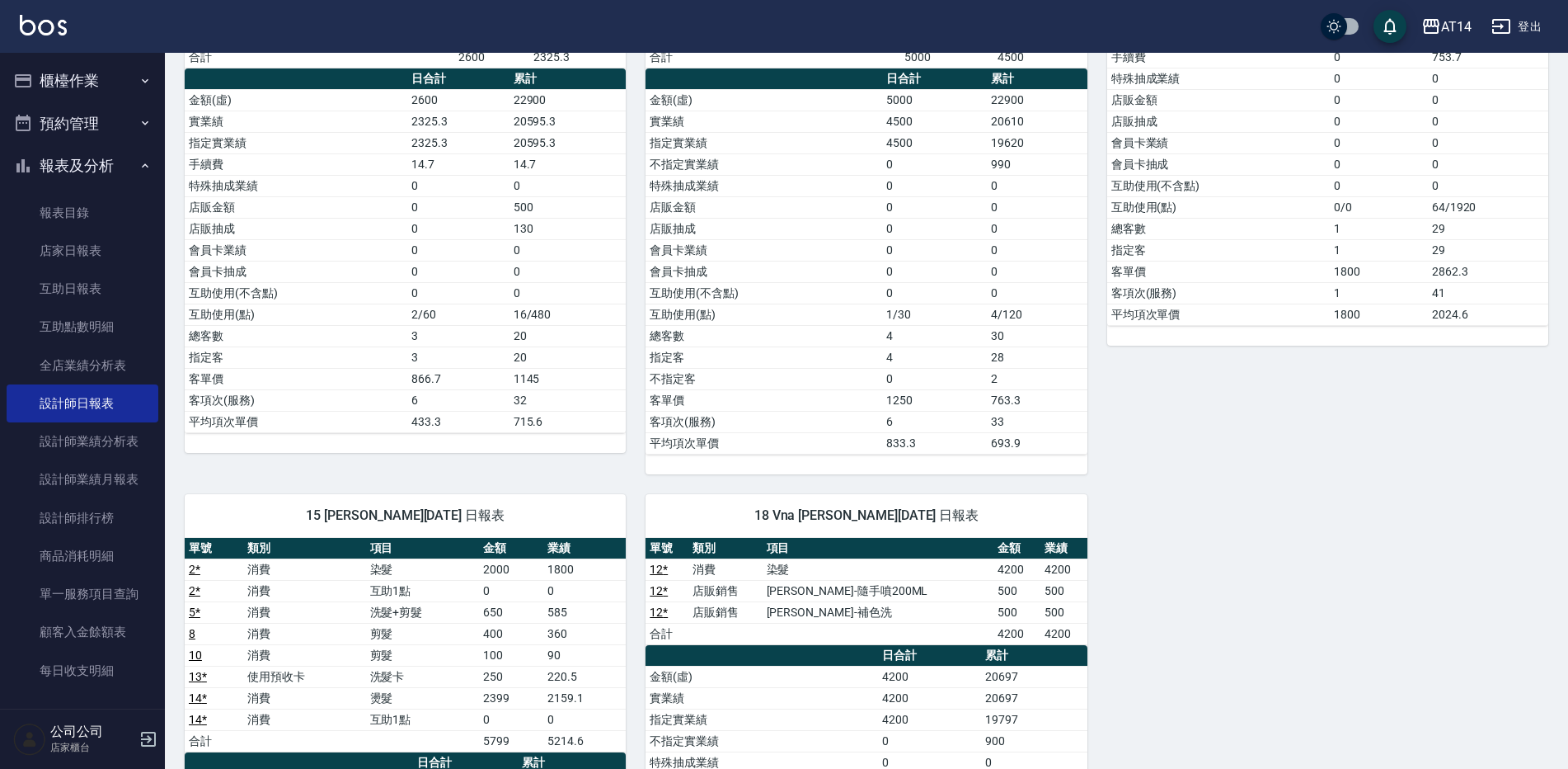
click at [91, 67] on button "櫃檯作業" at bounding box center [83, 81] width 152 height 43
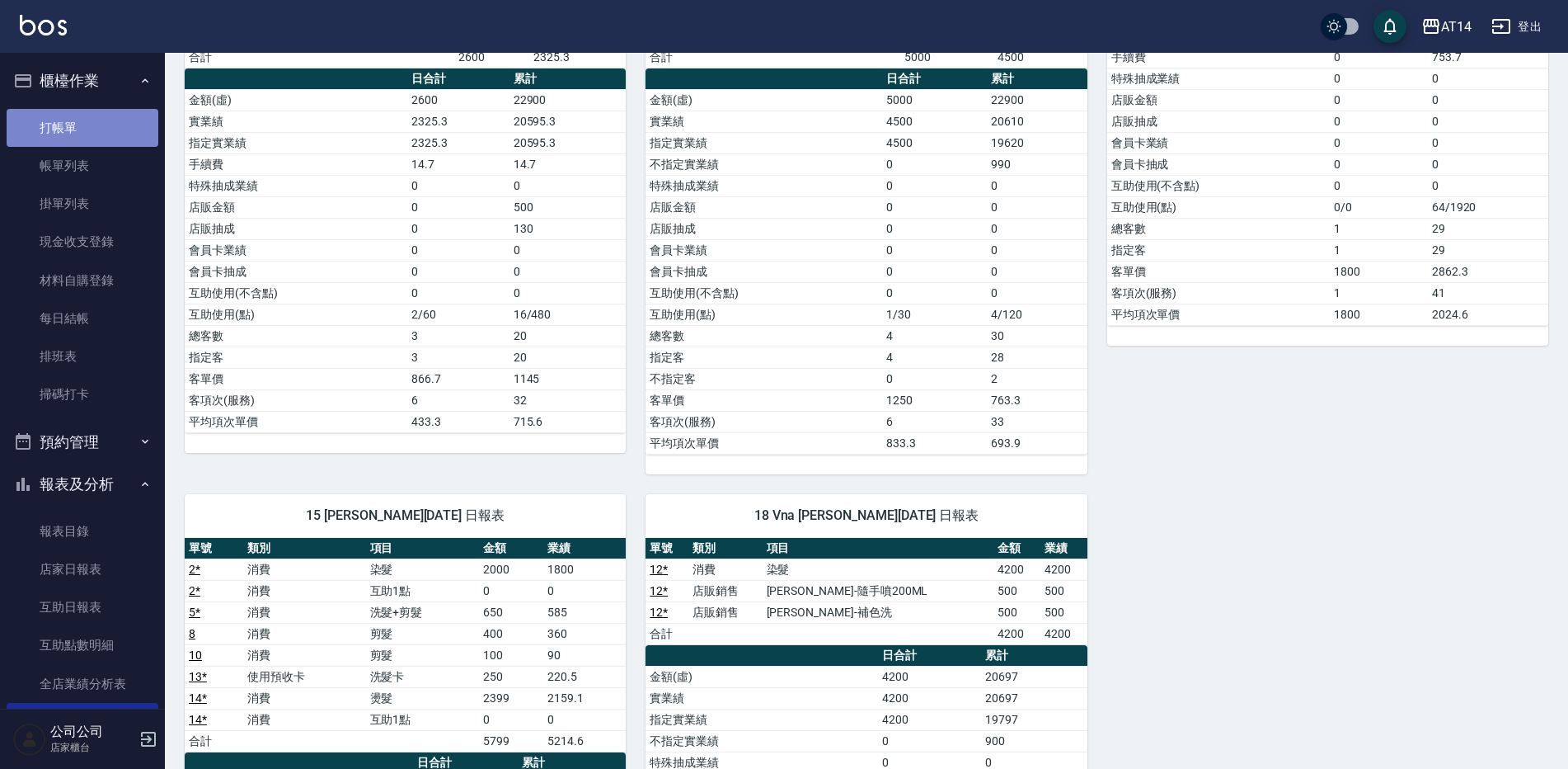
click at [122, 130] on link "打帳單" at bounding box center [83, 128] width 152 height 38
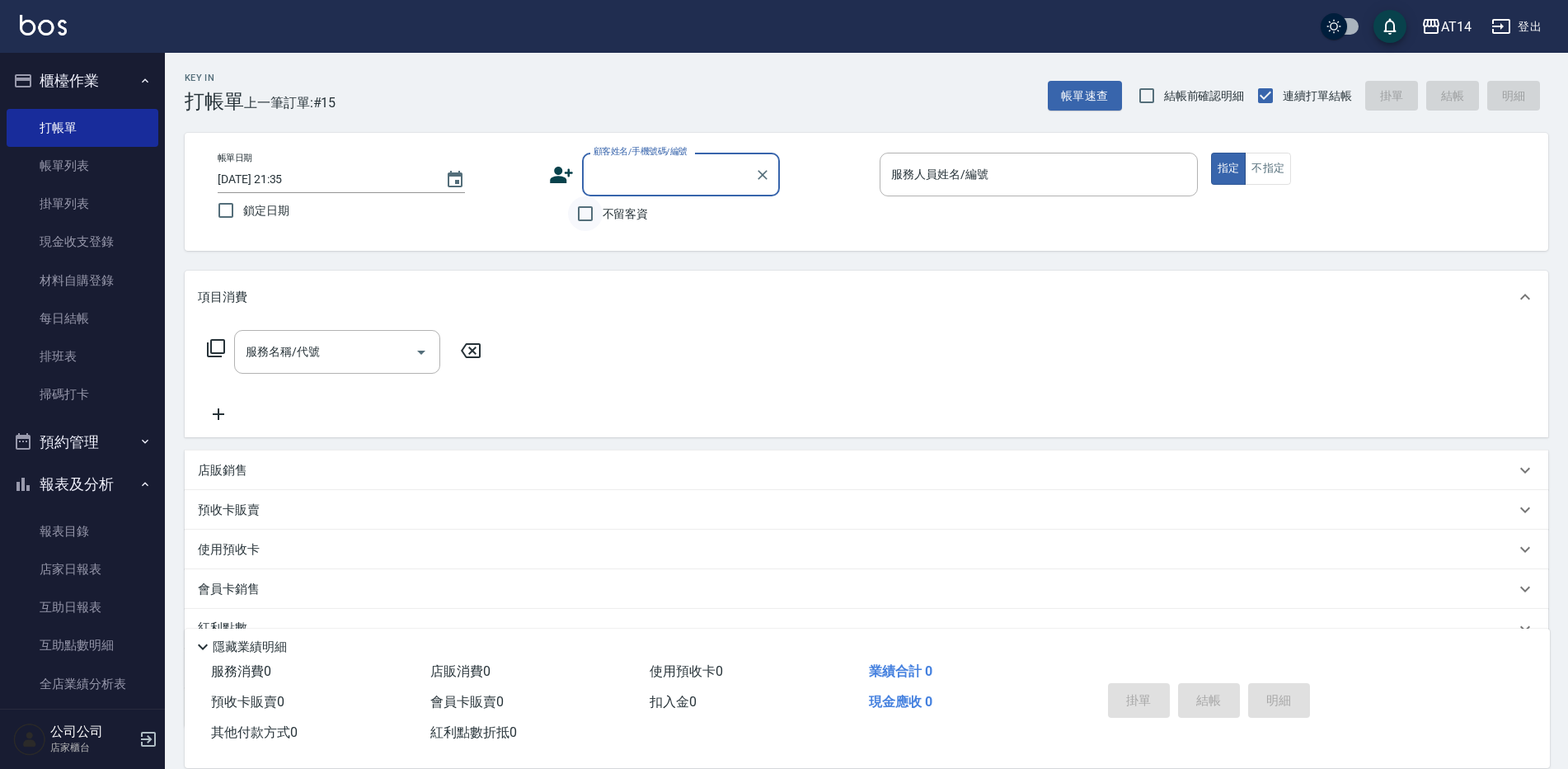
click at [587, 227] on input "不留客資" at bounding box center [585, 214] width 34 height 34
checkbox input "true"
click at [969, 161] on input "服務人員姓名/編號" at bounding box center [1039, 174] width 303 height 28
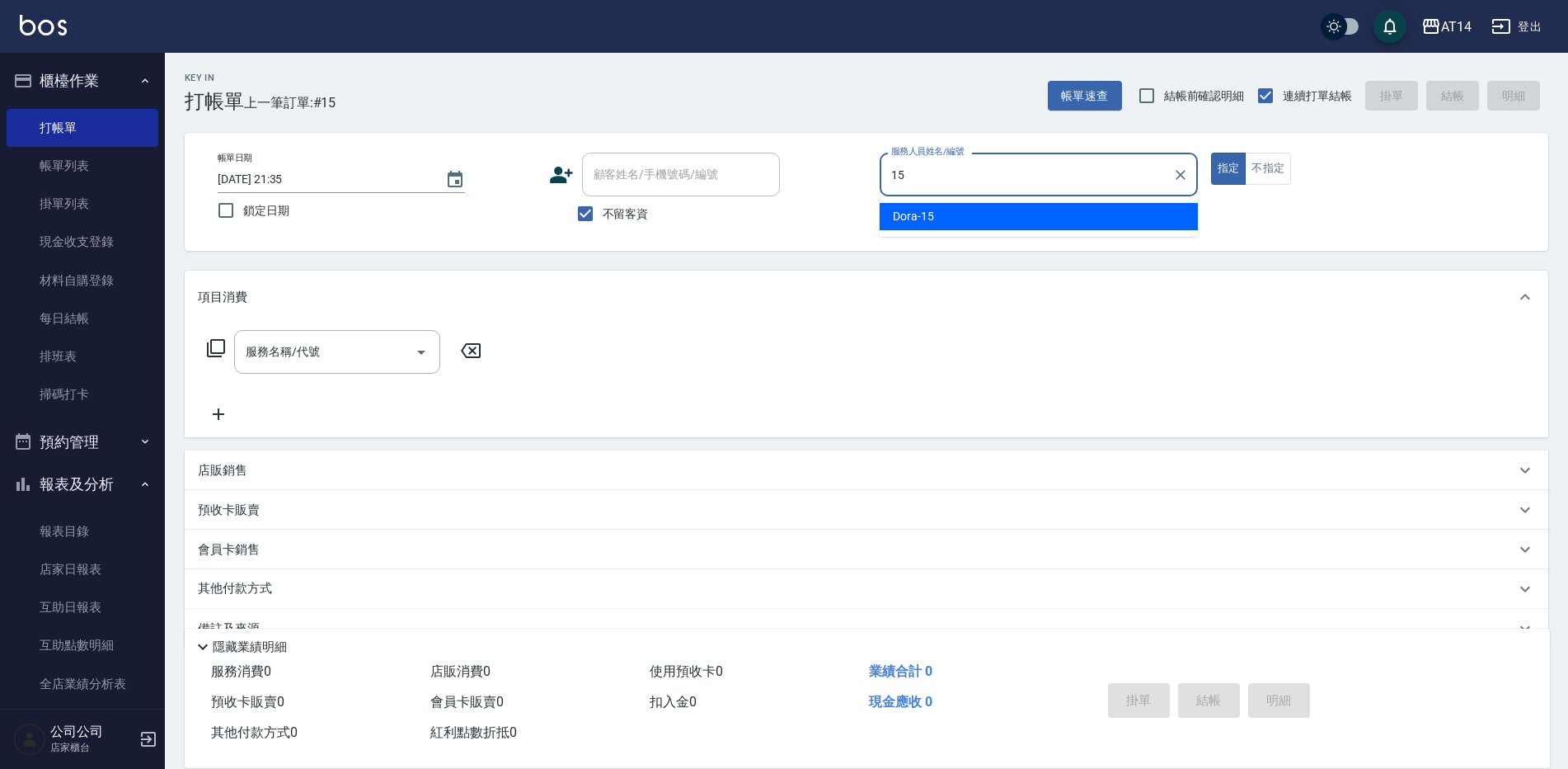
type input "Dora-15"
type button "true"
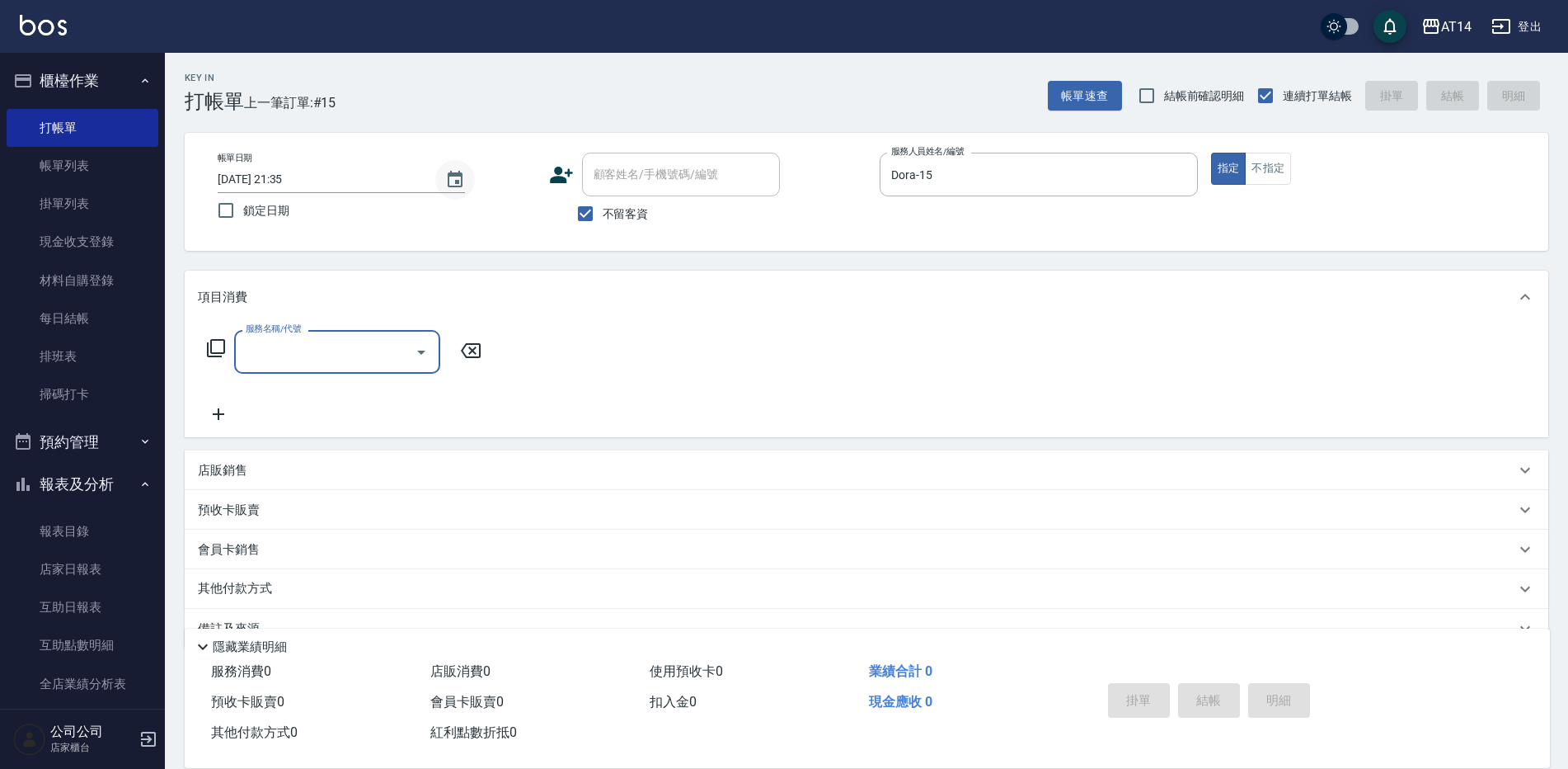
click at [459, 184] on icon "Choose date, selected date is 2025-09-09" at bounding box center [455, 179] width 20 height 20
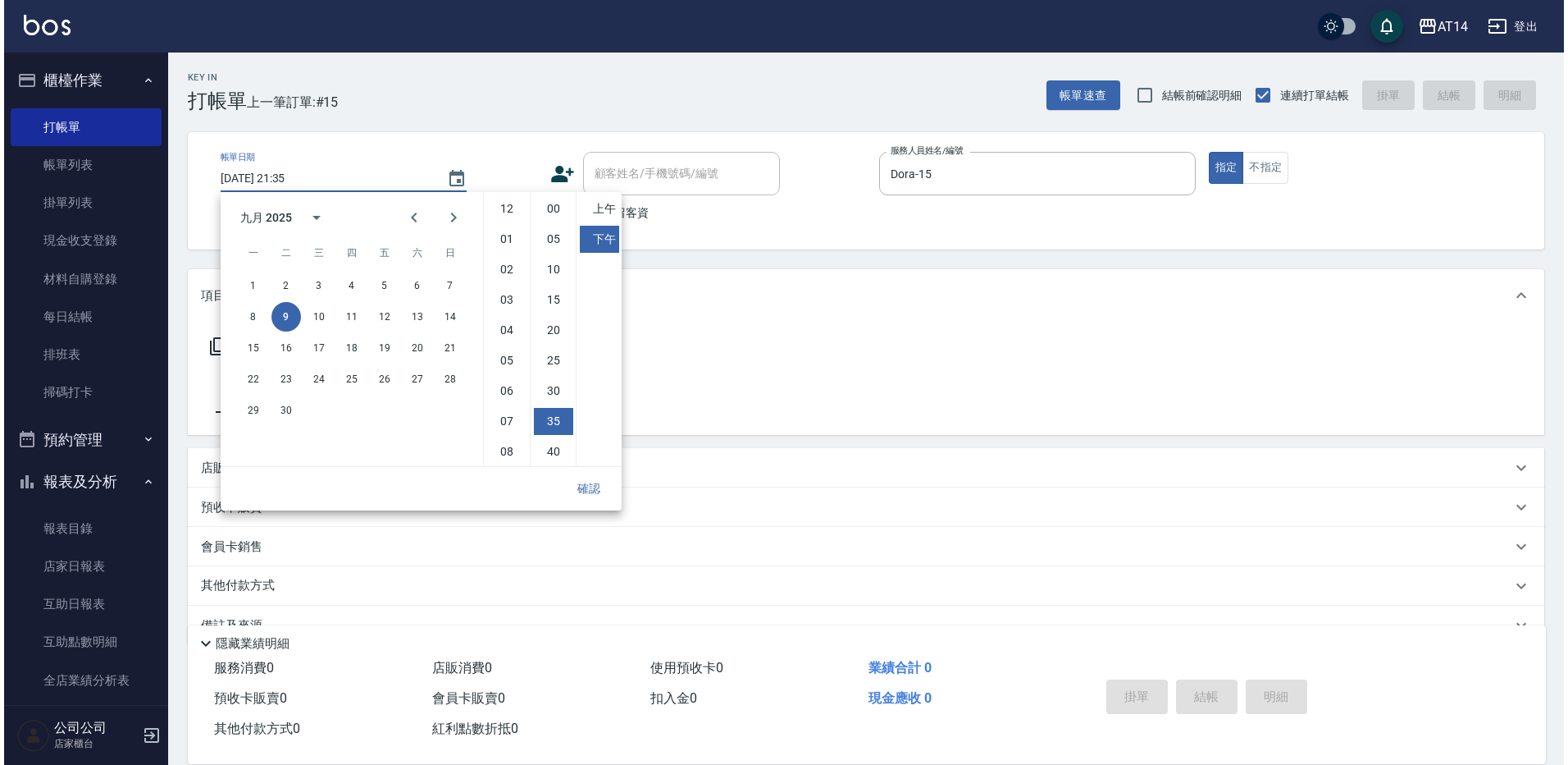
scroll to position [92, 0]
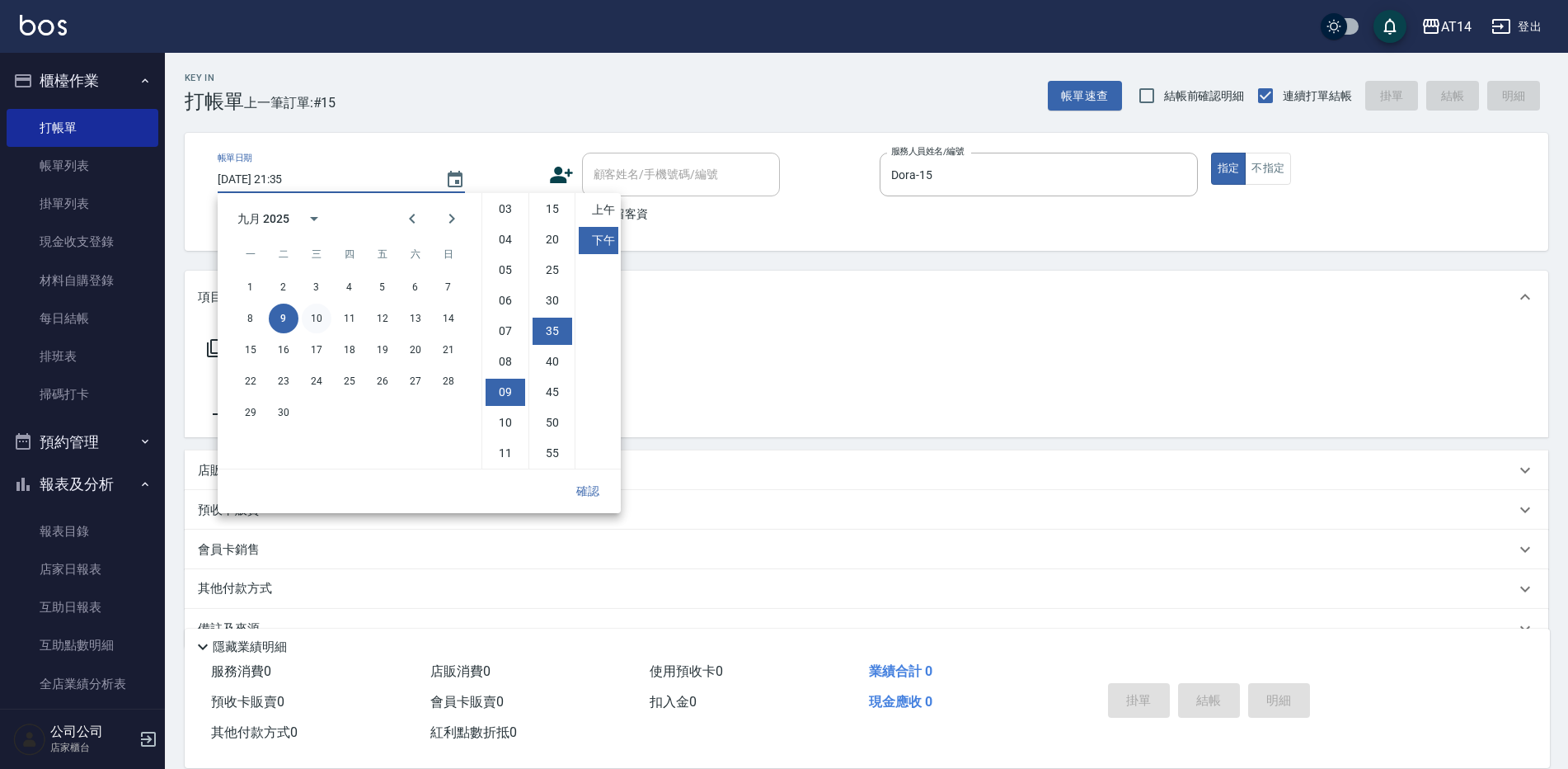
click at [318, 322] on button "10" at bounding box center [316, 318] width 29 height 29
type input "[DATE] 21:35"
click at [734, 287] on div "項目消費" at bounding box center [866, 297] width 1364 height 53
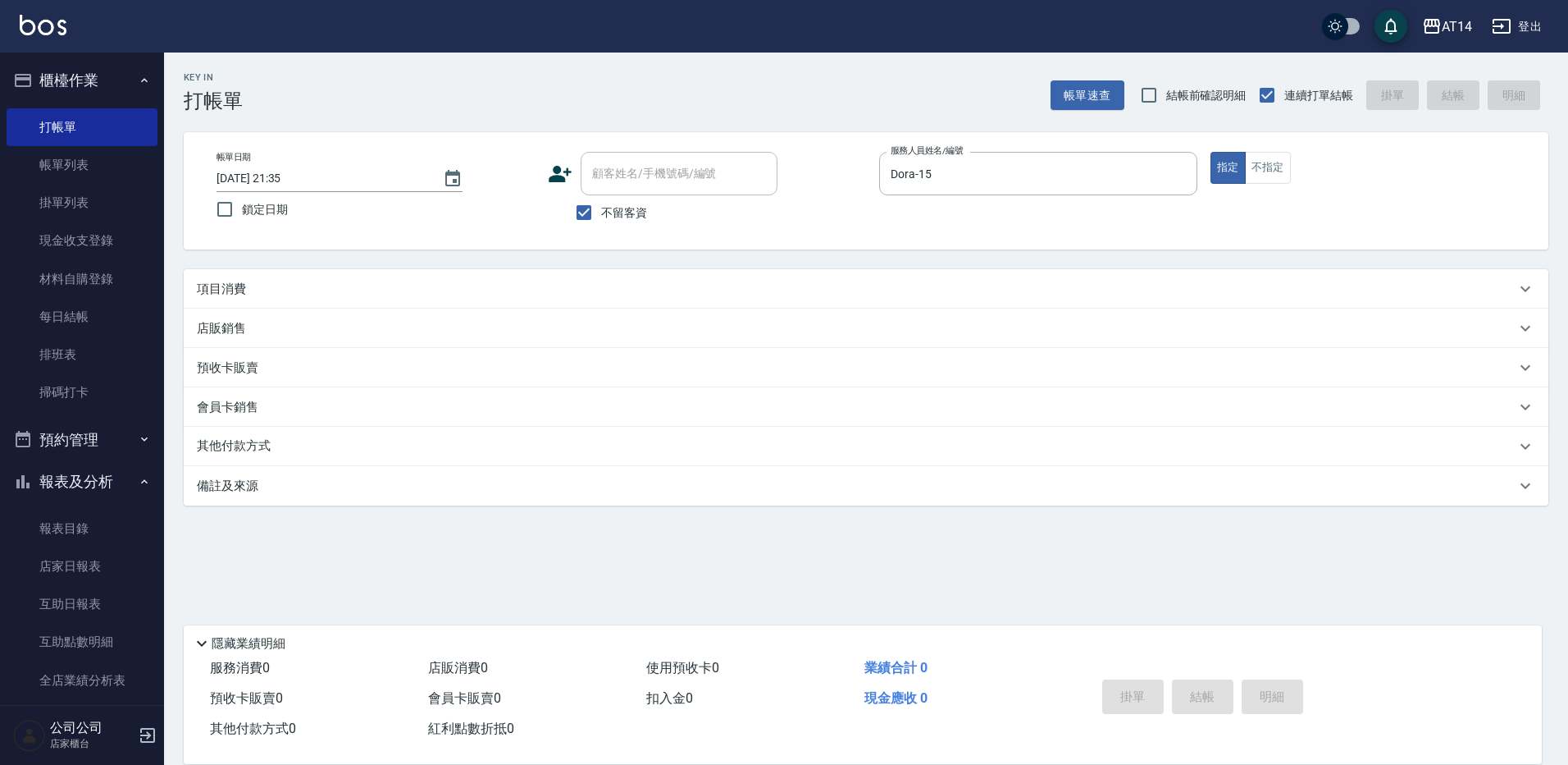
drag, startPoint x: 305, startPoint y: 280, endPoint x: 299, endPoint y: 292, distance: 13.4
click at [303, 281] on div "項目消費" at bounding box center [866, 289] width 1365 height 39
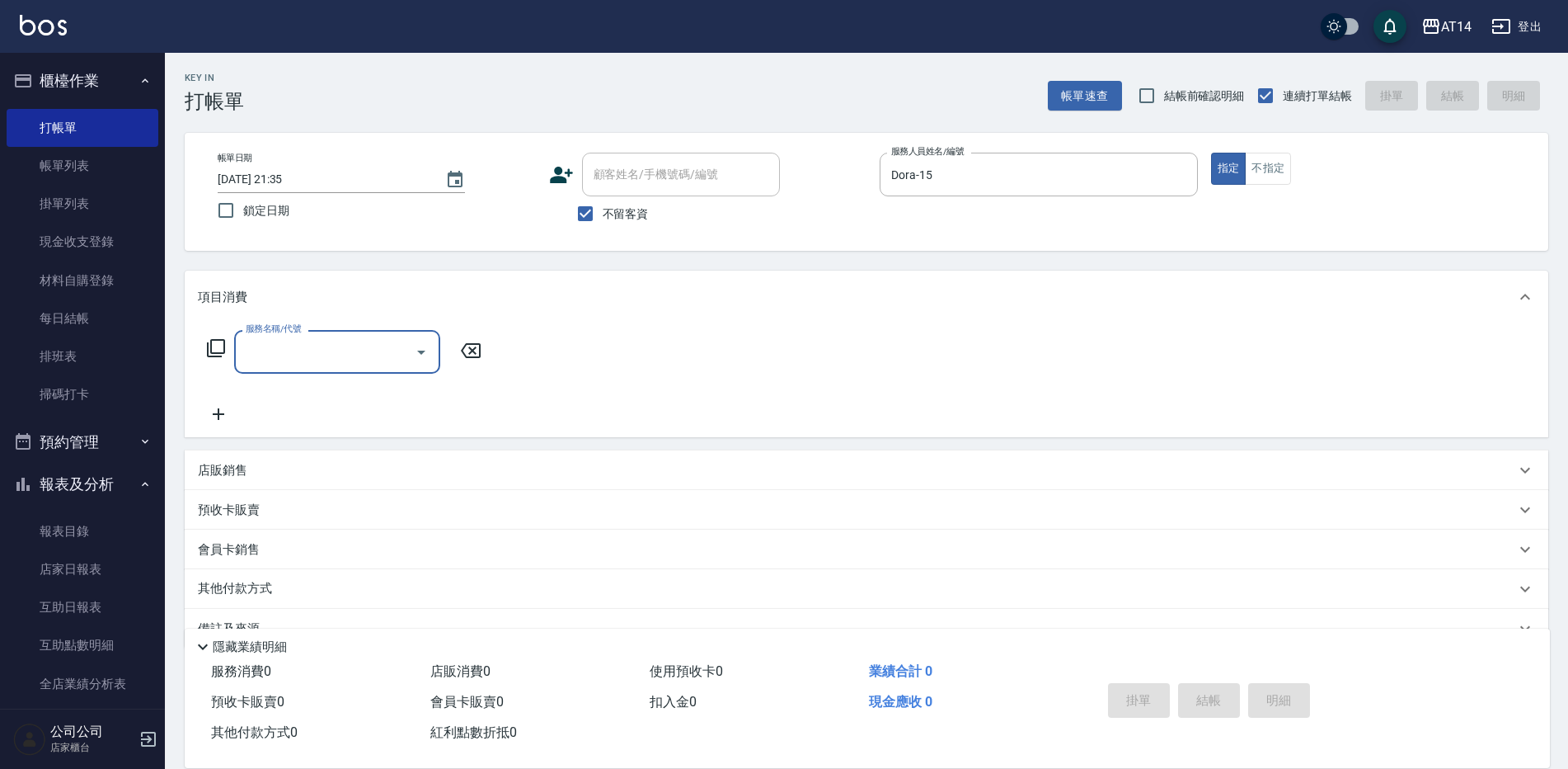
scroll to position [0, 0]
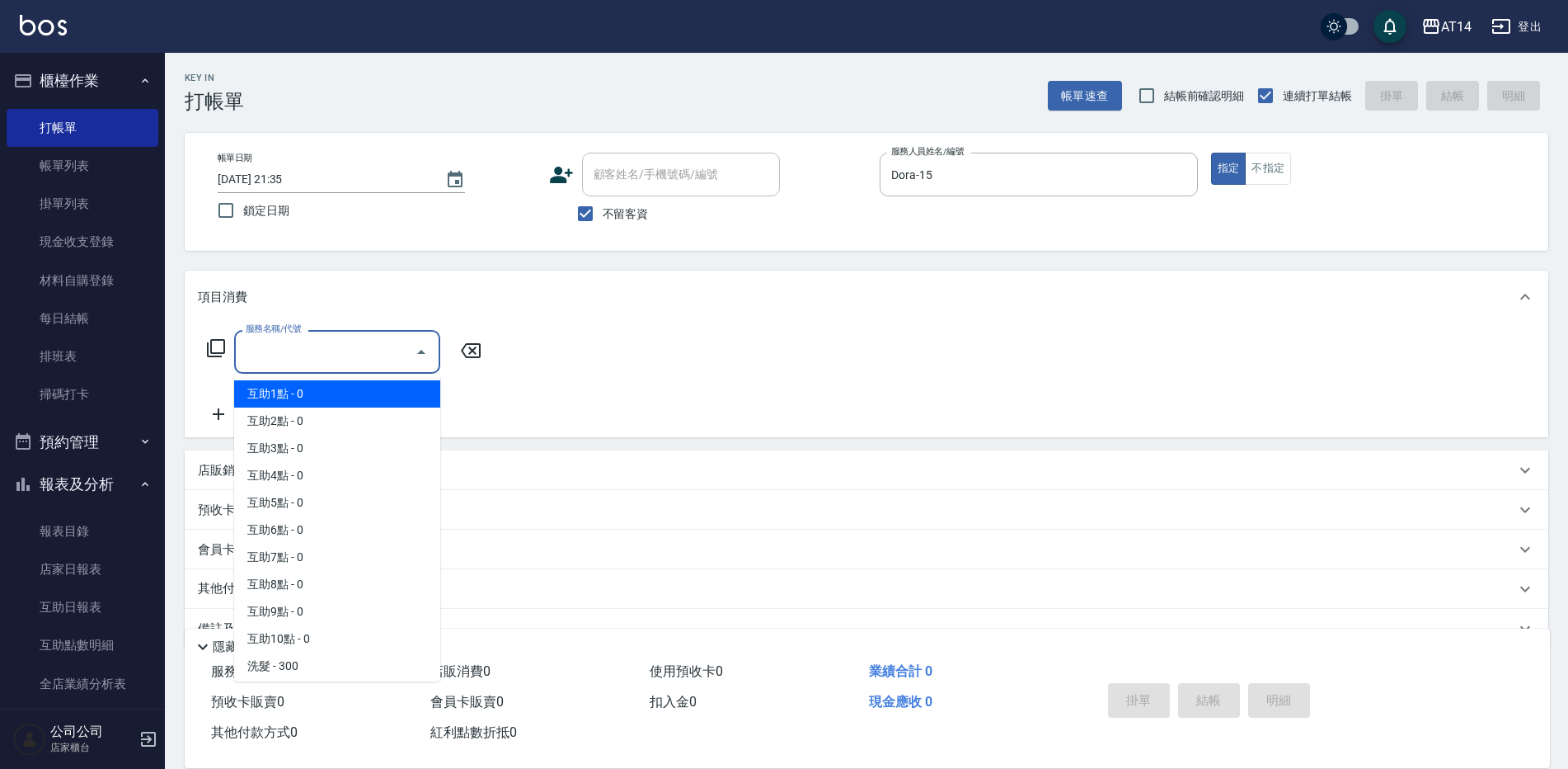
drag, startPoint x: 309, startPoint y: 338, endPoint x: 290, endPoint y: 324, distance: 23.6
click at [309, 341] on input "服務名稱/代號" at bounding box center [324, 351] width 166 height 28
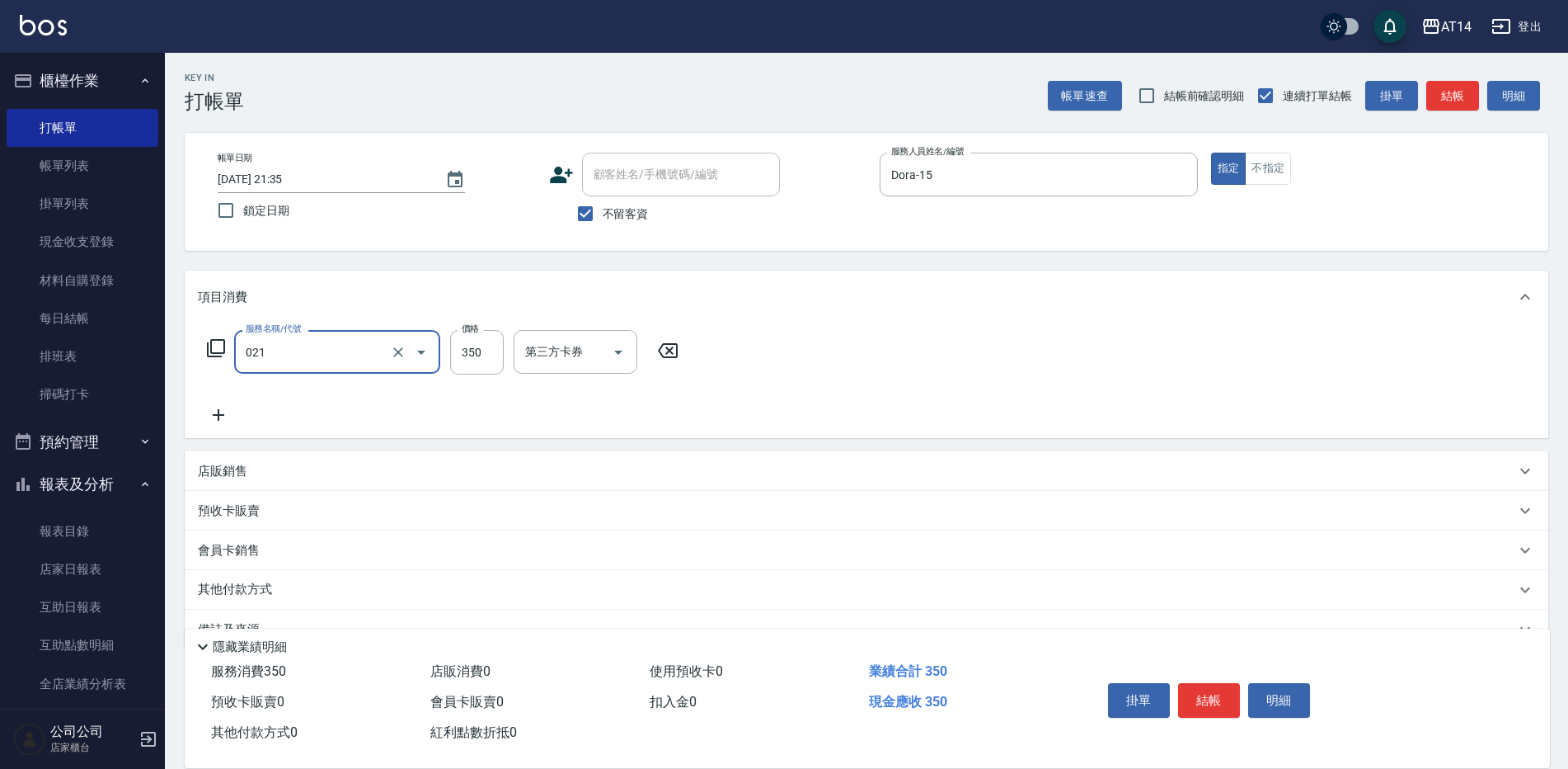
type input "剪髮(021)"
type input "400"
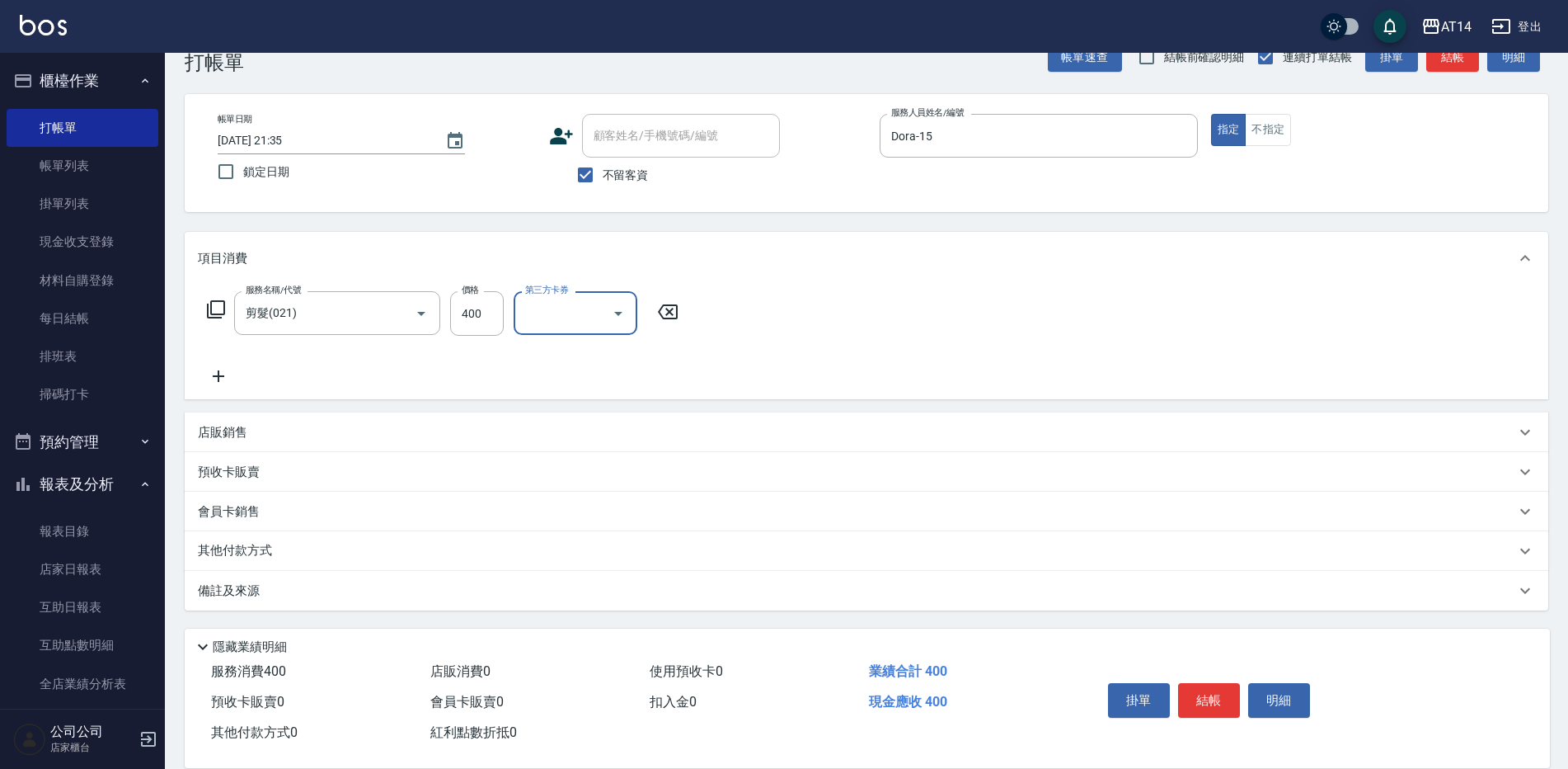
click at [597, 593] on div "備註及來源" at bounding box center [857, 591] width 1318 height 17
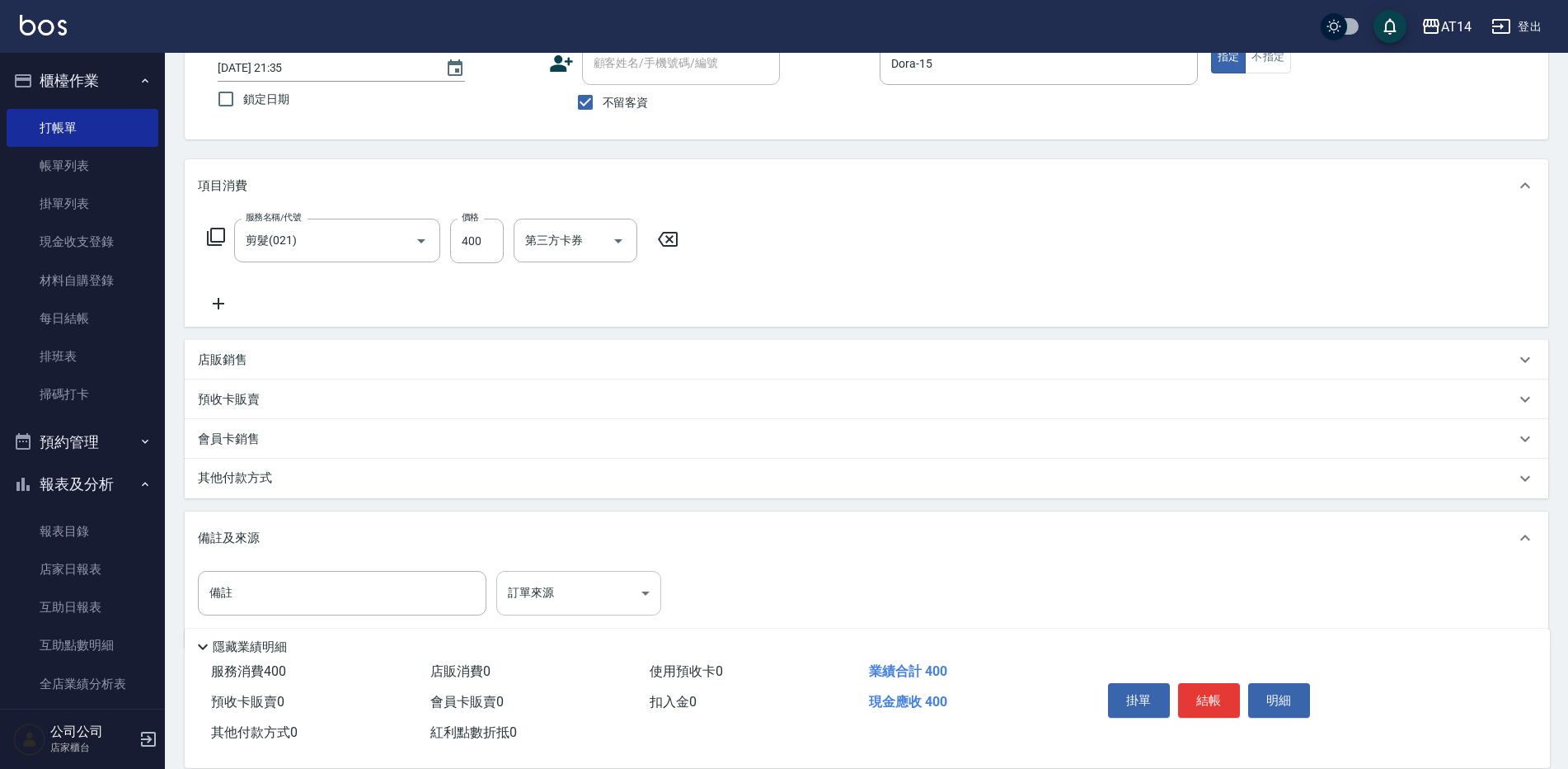
scroll to position [128, 0]
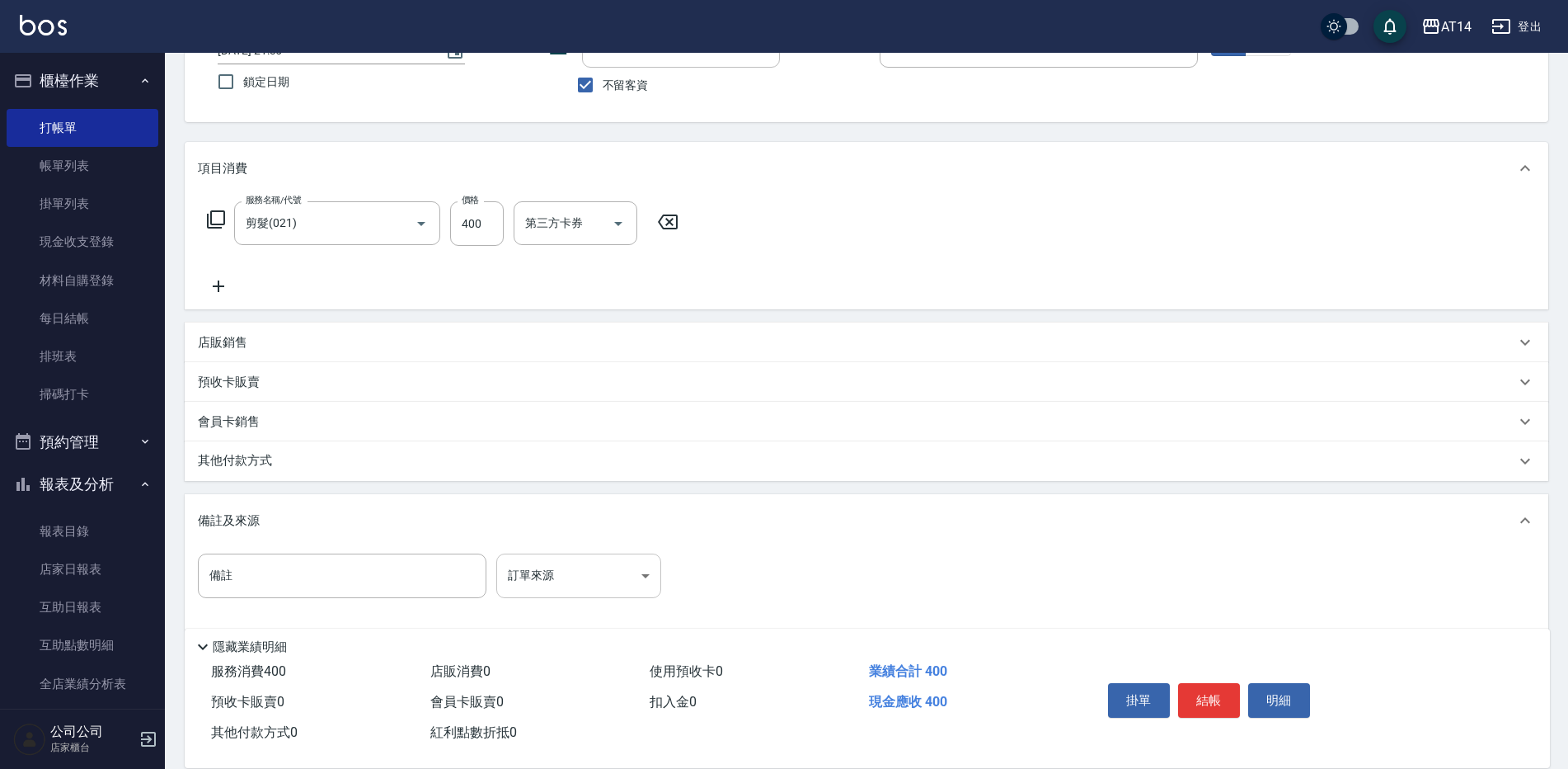
click at [609, 561] on body "AT14 登出 櫃檯作業 打帳單 帳單列表 掛單列表 現金收支登錄 材料自購登錄 每日結帳 排班表 掃碼打卡 預約管理 預約管理 單日預約紀錄 單週預約紀錄 …" at bounding box center [784, 330] width 1568 height 918
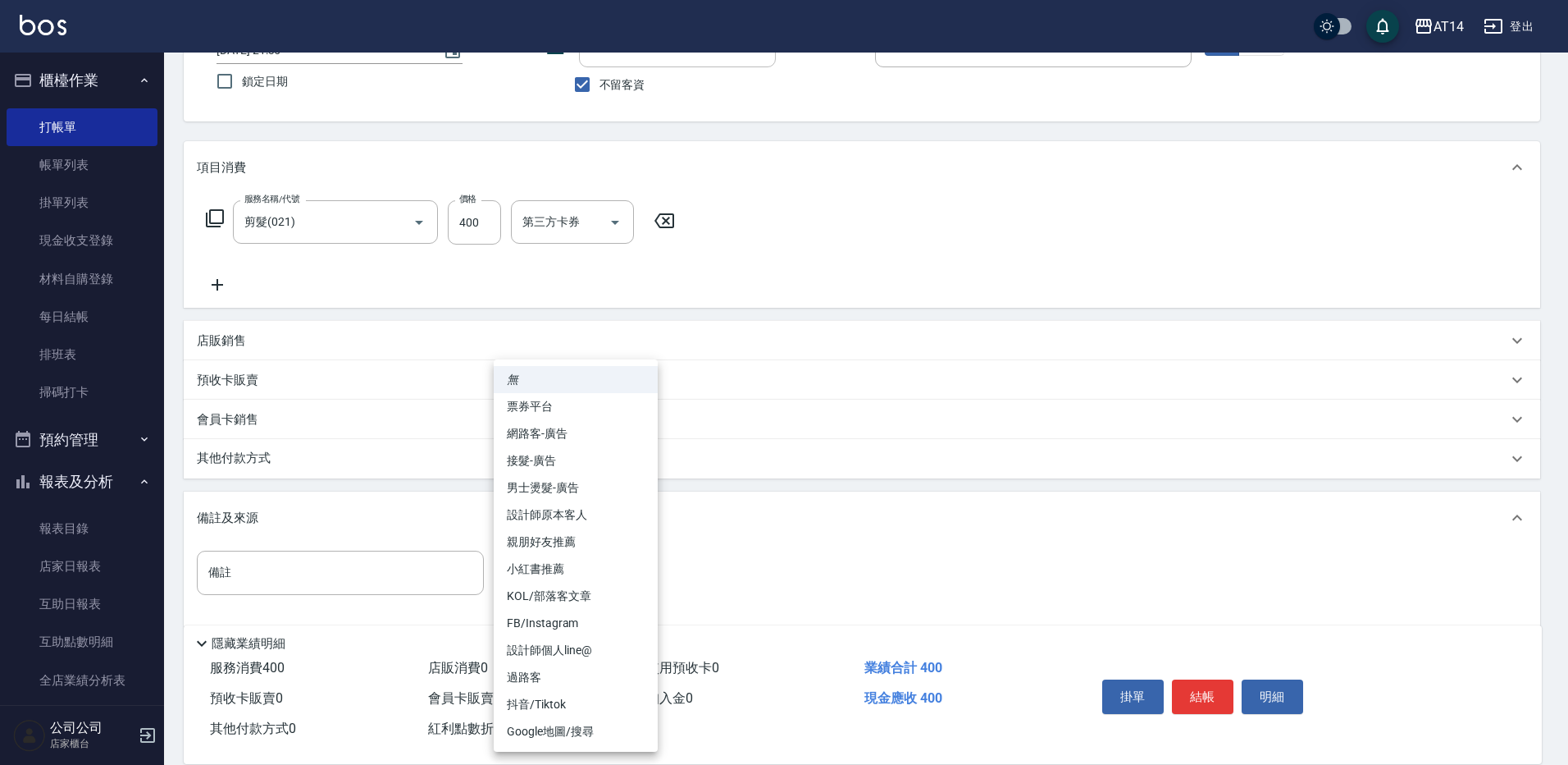
click at [614, 514] on li "設計師原本客人" at bounding box center [575, 515] width 164 height 27
type input "設計師原本客人"
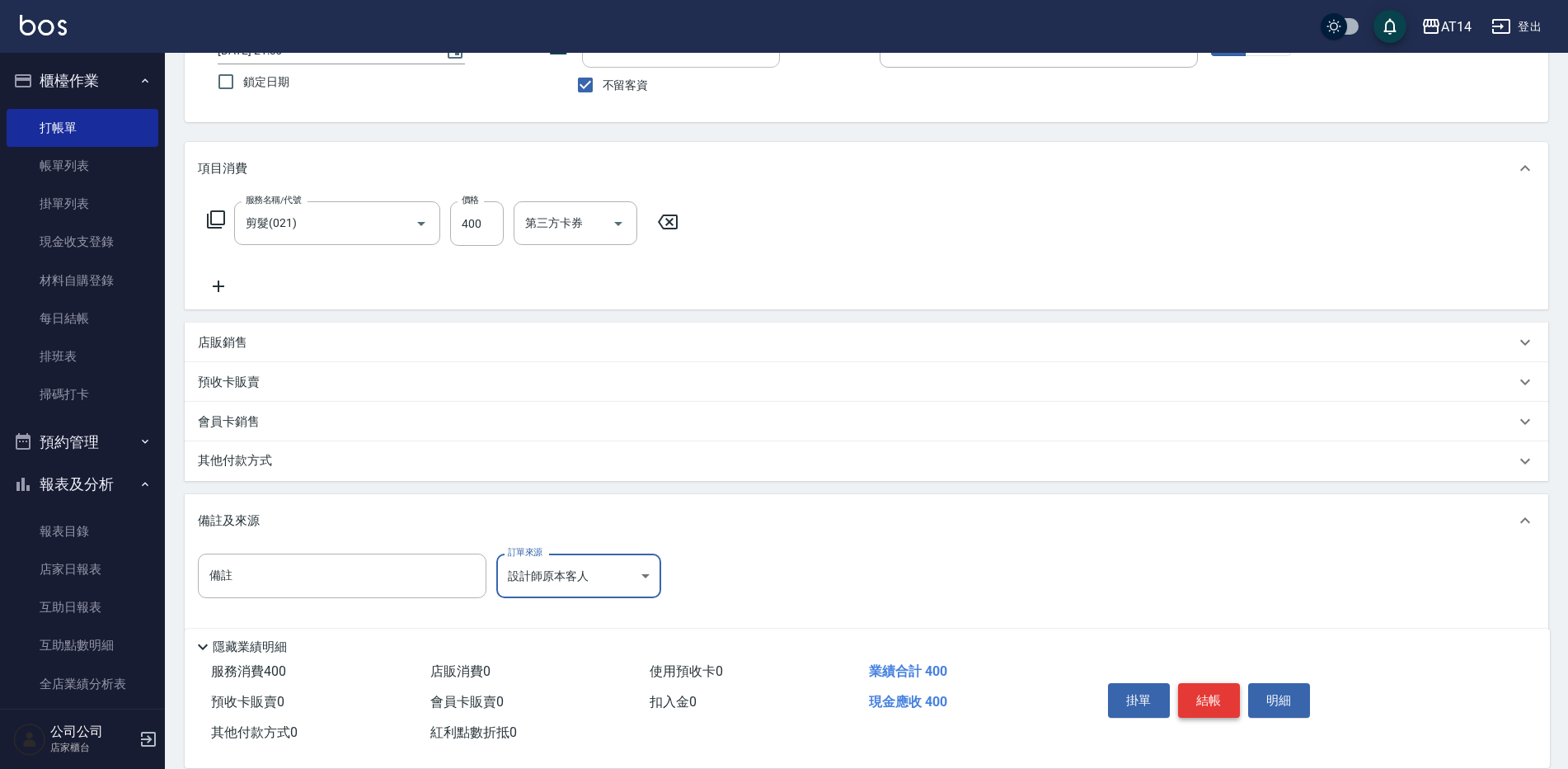
click at [1207, 688] on button "結帳" at bounding box center [1209, 700] width 62 height 34
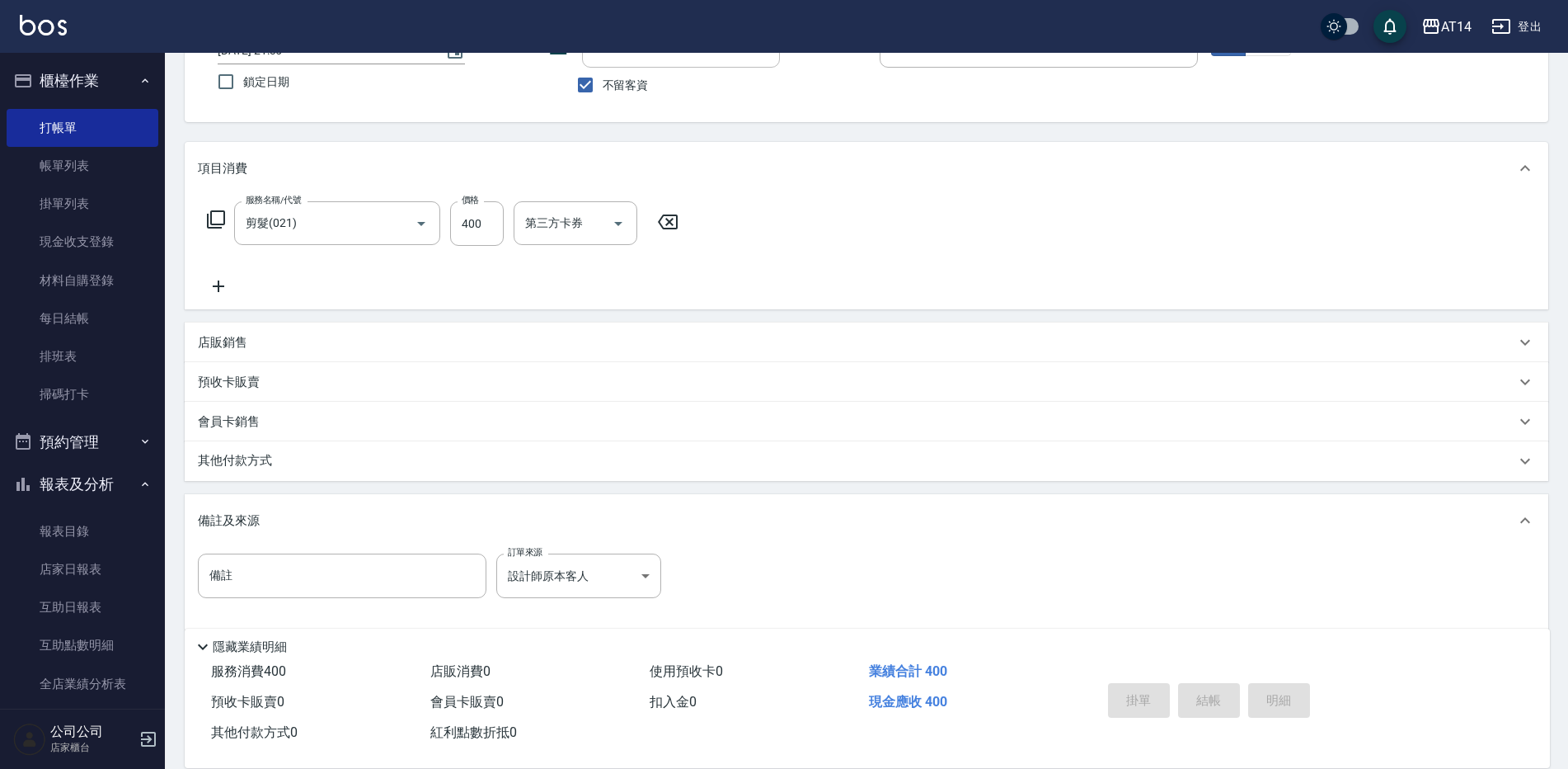
type input "[DATE] 21:35"
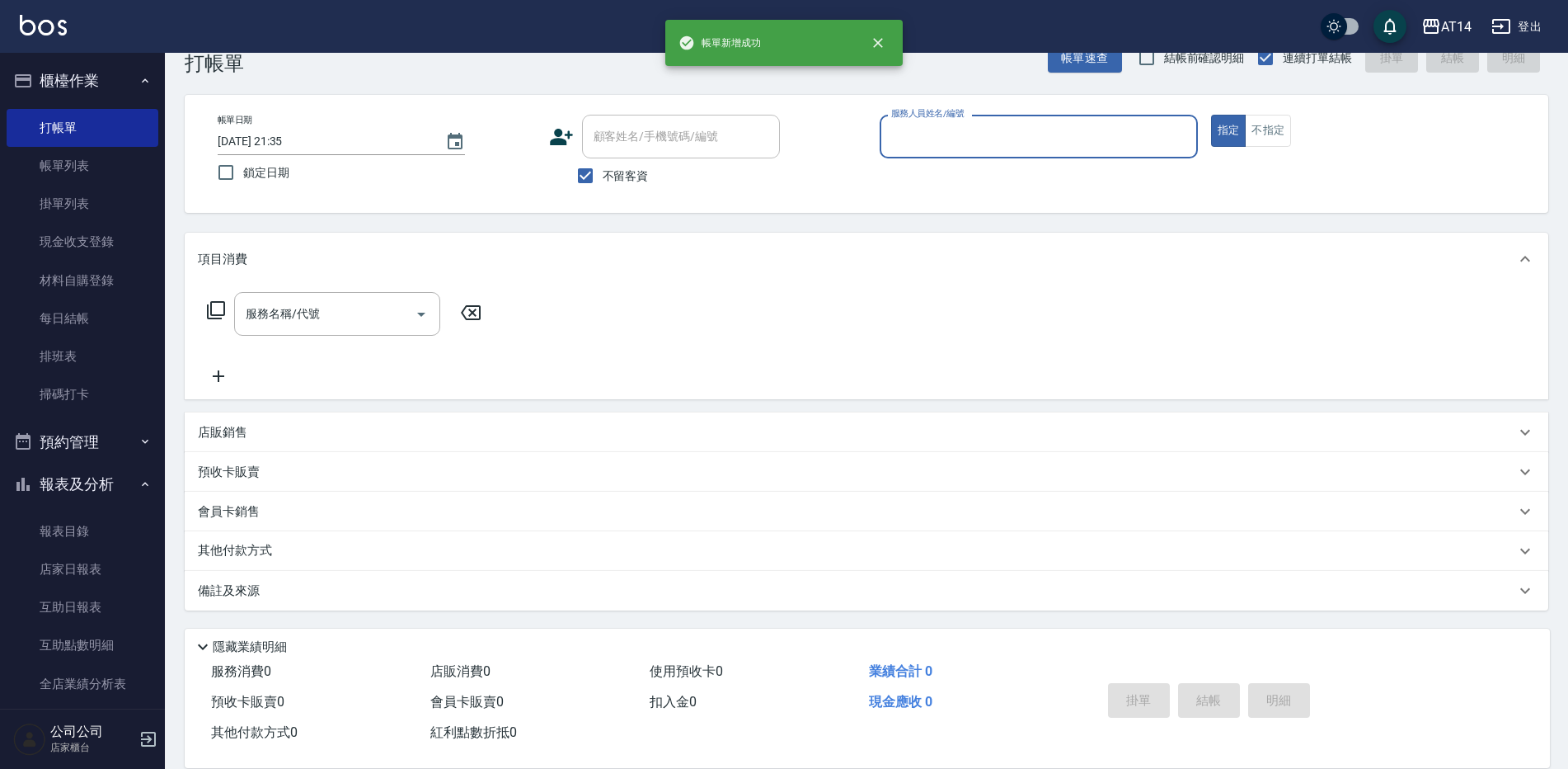
scroll to position [38, 0]
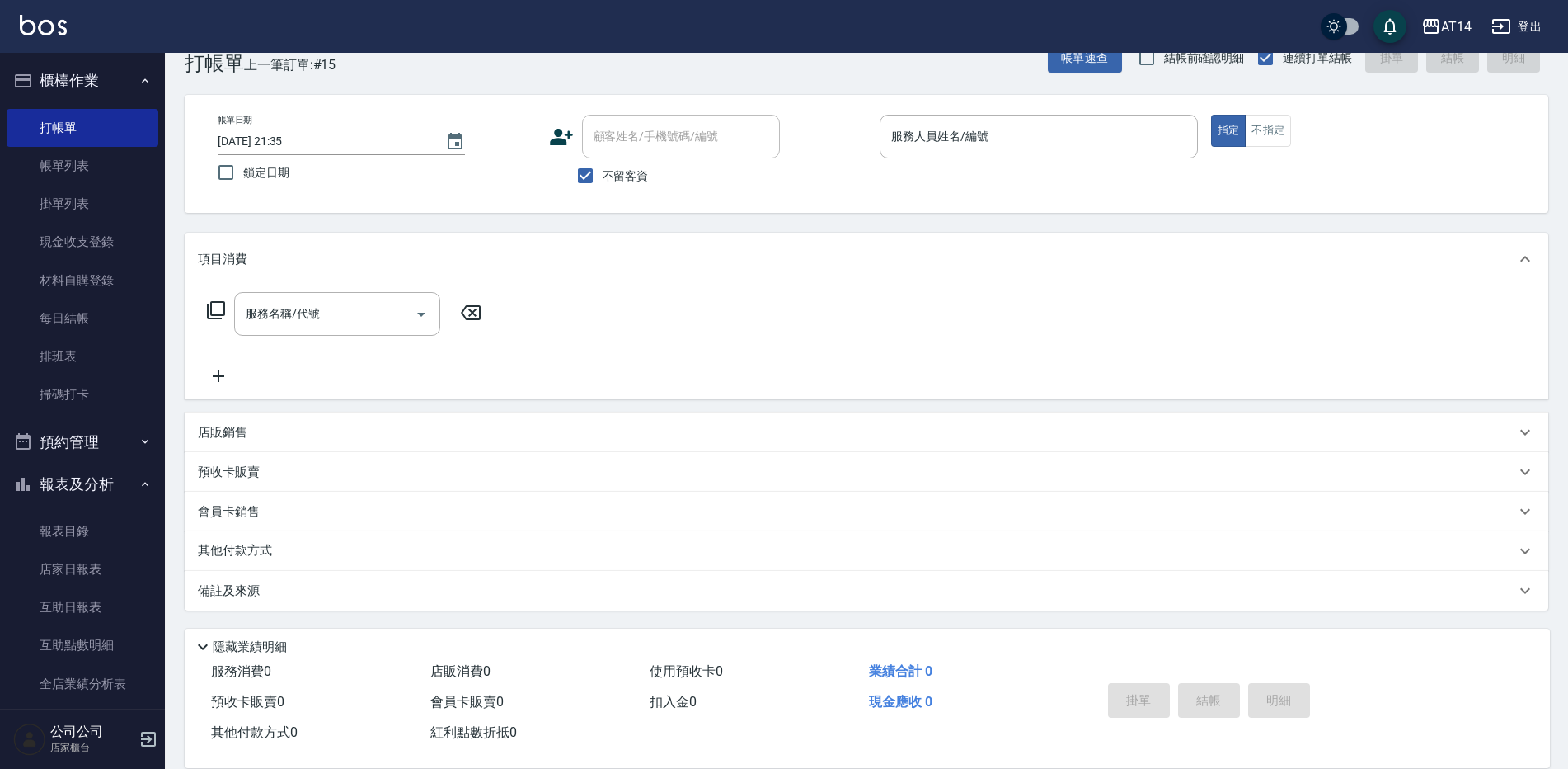
drag, startPoint x: 112, startPoint y: 564, endPoint x: 194, endPoint y: 568, distance: 82.1
click at [112, 564] on link "店家日報表" at bounding box center [83, 569] width 152 height 38
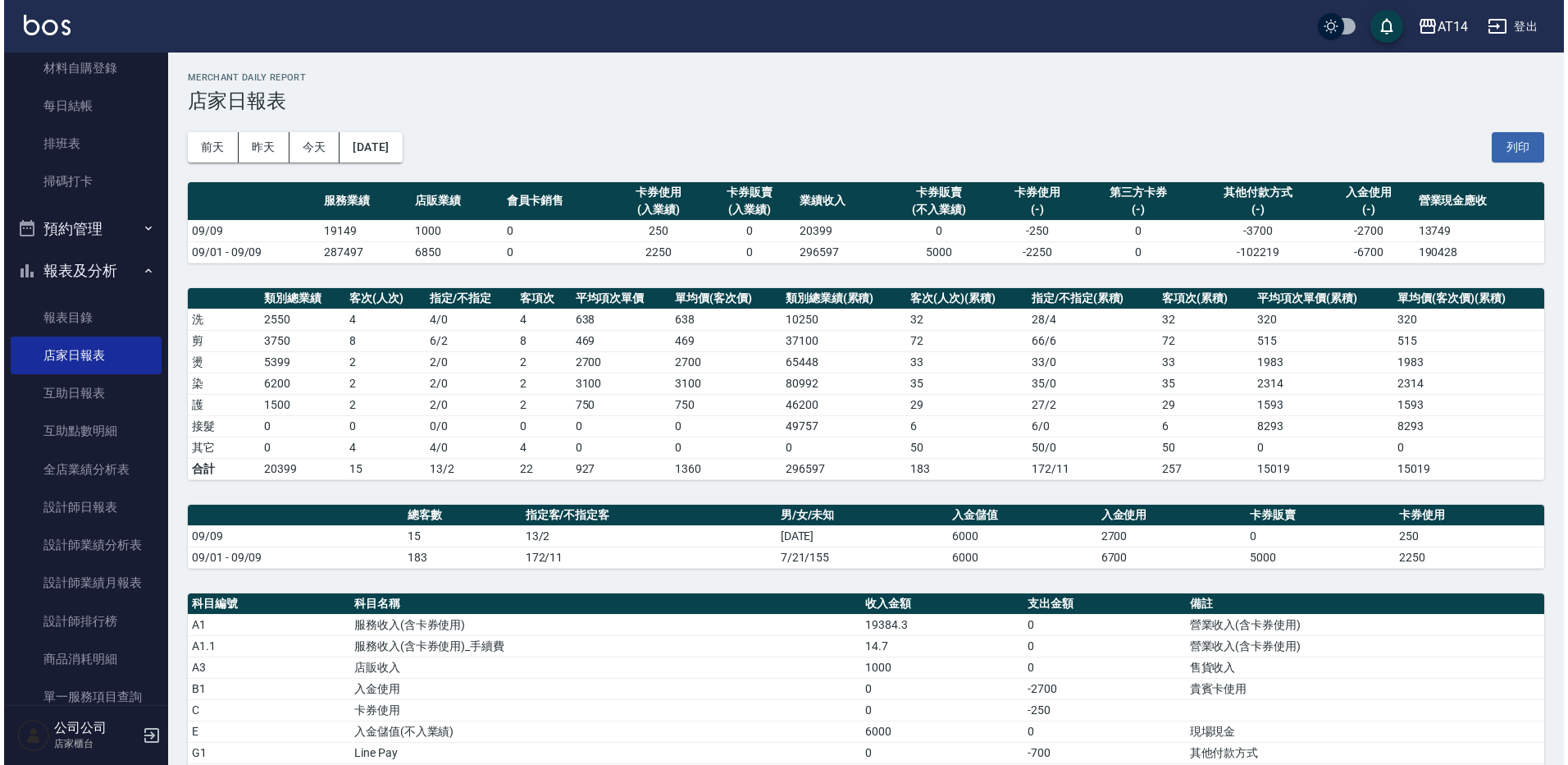
scroll to position [410, 0]
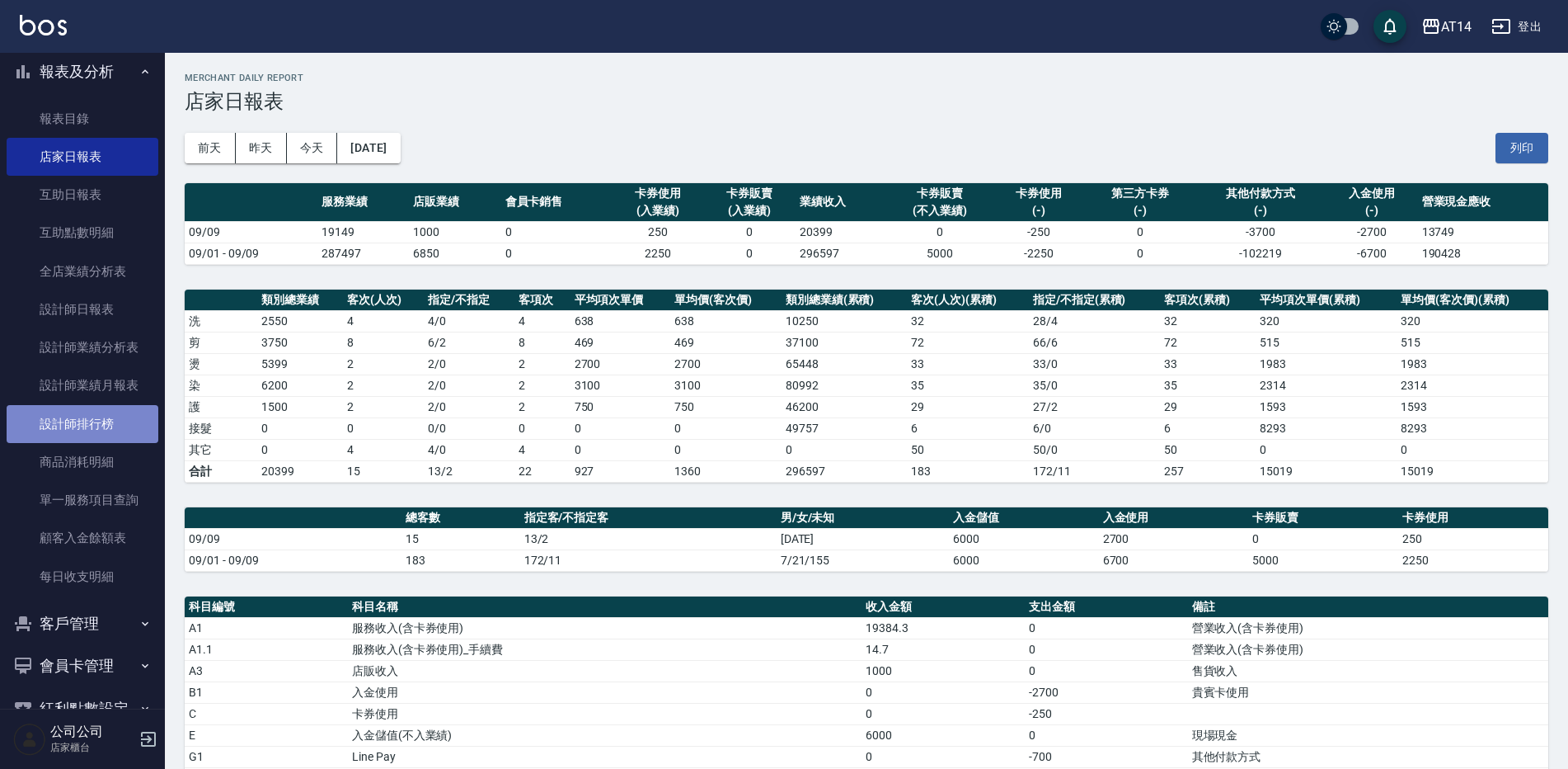
click at [112, 417] on link "設計師排行榜" at bounding box center [83, 424] width 152 height 38
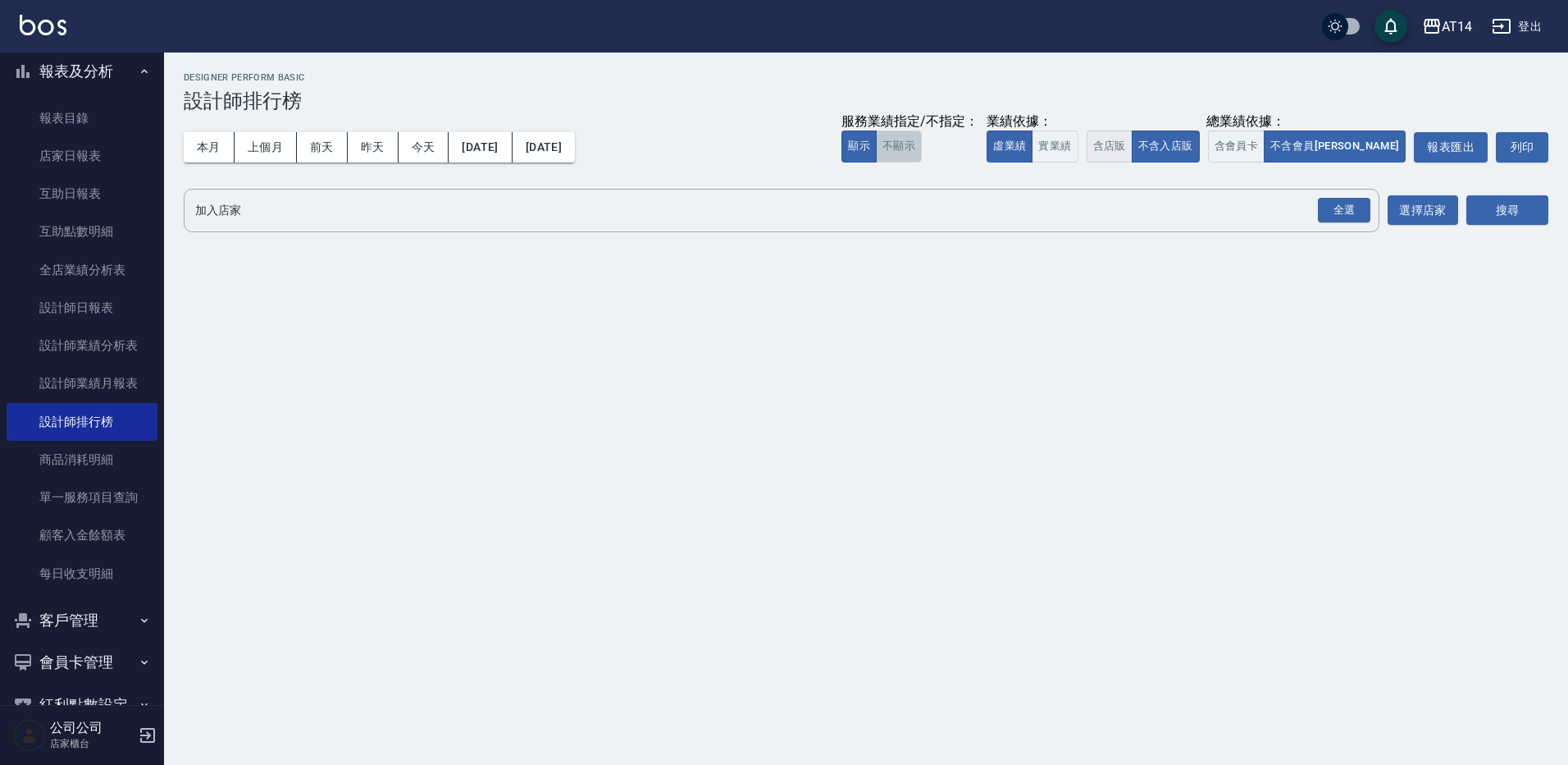
drag, startPoint x: 978, startPoint y: 144, endPoint x: 1171, endPoint y: 131, distance: 193.4
click at [922, 144] on button "不顯示" at bounding box center [899, 146] width 46 height 32
click at [877, 152] on button "顯示" at bounding box center [858, 146] width 35 height 32
drag, startPoint x: 1123, startPoint y: 154, endPoint x: 1203, endPoint y: 145, distance: 80.5
click at [1078, 153] on button "實業績" at bounding box center [1054, 146] width 46 height 32
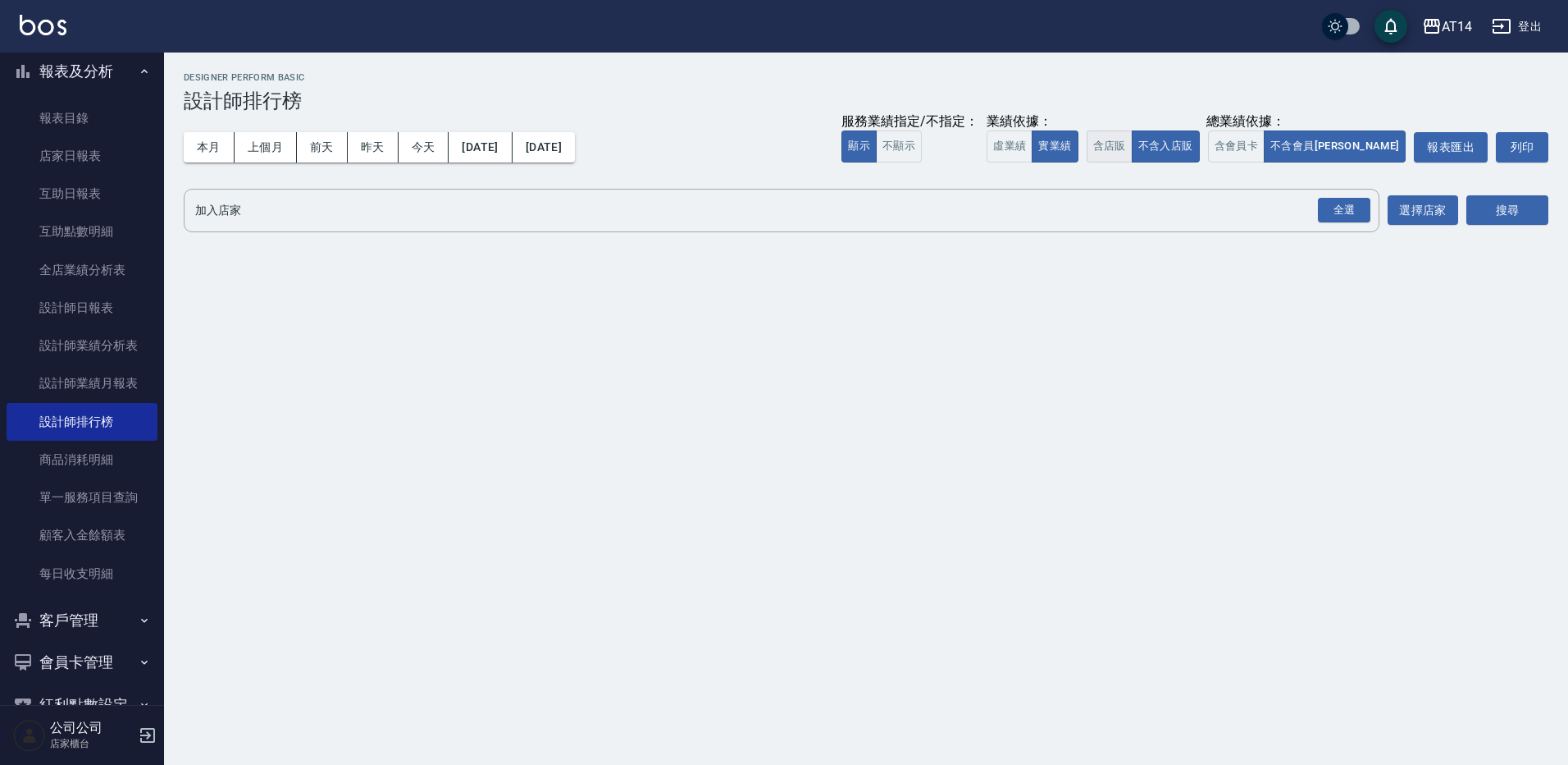
click at [1132, 144] on button "含店販" at bounding box center [1110, 146] width 46 height 32
click at [1265, 160] on button "含會員卡" at bounding box center [1236, 146] width 57 height 32
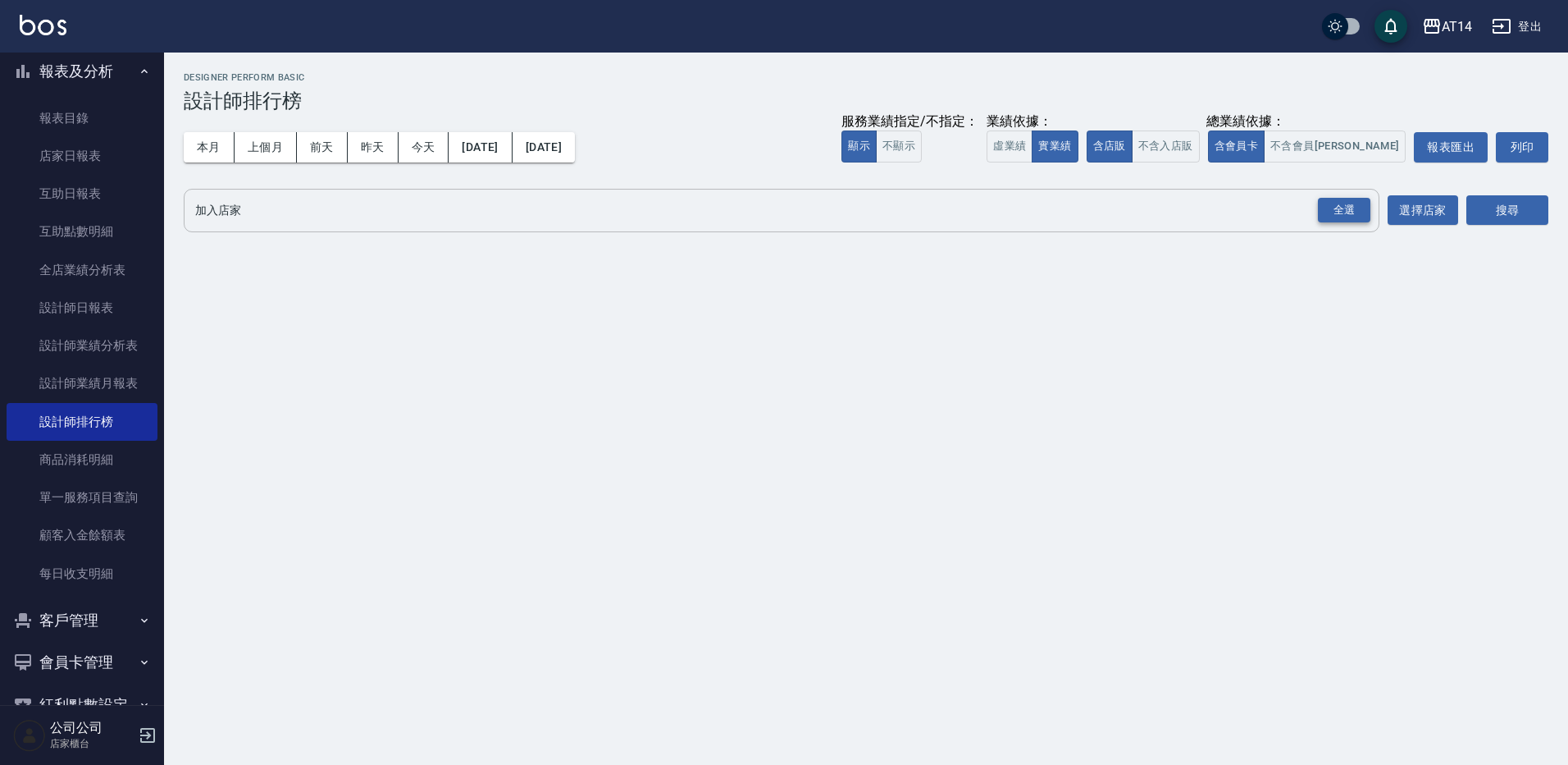
click at [1337, 218] on div "全選" at bounding box center [1343, 211] width 52 height 26
click at [1505, 204] on button "搜尋" at bounding box center [1507, 211] width 82 height 30
